Goal: Information Seeking & Learning: Learn about a topic

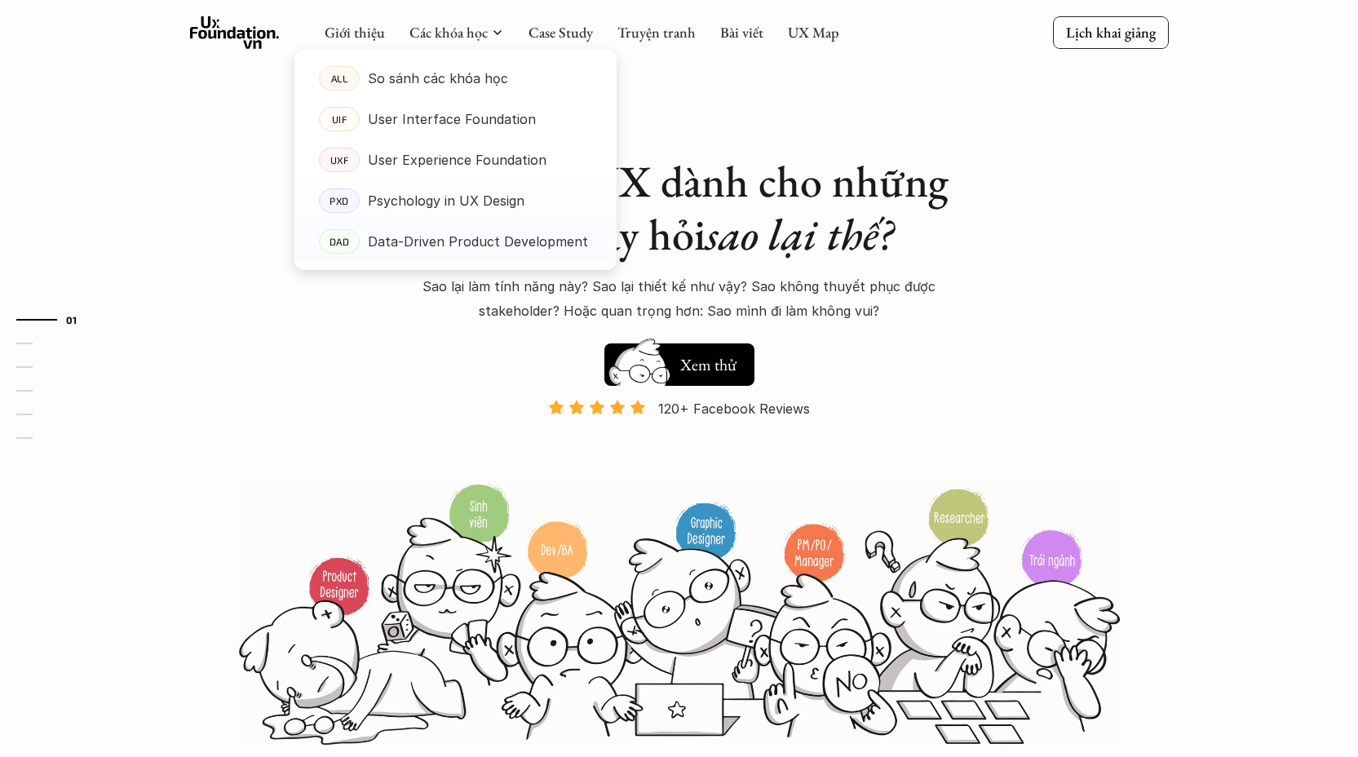
click at [447, 242] on p "Data-Driven Product Development" at bounding box center [478, 241] width 220 height 24
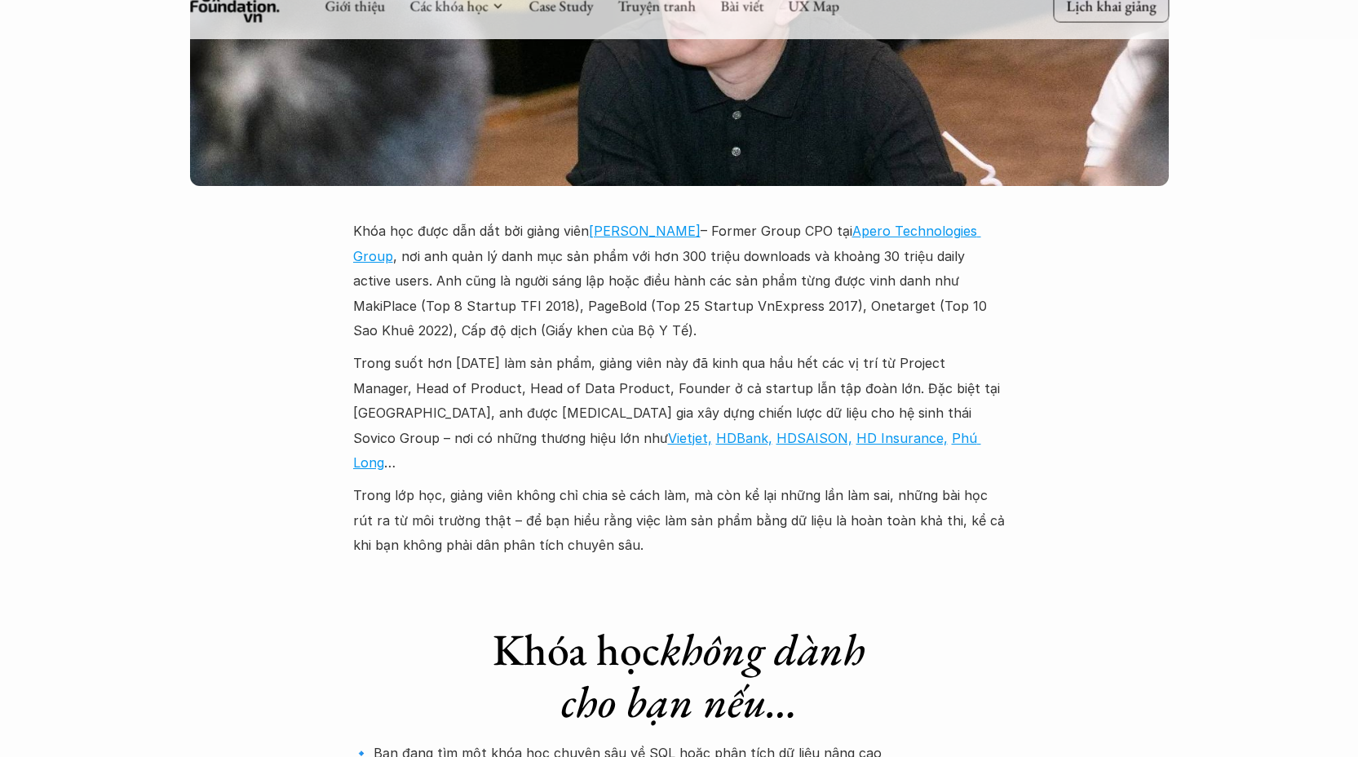
scroll to position [4727, 0]
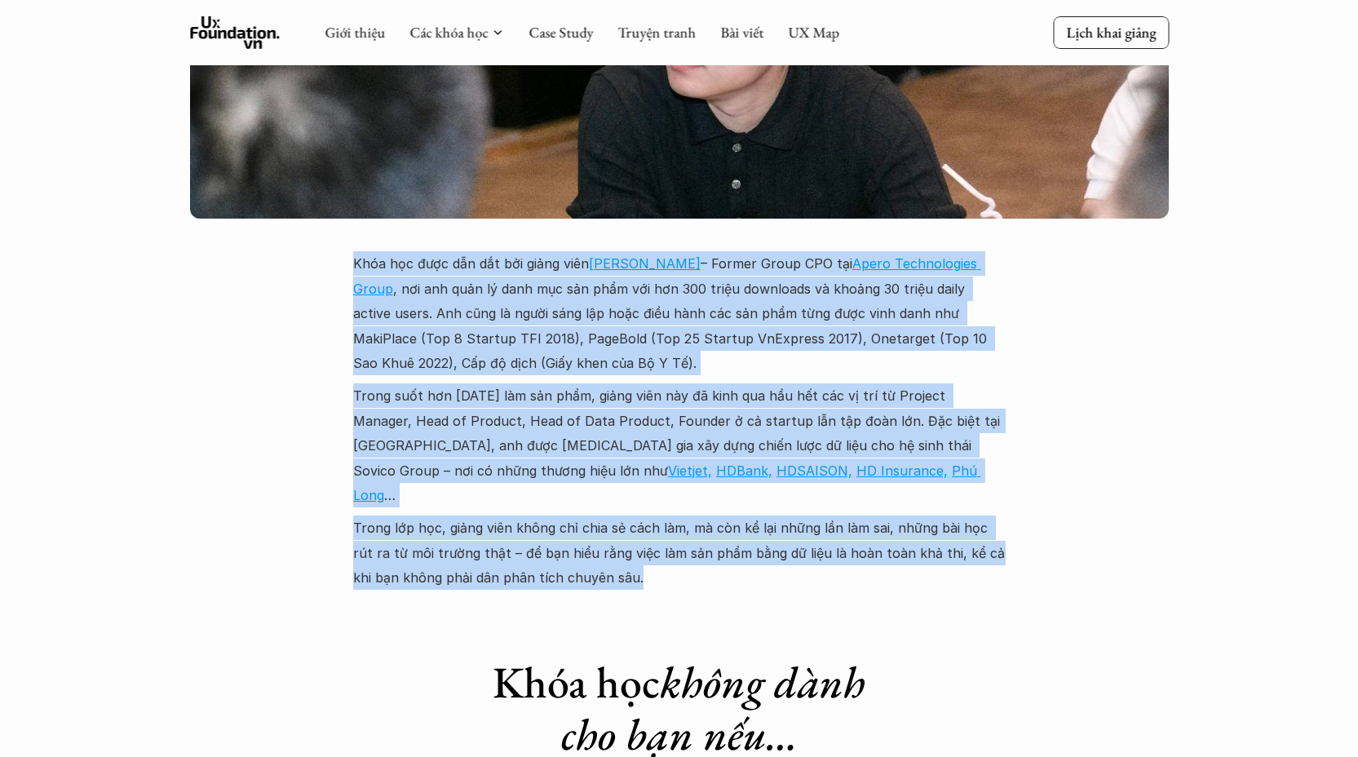
drag, startPoint x: 368, startPoint y: 104, endPoint x: 662, endPoint y: 396, distance: 415.3
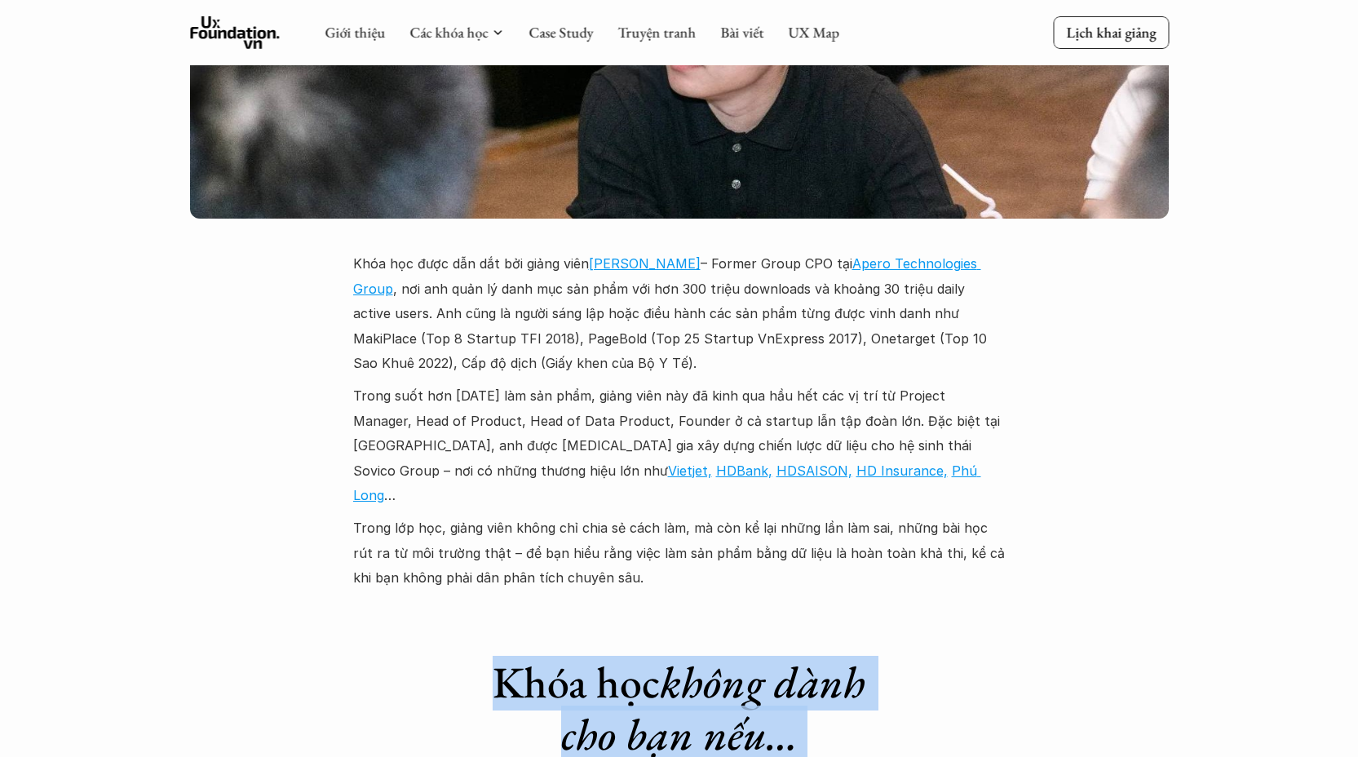
drag, startPoint x: 497, startPoint y: 464, endPoint x: 914, endPoint y: 722, distance: 490.8
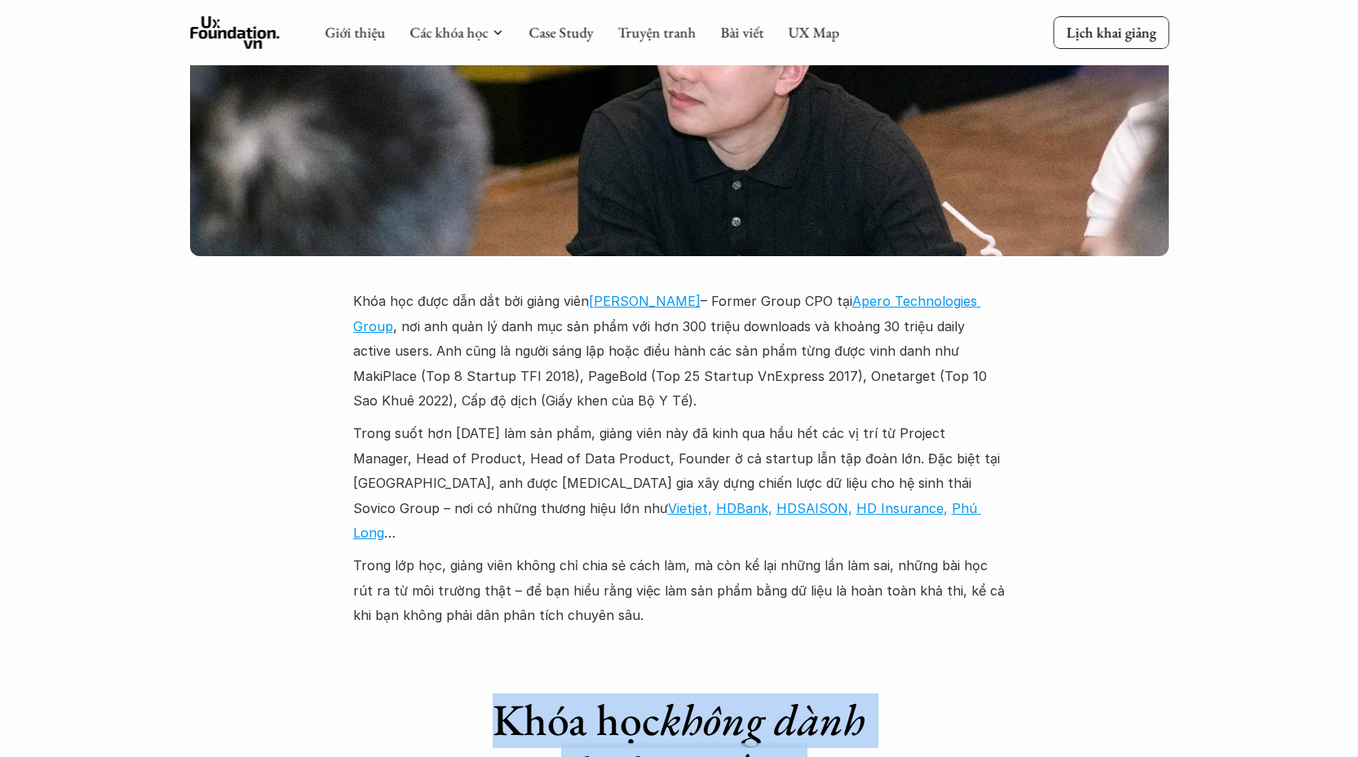
scroll to position [4605, 0]
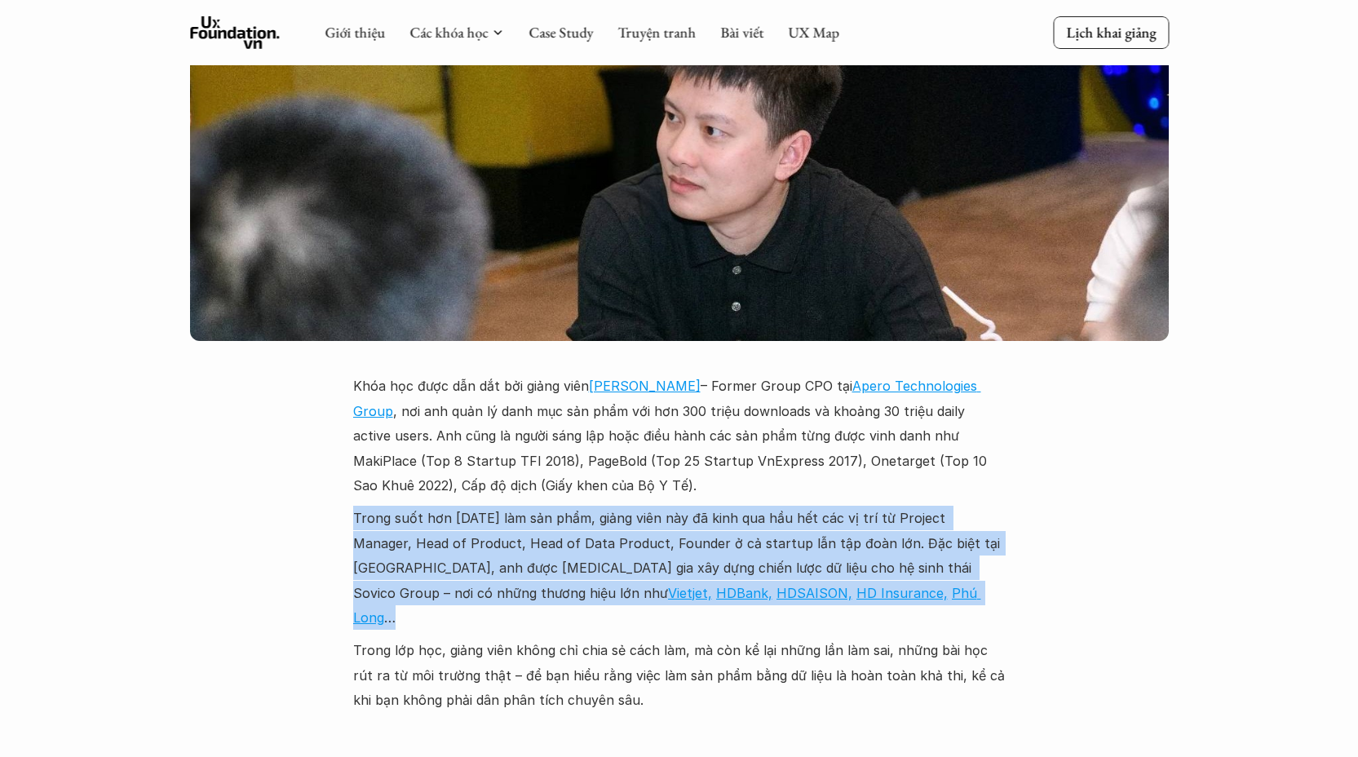
drag, startPoint x: 792, startPoint y: 432, endPoint x: 268, endPoint y: 344, distance: 531.8
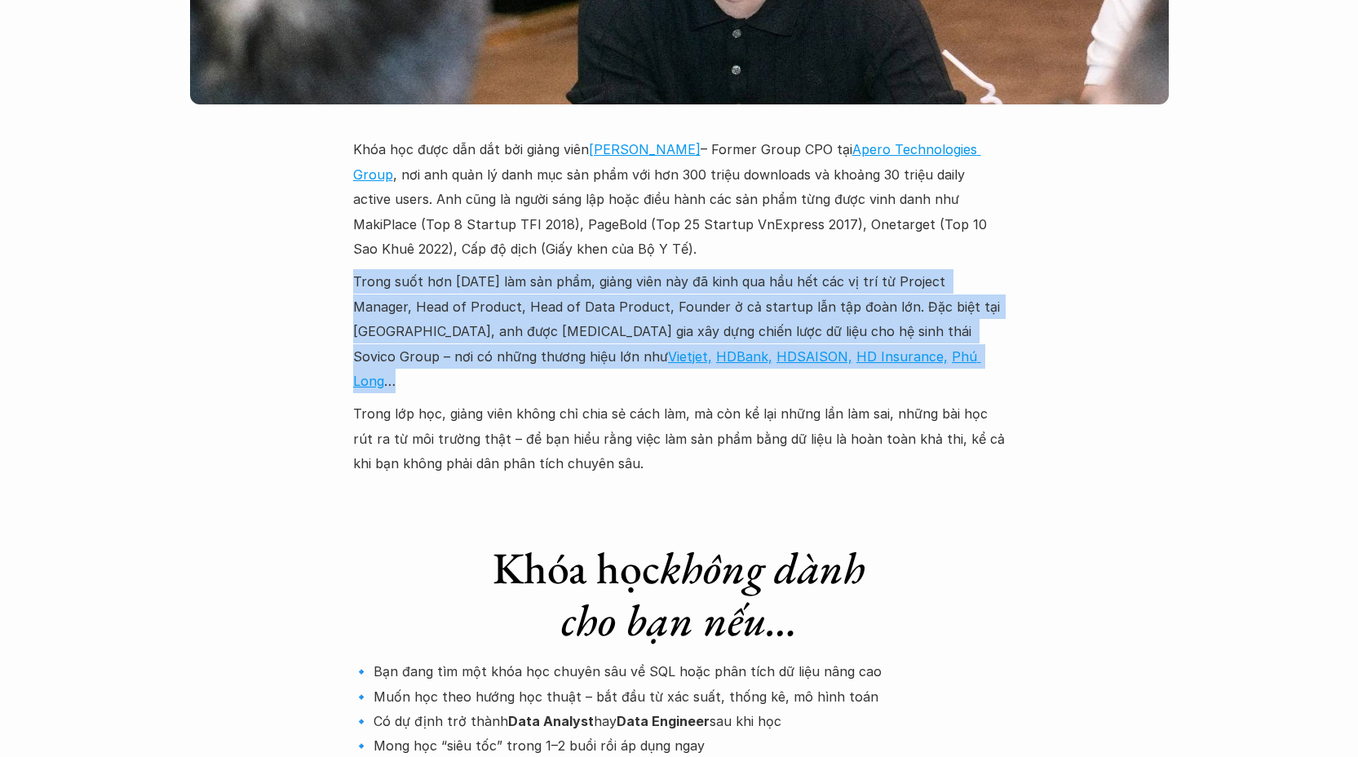
scroll to position [4843, 0]
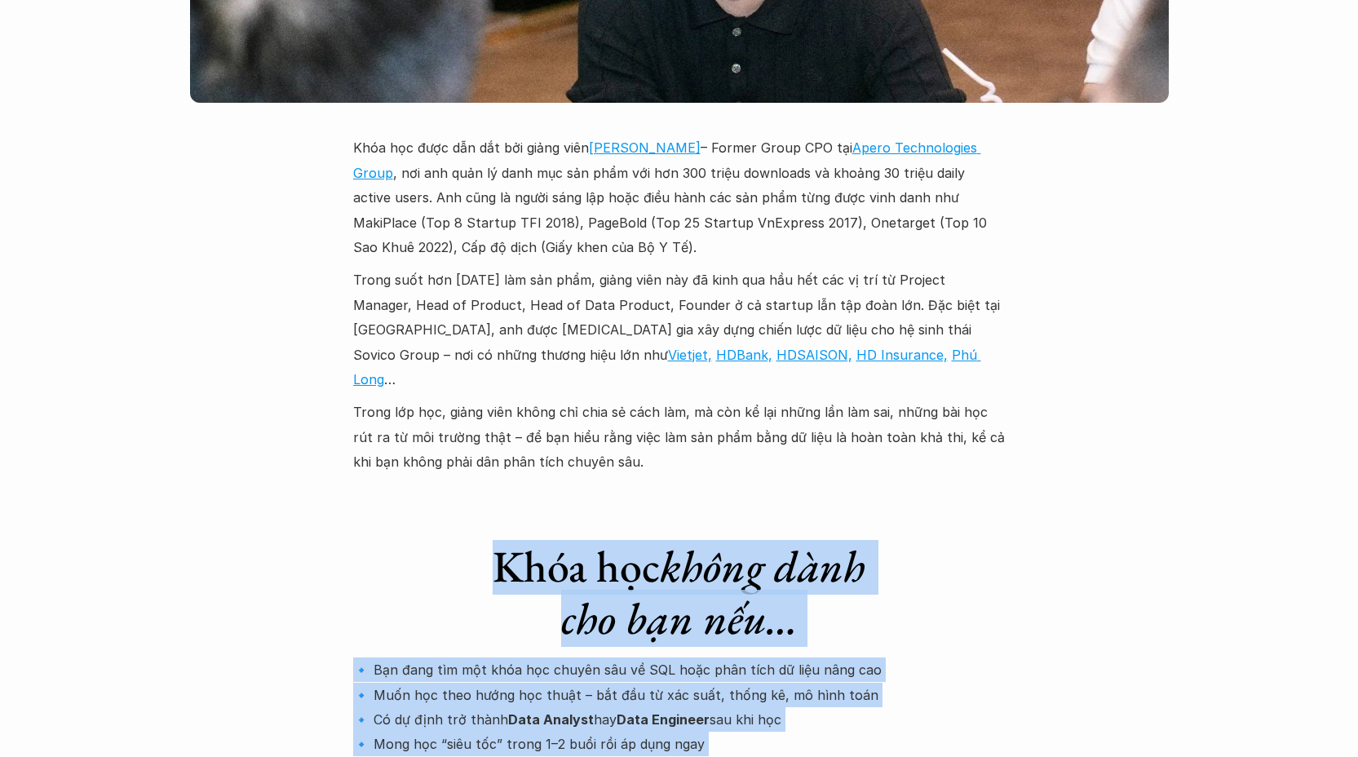
drag, startPoint x: 621, startPoint y: 479, endPoint x: 460, endPoint y: 374, distance: 191.7
click at [460, 507] on div "Khóa học không dành cho bạn nếu… 🔹 Bạn đang tìm một khóa học chuyên sâu về SQL …" at bounding box center [679, 662] width 653 height 310
click at [465, 507] on div "Khóa học không dành cho bạn nếu… 🔹 Bạn đang tìm một khóa học chuyên sâu về SQL …" at bounding box center [679, 662] width 653 height 310
drag, startPoint x: 494, startPoint y: 335, endPoint x: 916, endPoint y: 604, distance: 500.4
click at [916, 604] on div "Khóa học không dành cho bạn nếu… 🔹 Bạn đang tìm một khóa học chuyên sâu về SQL …" at bounding box center [679, 662] width 653 height 310
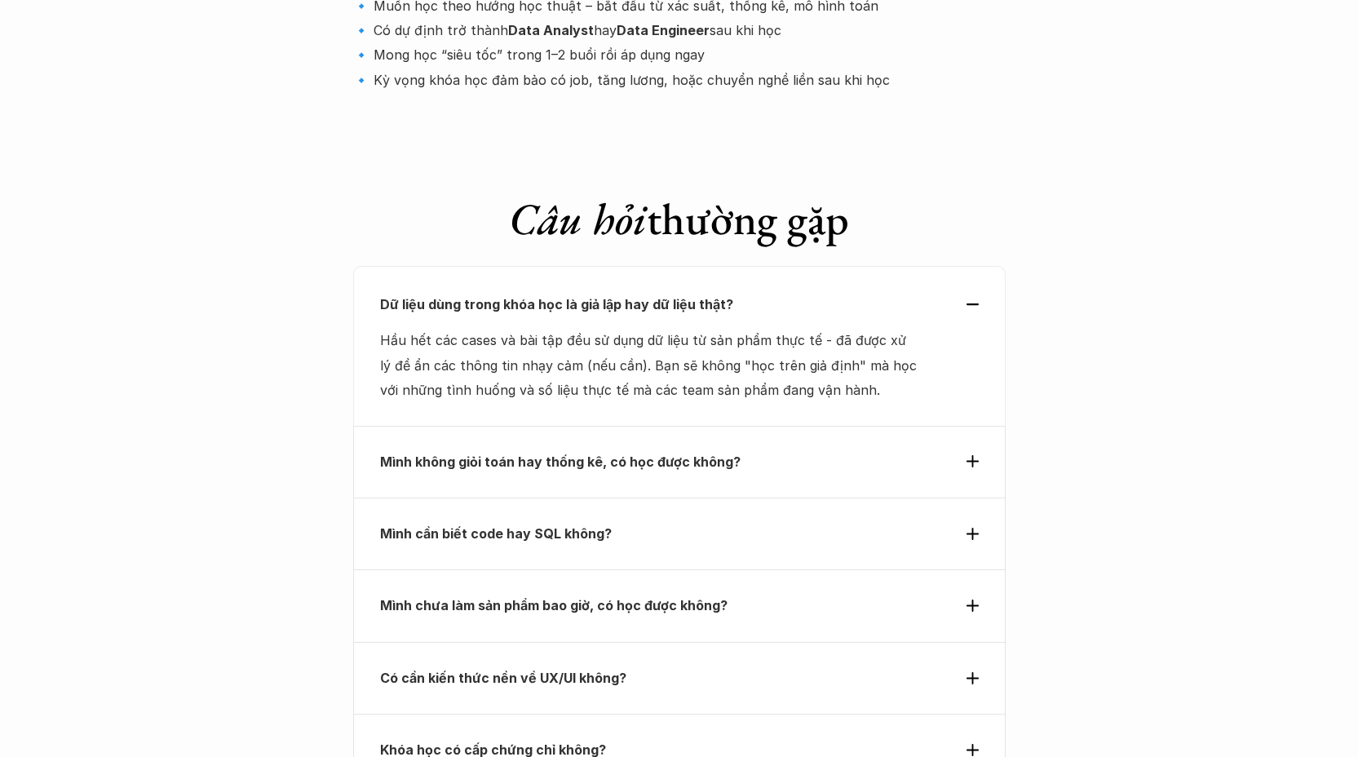
scroll to position [5443, 0]
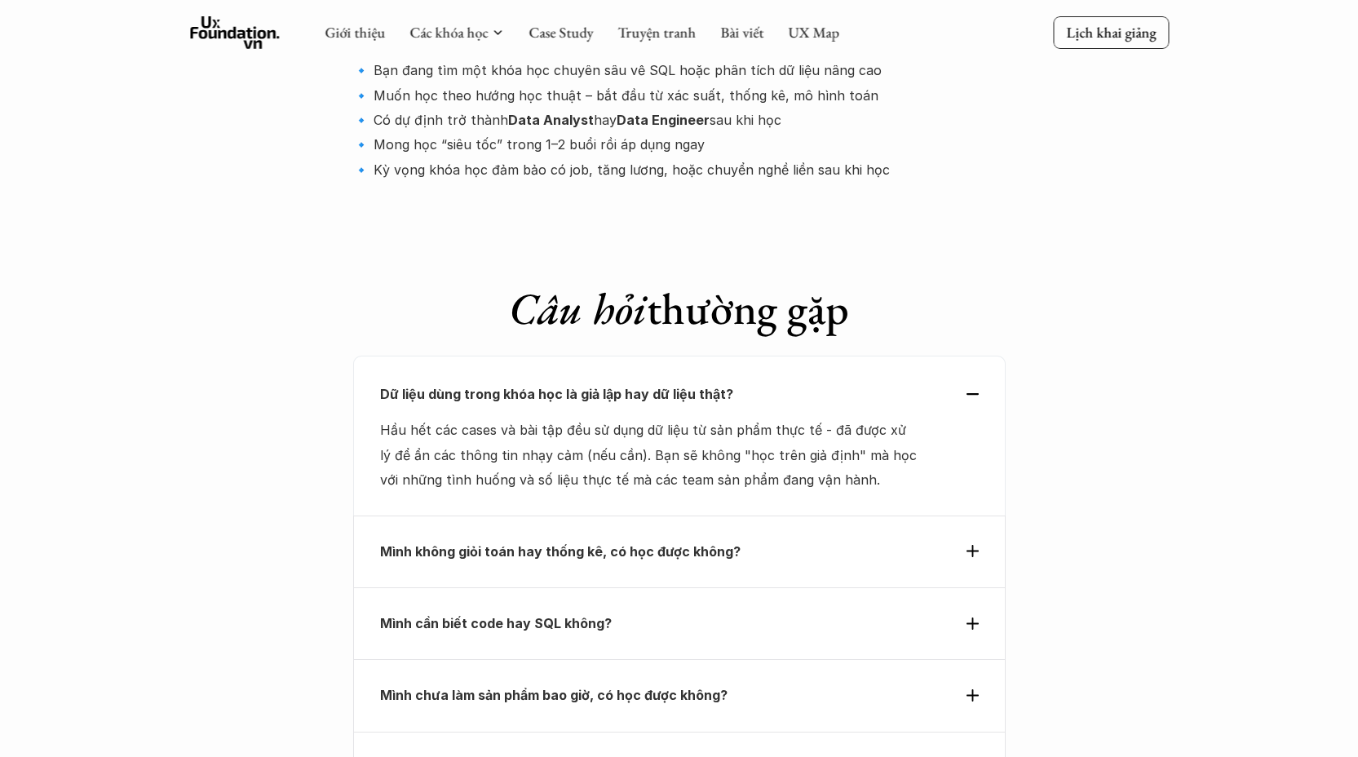
click at [976, 393] on use at bounding box center [973, 394] width 12 height 2
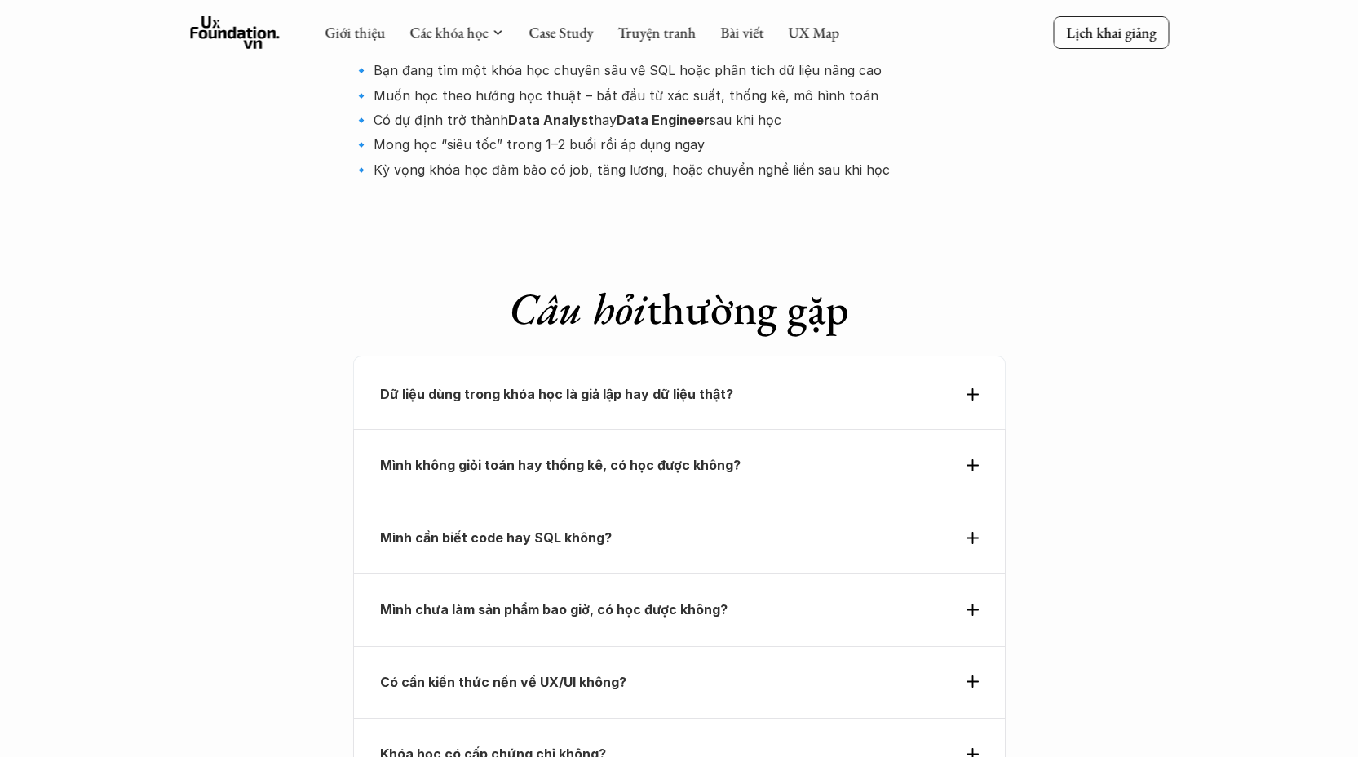
click at [971, 459] on use at bounding box center [973, 465] width 12 height 12
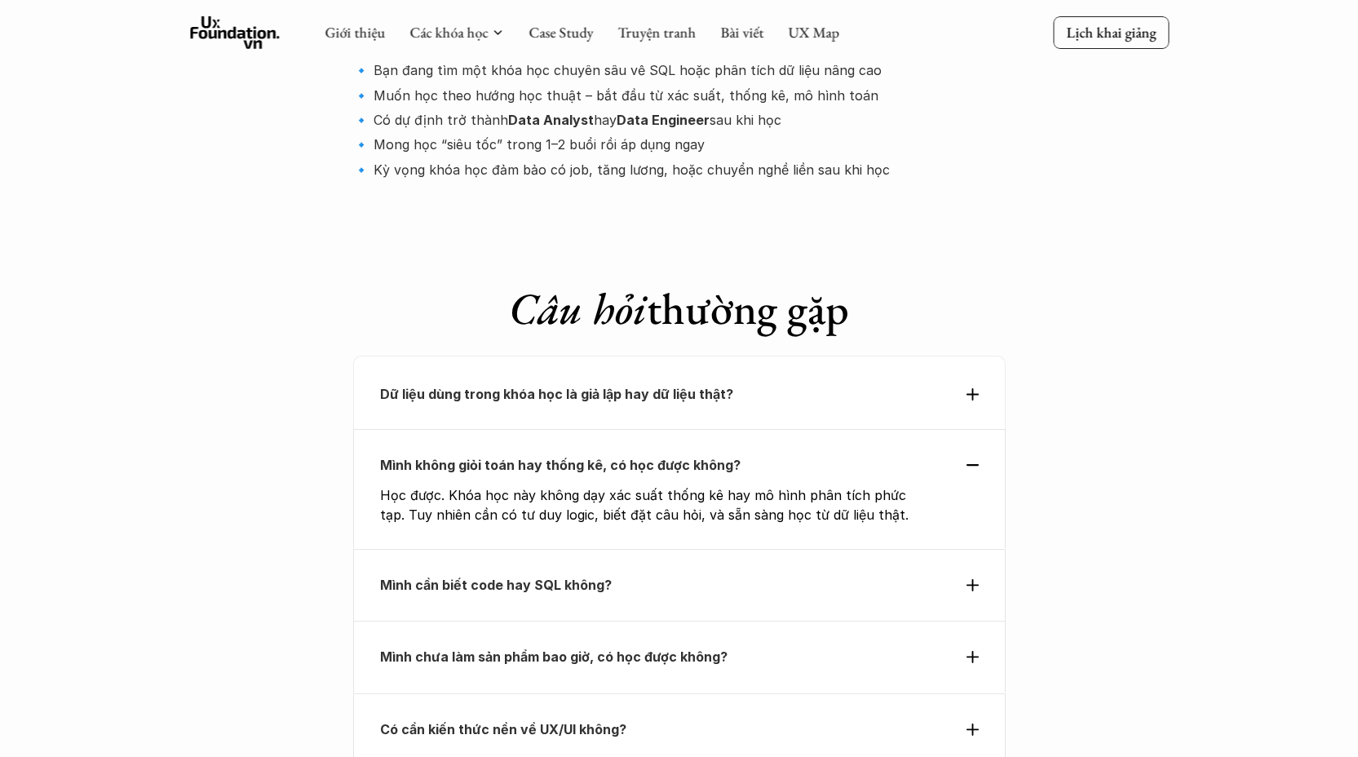
click at [971, 464] on use at bounding box center [973, 465] width 12 height 2
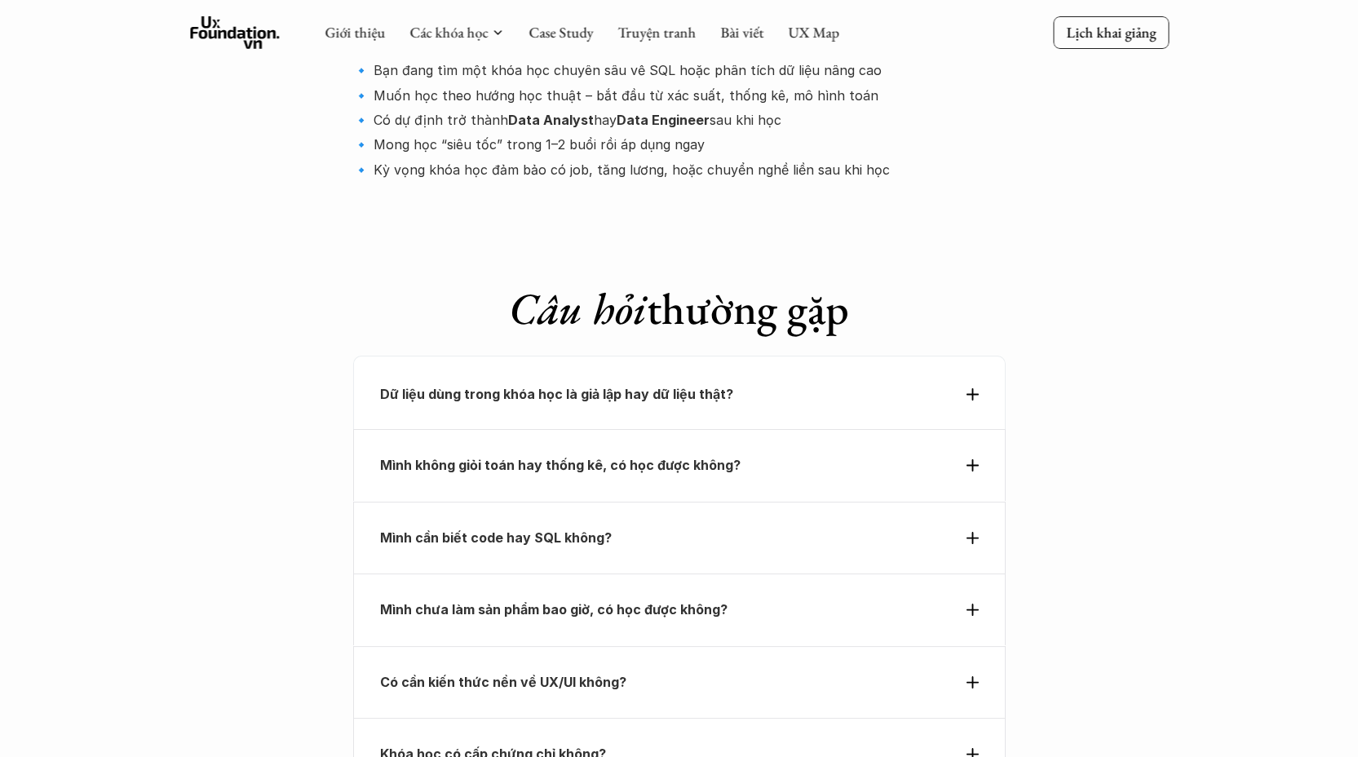
click at [962, 525] on div "Mình cần biết code hay SQL không?" at bounding box center [679, 537] width 599 height 24
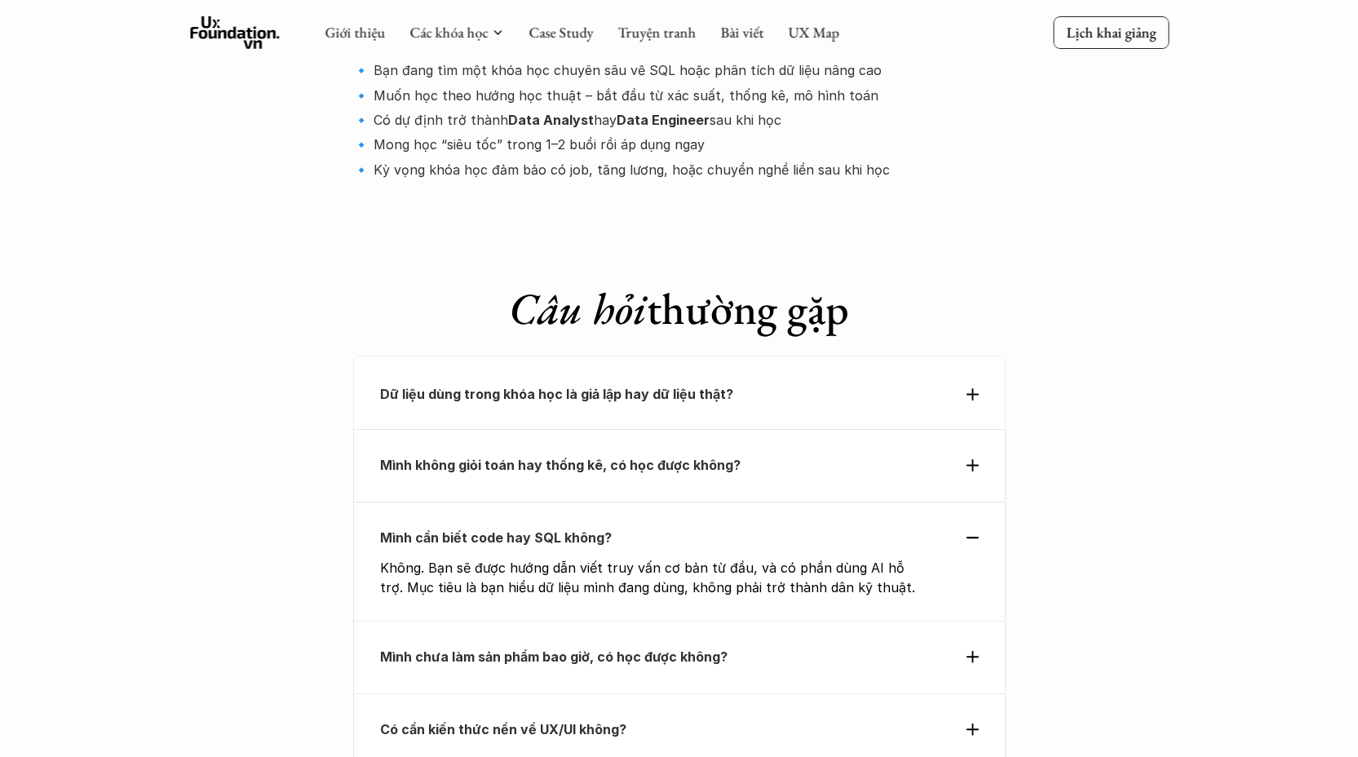
click at [973, 525] on div "Mình cần biết code hay SQL không?" at bounding box center [679, 537] width 599 height 24
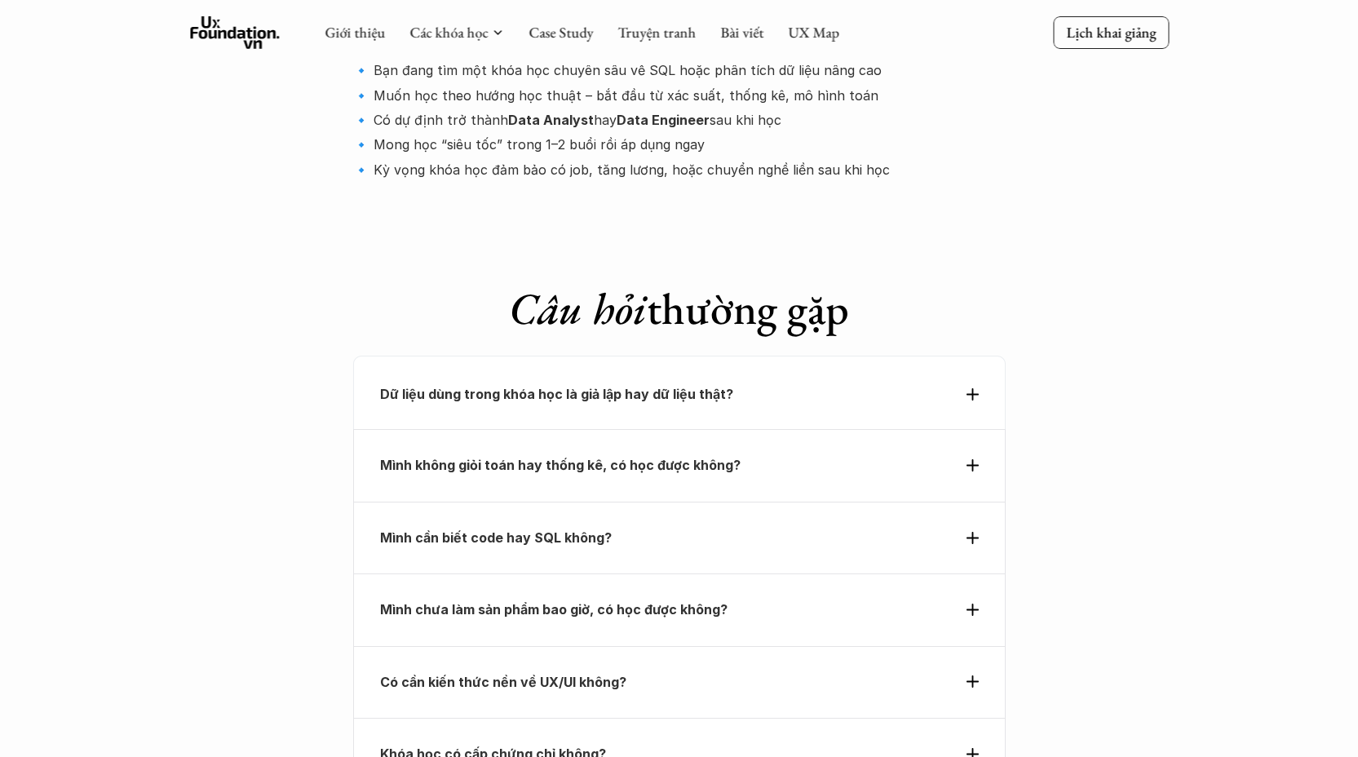
click at [976, 597] on div "Mình chưa làm sản phẩm bao giờ, có học được không?" at bounding box center [679, 609] width 599 height 24
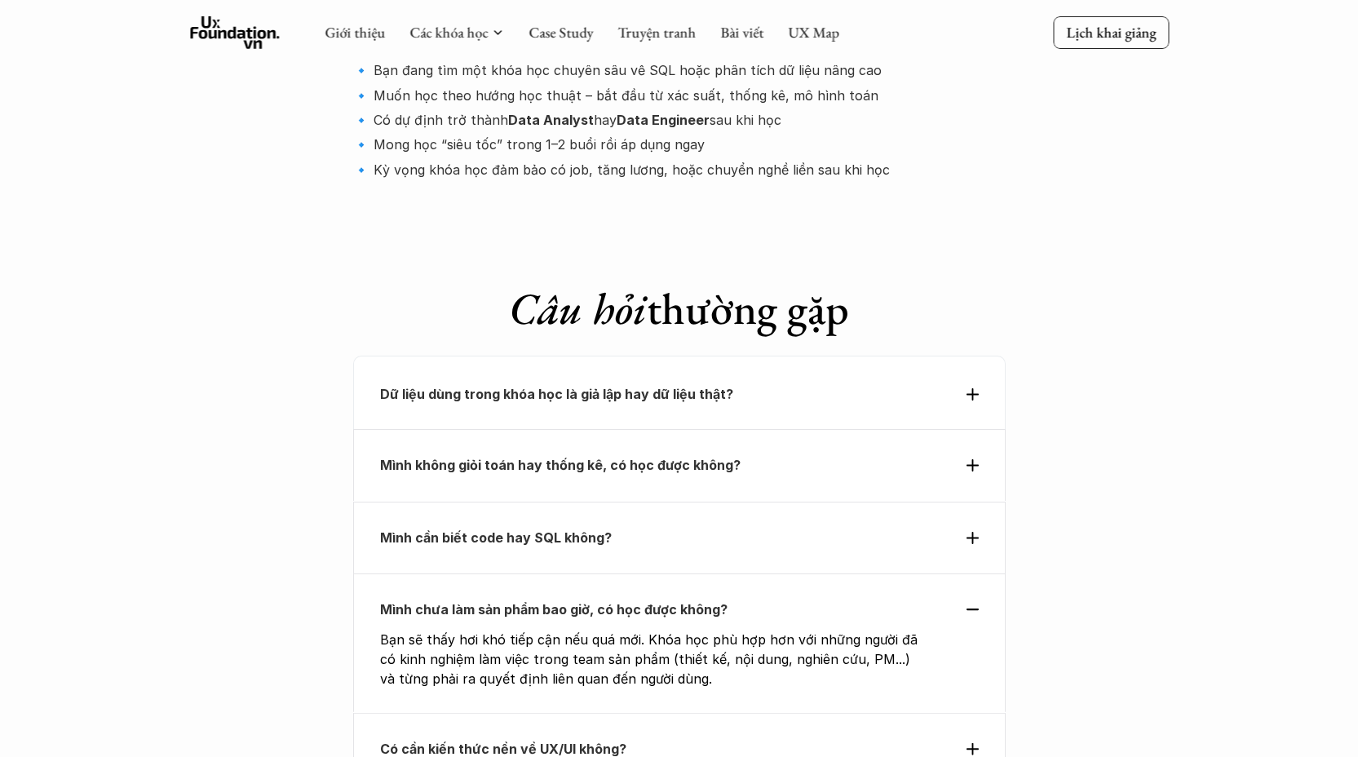
click at [976, 597] on div "Mình chưa làm sản phẩm bao giờ, có học được không?" at bounding box center [679, 609] width 599 height 24
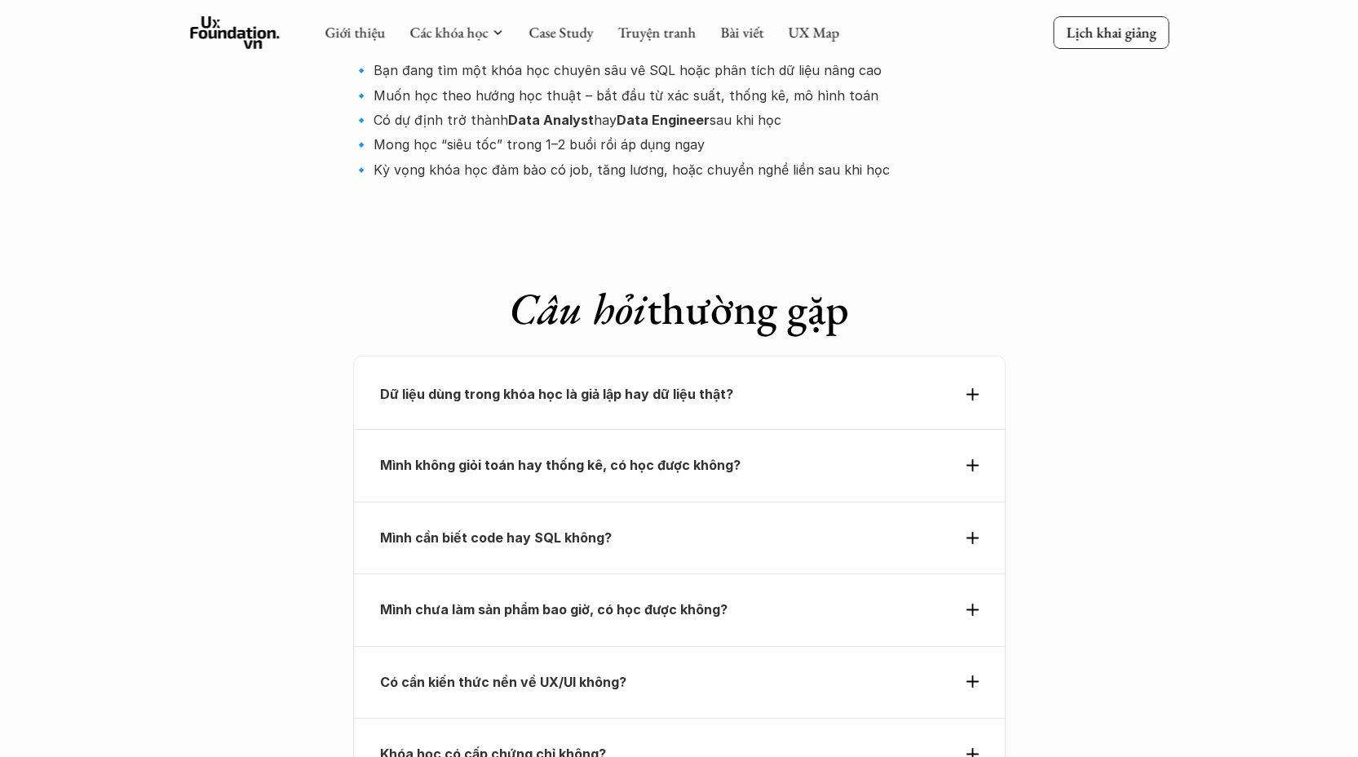
click at [559, 674] on strong "Có cần kiến thức nền về UX/UI không?" at bounding box center [503, 682] width 246 height 16
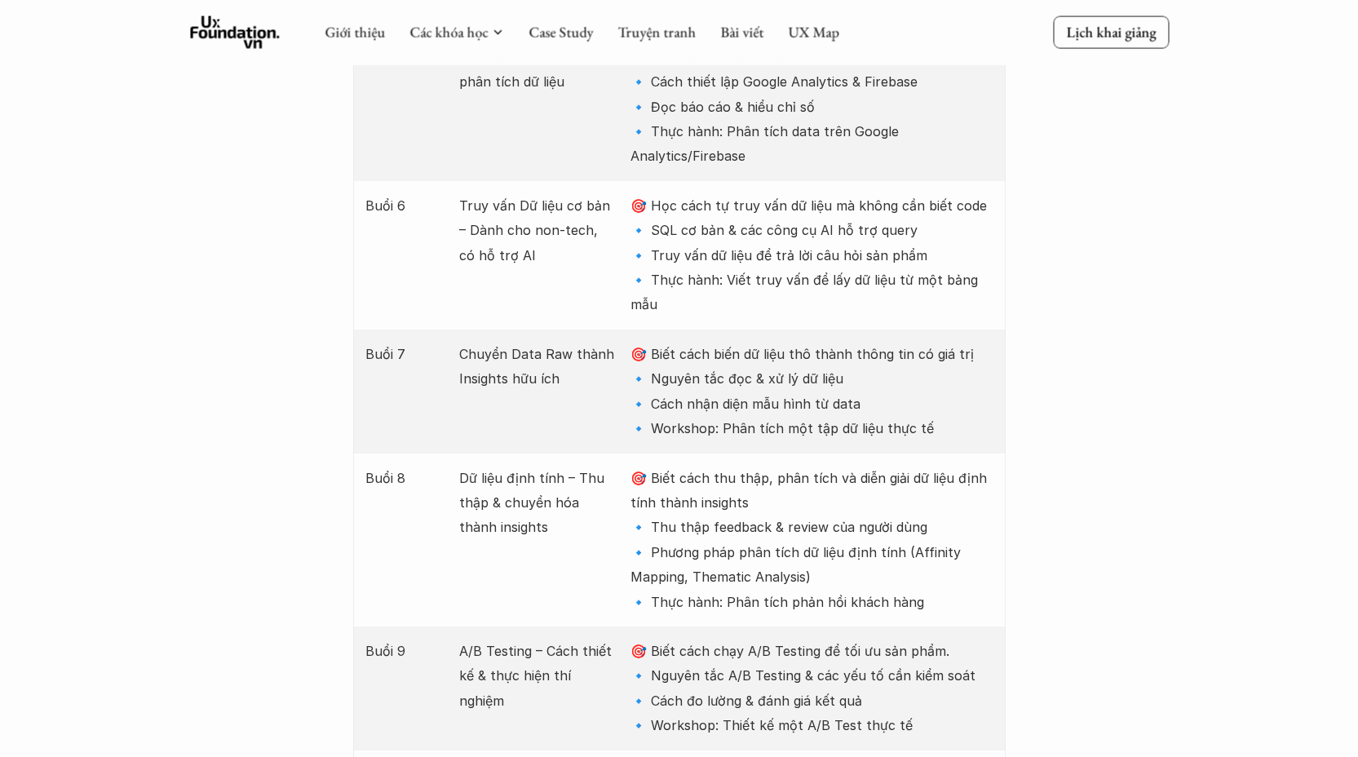
scroll to position [2942, 0]
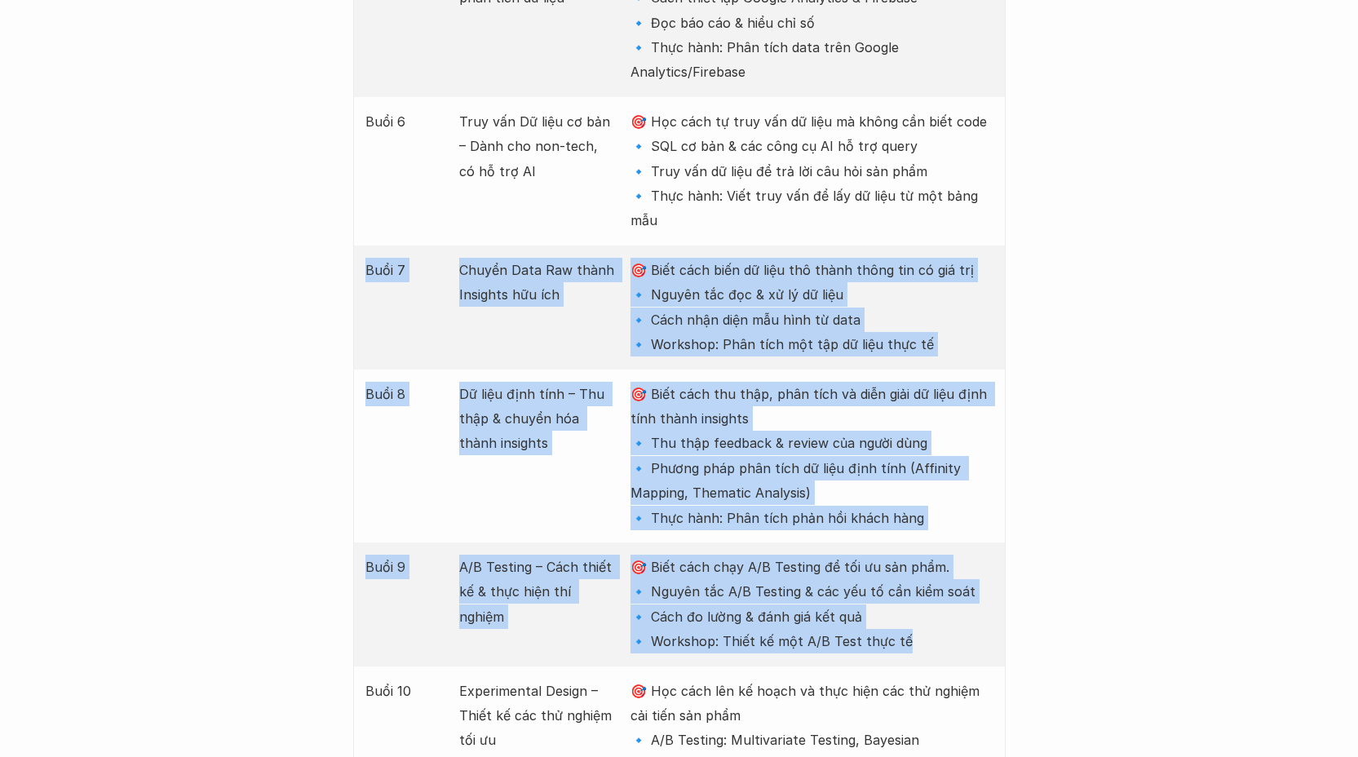
drag, startPoint x: 904, startPoint y: 502, endPoint x: 358, endPoint y: 119, distance: 666.5
click at [356, 114] on div "Buổi Nội dung Mục tiêu Buổi 1 Data trong thiết kế sản phẩm – Hiểu đúng & Ứng dụ…" at bounding box center [679, 357] width 653 height 2252
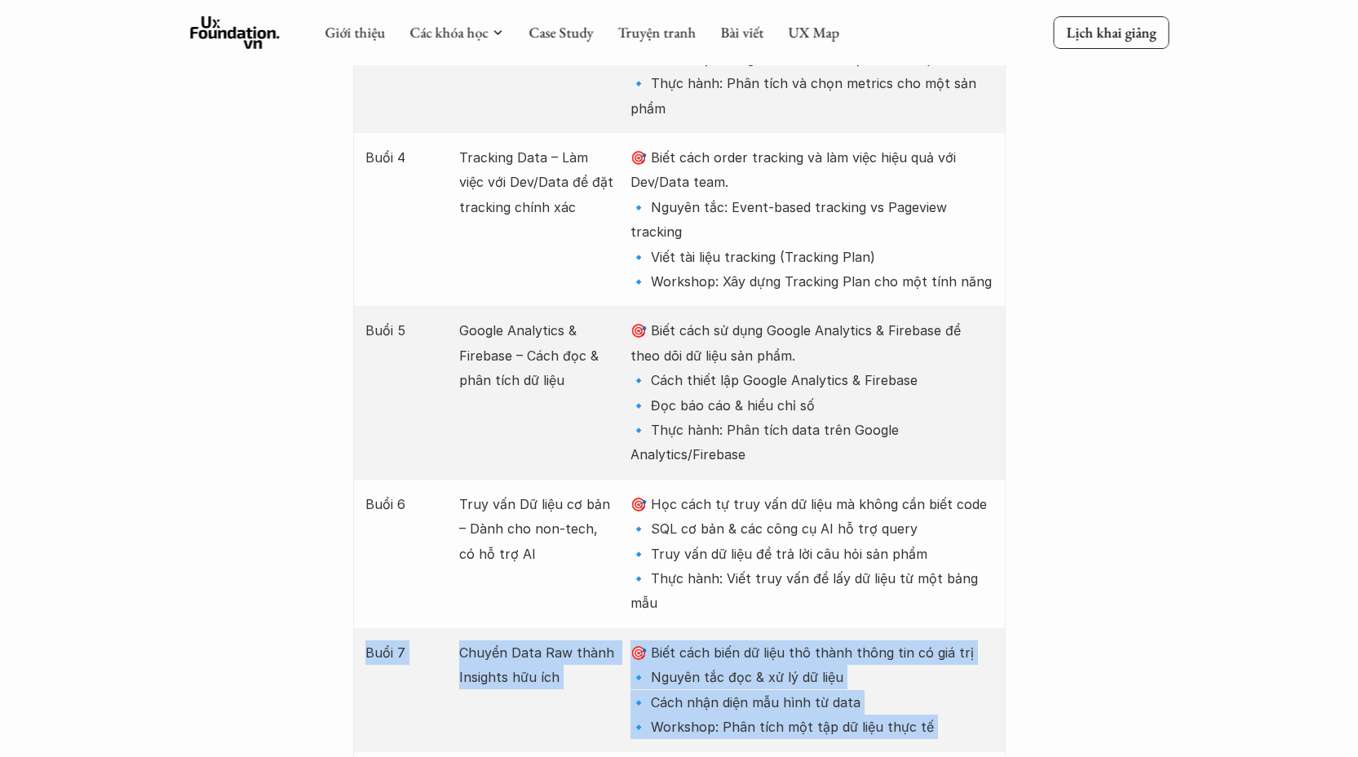
scroll to position [2433, 0]
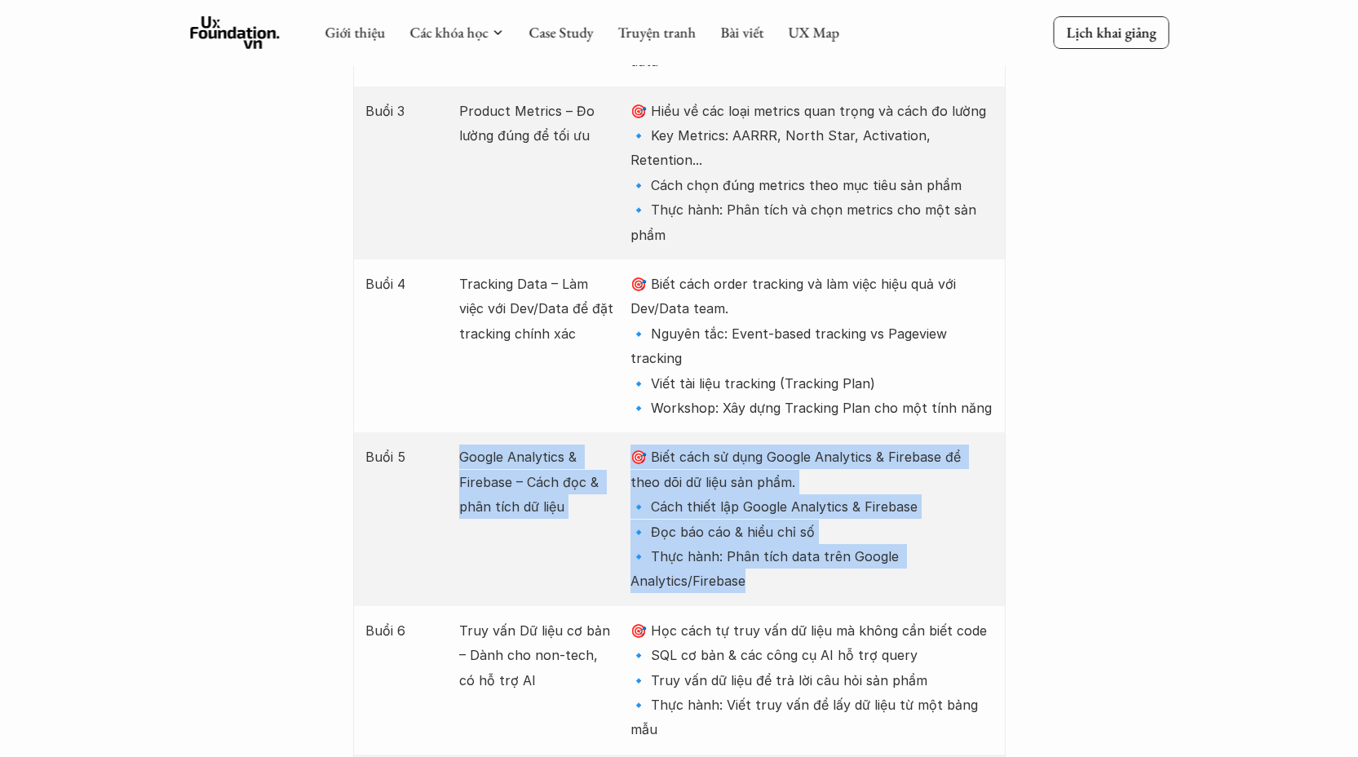
drag, startPoint x: 808, startPoint y: 463, endPoint x: 572, endPoint y: 368, distance: 254.8
click at [458, 432] on div "Buổi 5 Google Analytics & Firebase – Cách đọc & phân tích dữ liệu 🎯 Biết cách s…" at bounding box center [679, 518] width 653 height 173
click at [598, 445] on p "Google Analytics & Firebase – Cách đọc & phân tích dữ liệu" at bounding box center [536, 482] width 155 height 74
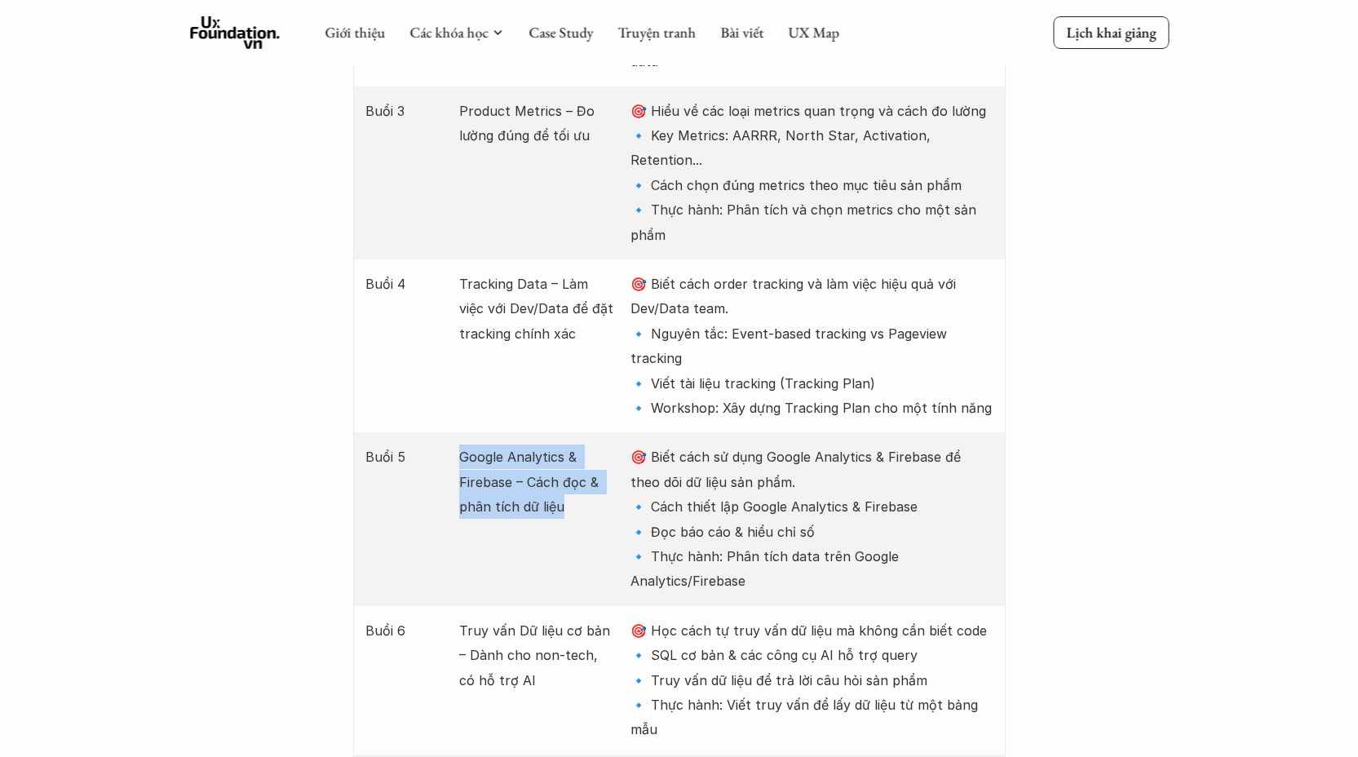
drag, startPoint x: 583, startPoint y: 386, endPoint x: 457, endPoint y: 336, distance: 135.9
click at [457, 432] on div "Buổi 5 Google Analytics & Firebase – Cách đọc & phân tích dữ liệu 🎯 Biết cách s…" at bounding box center [679, 518] width 653 height 173
click at [534, 432] on div "Buổi 5 Google Analytics & Firebase – Cách đọc & phân tích dữ liệu 🎯 Biết cách s…" at bounding box center [679, 518] width 653 height 173
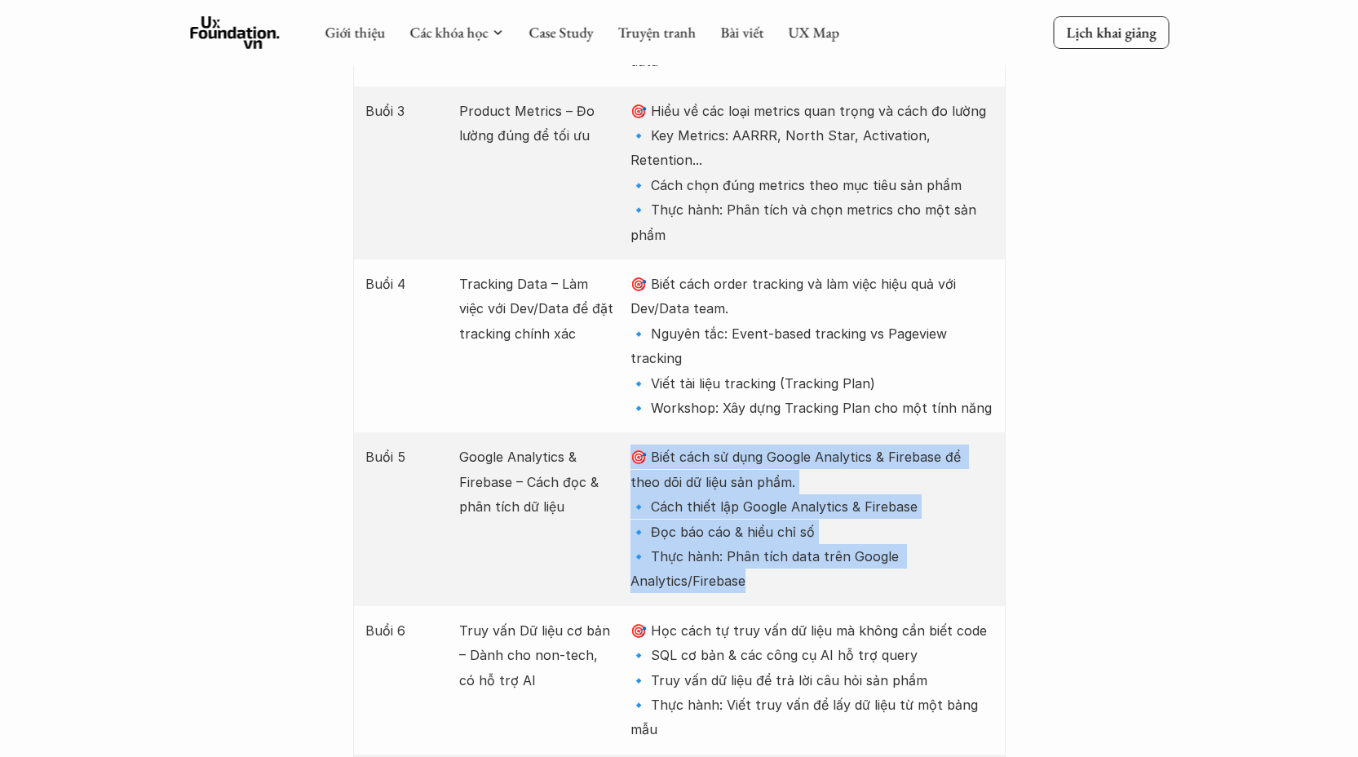
drag, startPoint x: 803, startPoint y: 468, endPoint x: 628, endPoint y: 327, distance: 224.5
click at [628, 432] on div "Buổi 5 Google Analytics & Firebase – Cách đọc & phân tích dữ liệu 🎯 Biết cách s…" at bounding box center [679, 518] width 653 height 173
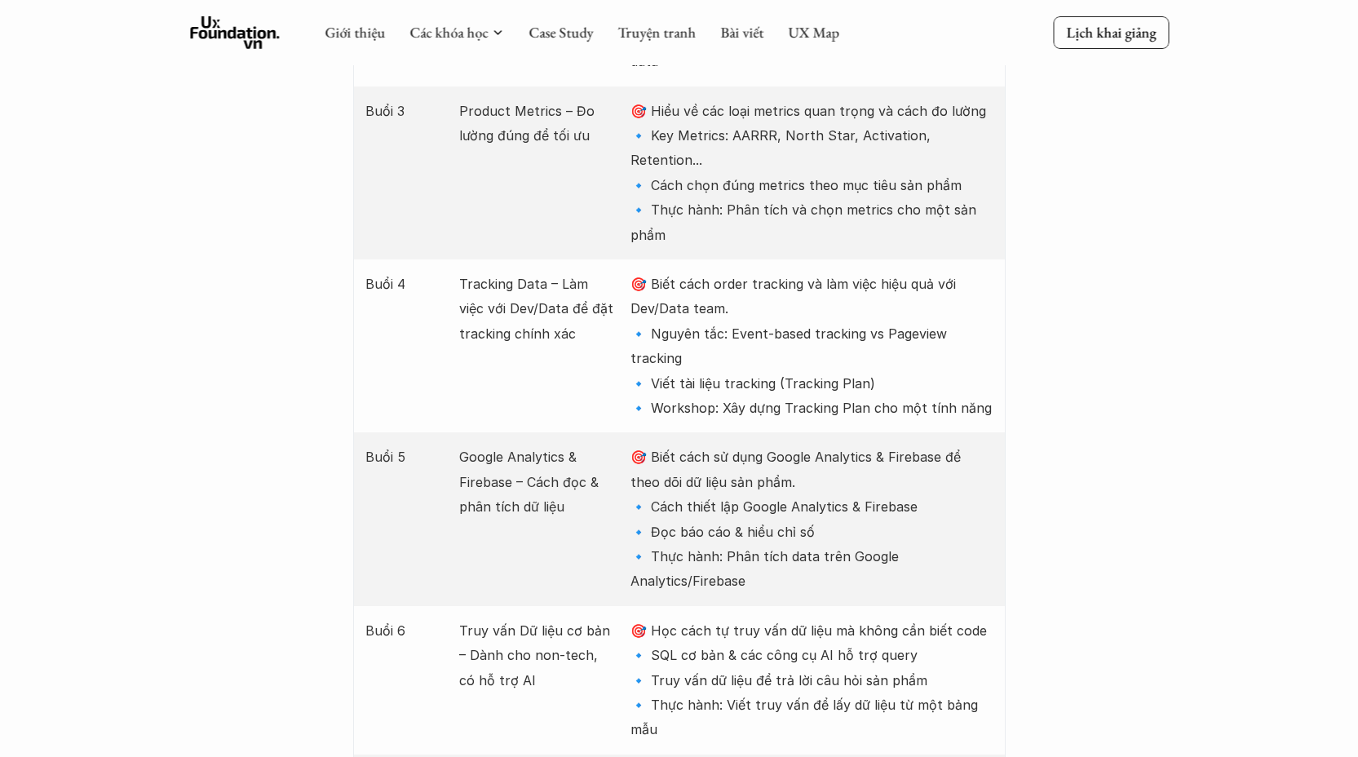
click at [827, 471] on div "Buổi 5 Google Analytics & Firebase – Cách đọc & phân tích dữ liệu 🎯 Biết cách s…" at bounding box center [679, 518] width 653 height 173
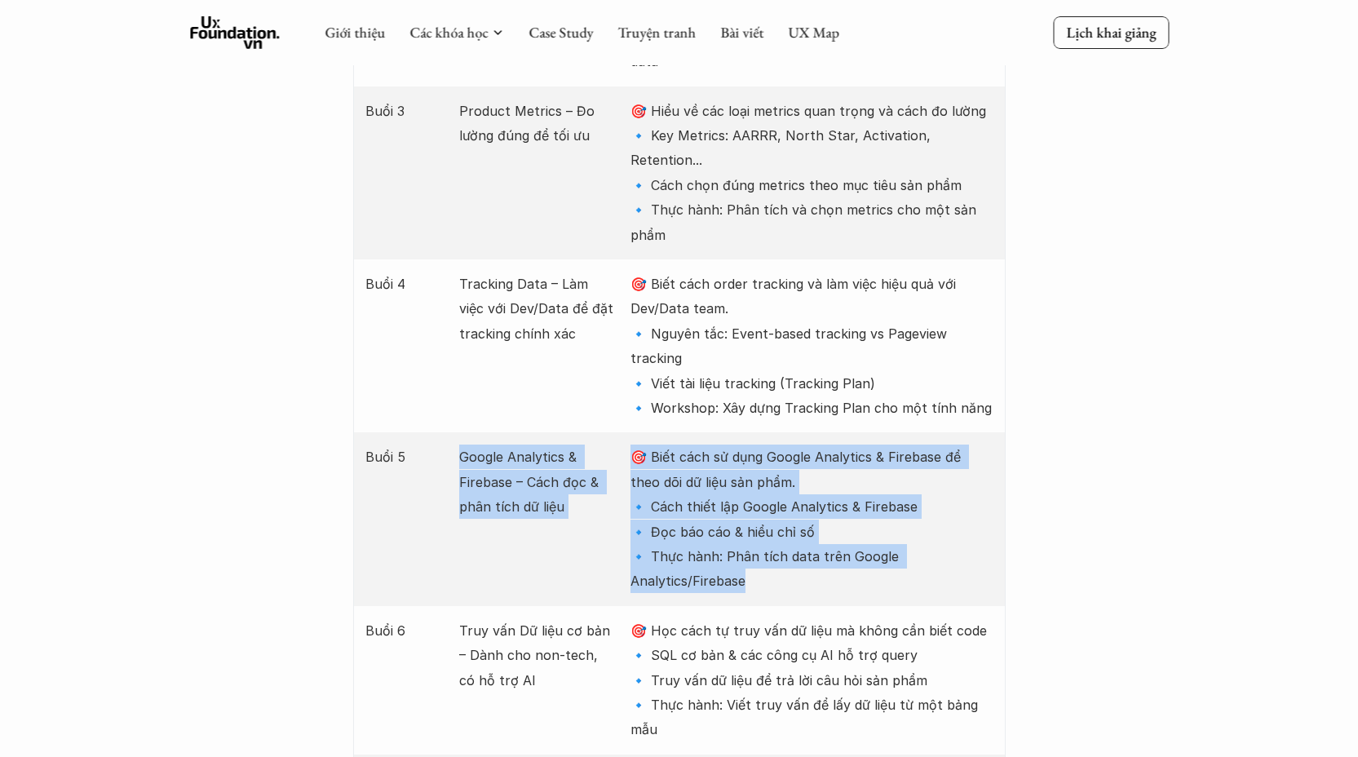
drag, startPoint x: 753, startPoint y: 441, endPoint x: 504, endPoint y: 356, distance: 262.9
click at [462, 432] on div "Buổi 5 Google Analytics & Firebase – Cách đọc & phân tích dữ liệu 🎯 Biết cách s…" at bounding box center [679, 518] width 653 height 173
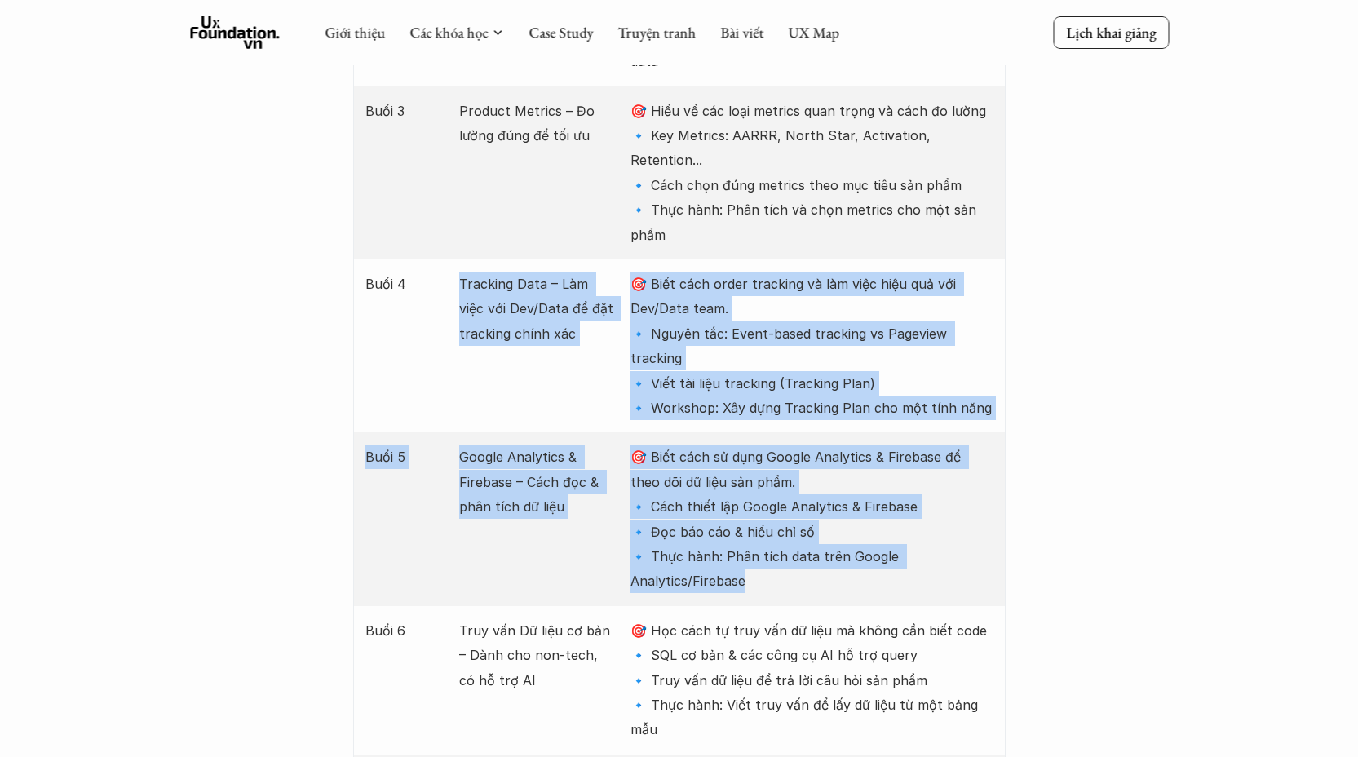
drag, startPoint x: 465, startPoint y: 184, endPoint x: 892, endPoint y: 458, distance: 506.7
click at [863, 463] on p "🎯 Biết cách sử dụng Google Analytics & Firebase để theo dõi dữ liệu sản phẩm. 🔹…" at bounding box center [812, 519] width 362 height 148
drag, startPoint x: 829, startPoint y: 469, endPoint x: 436, endPoint y: 176, distance: 489.6
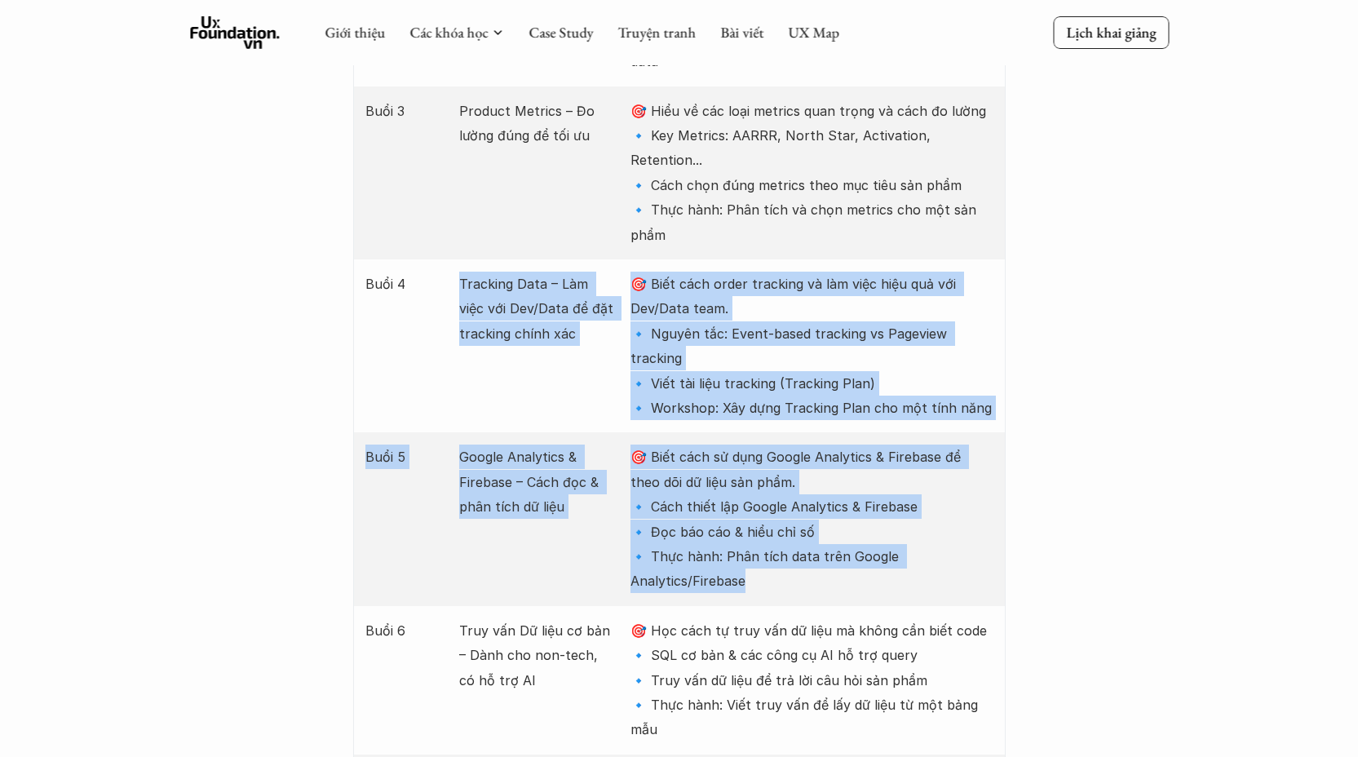
click at [437, 272] on p "Buổi 4" at bounding box center [403, 284] width 77 height 24
drag, startPoint x: 761, startPoint y: 462, endPoint x: 460, endPoint y: 166, distance: 422.3
click at [602, 295] on div "Buổi 4 Tracking Data – Làm việc với Dev/Data để đặt tracking chính xác 🎯 Biết c…" at bounding box center [679, 345] width 653 height 173
drag, startPoint x: 804, startPoint y: 462, endPoint x: 567, endPoint y: 256, distance: 313.4
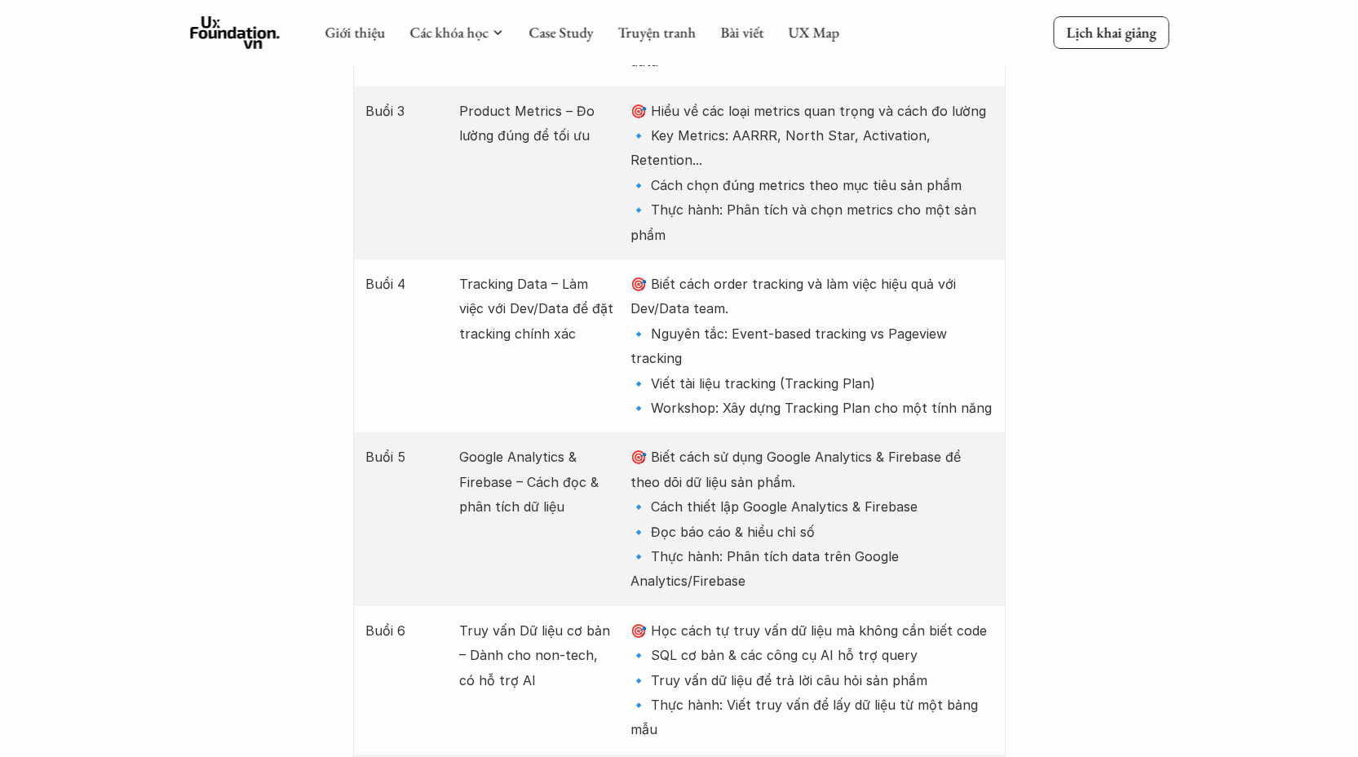
click at [597, 263] on div "Buổi 4 Tracking Data – Làm việc với Dev/Data để đặt tracking chính xác 🎯 Biết c…" at bounding box center [679, 345] width 653 height 173
click at [596, 263] on div "Buổi 4 Tracking Data – Làm việc với Dev/Data để đặt tracking chính xác 🎯 Biết c…" at bounding box center [679, 345] width 653 height 173
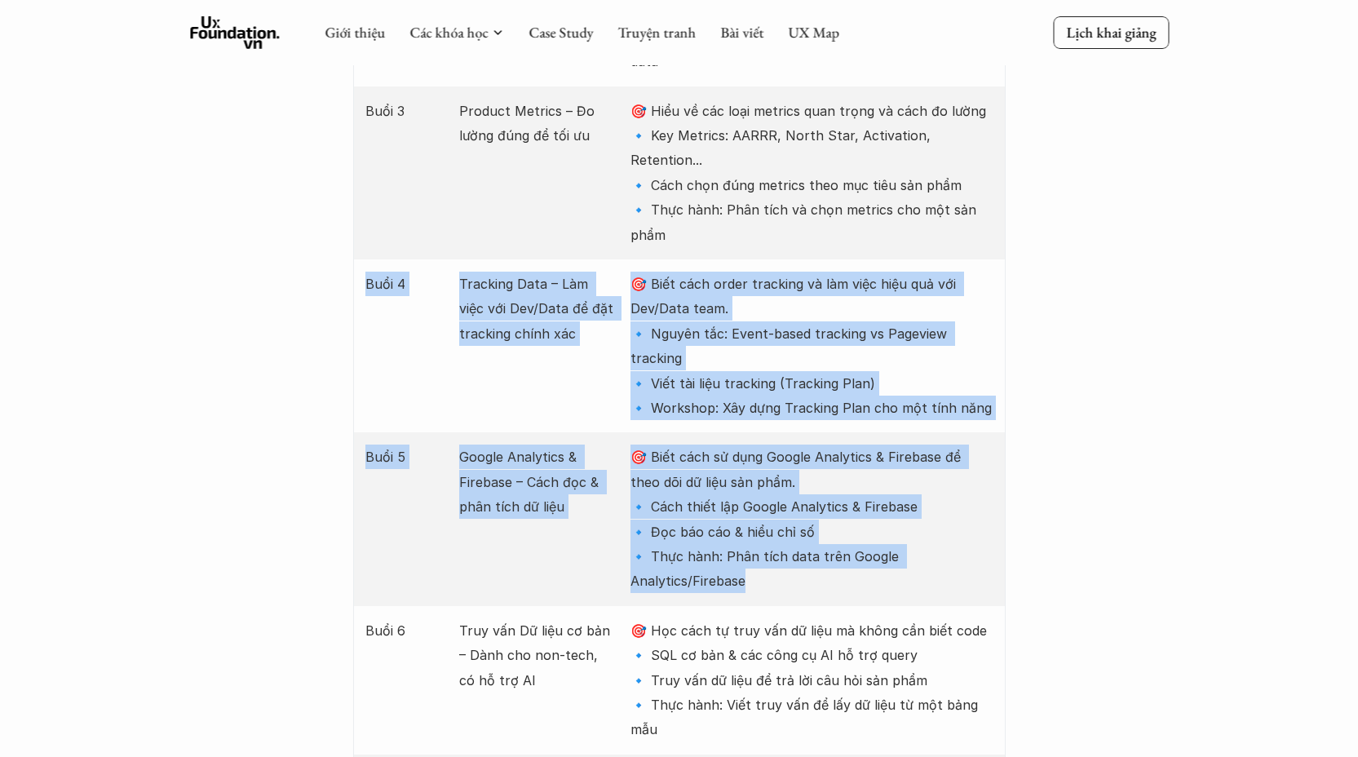
drag, startPoint x: 764, startPoint y: 436, endPoint x: 334, endPoint y: 176, distance: 502.1
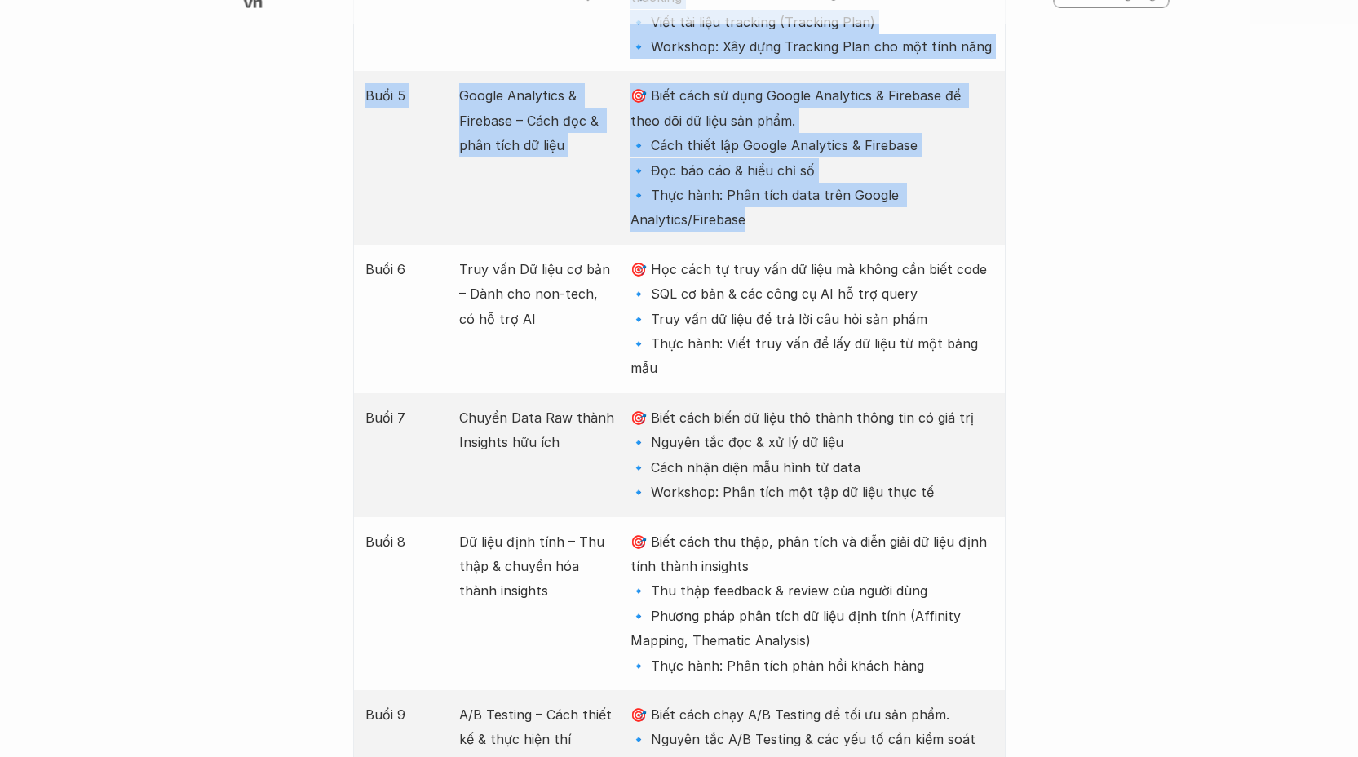
scroll to position [2982, 0]
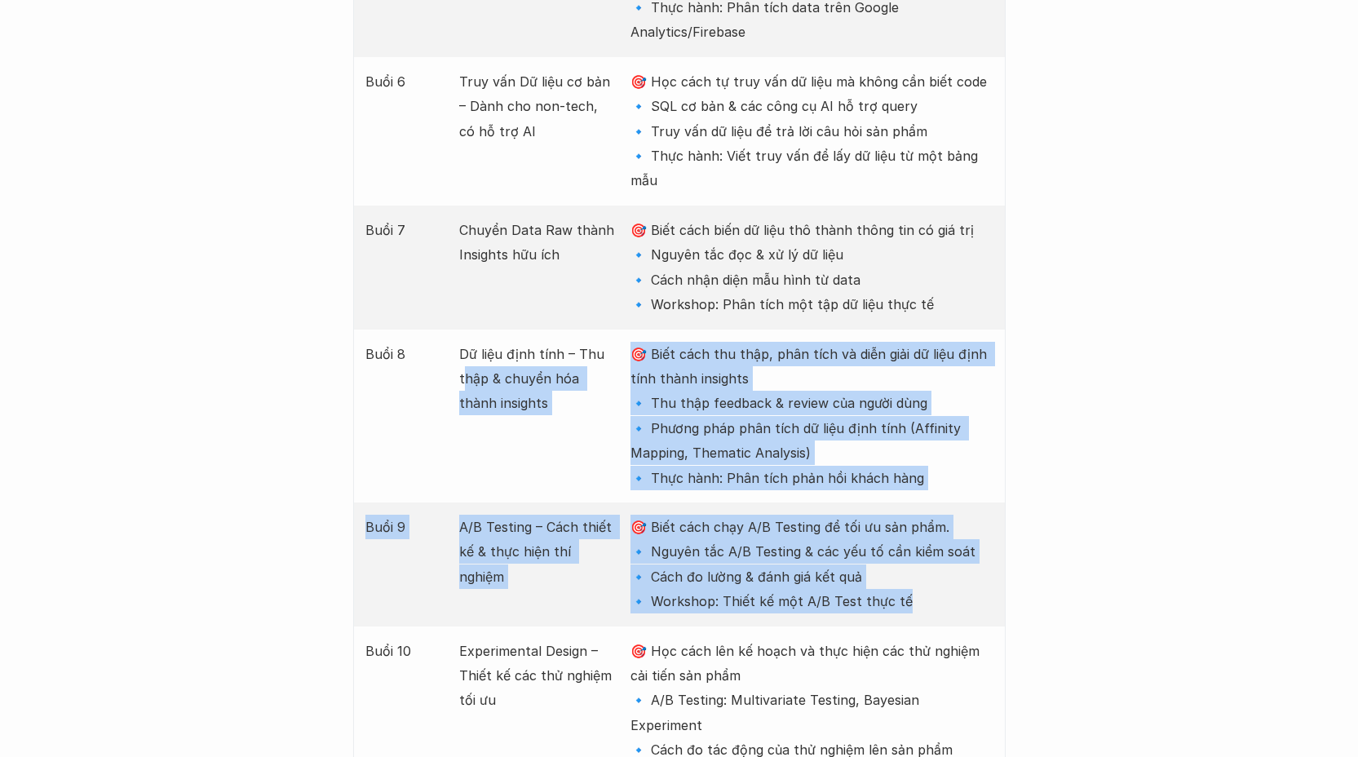
drag, startPoint x: 910, startPoint y: 457, endPoint x: 461, endPoint y: 237, distance: 499.8
click at [461, 237] on div "Buổi Nội dung Mục tiêu Buổi 1 Data trong thiết kế sản phẩm – Hiểu đúng & Ứng dụ…" at bounding box center [679, 317] width 653 height 2252
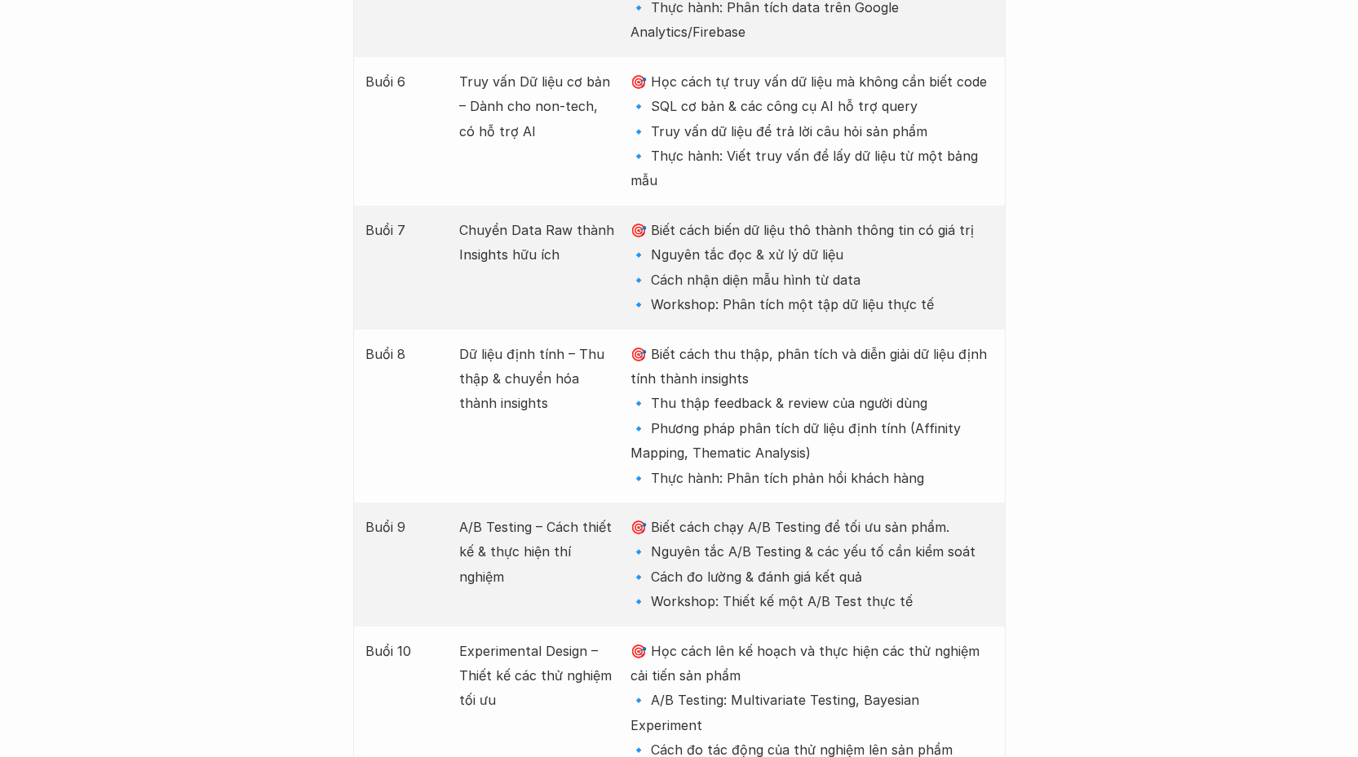
drag, startPoint x: 538, startPoint y: 443, endPoint x: 544, endPoint y: 452, distance: 10.6
click at [538, 503] on div "Buổi 9 A/B Testing – Cách thiết kế & thực hiện thí nghiệm 🎯 Biết cách chạy A/B …" at bounding box center [679, 565] width 653 height 124
drag, startPoint x: 533, startPoint y: 569, endPoint x: 449, endPoint y: 491, distance: 114.3
click at [449, 627] on div "Buổi 10 Experimental Design – Thiết kế các thử nghiệm tối ưu 🎯 Học cách lên kế …" at bounding box center [679, 713] width 653 height 173
click at [593, 627] on div "Buổi 10 Experimental Design – Thiết kế các thử nghiệm tối ưu 🎯 Học cách lên kế …" at bounding box center [679, 713] width 653 height 173
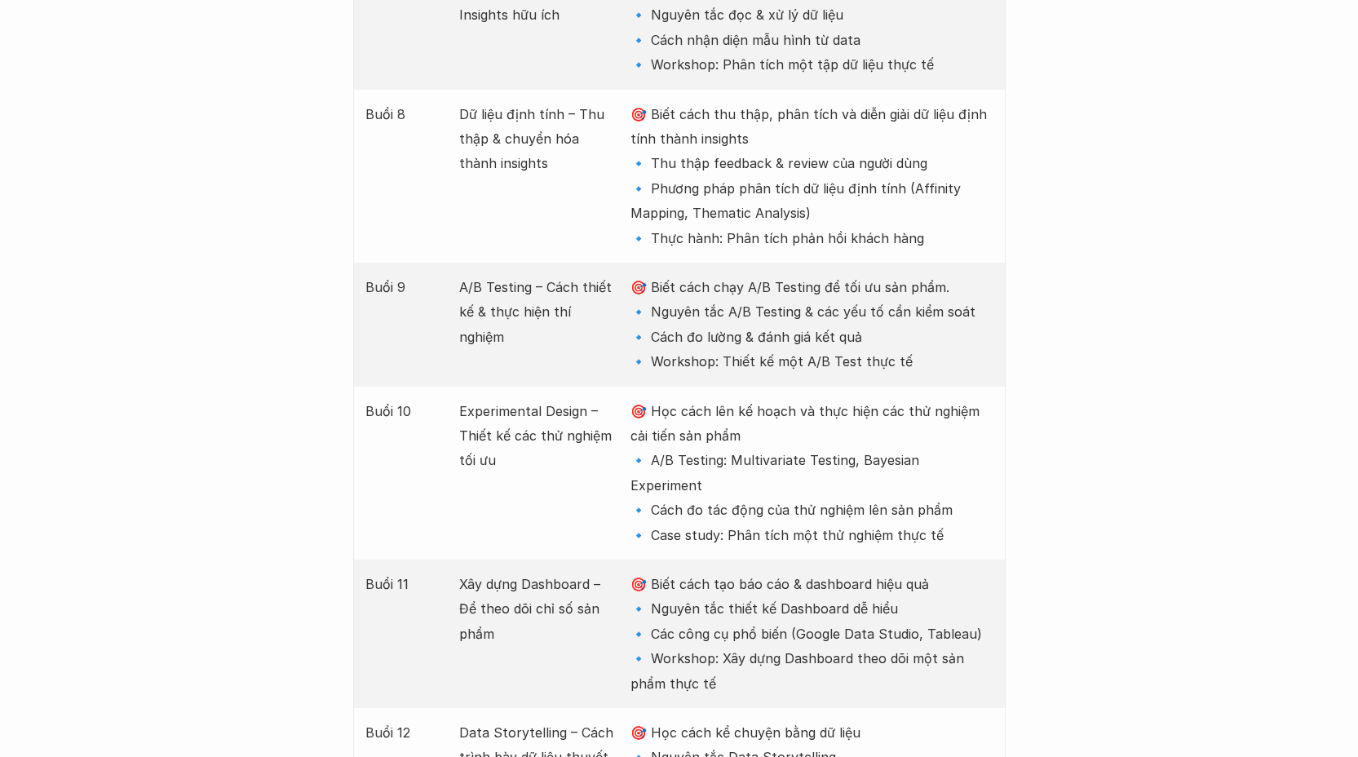
scroll to position [3313, 0]
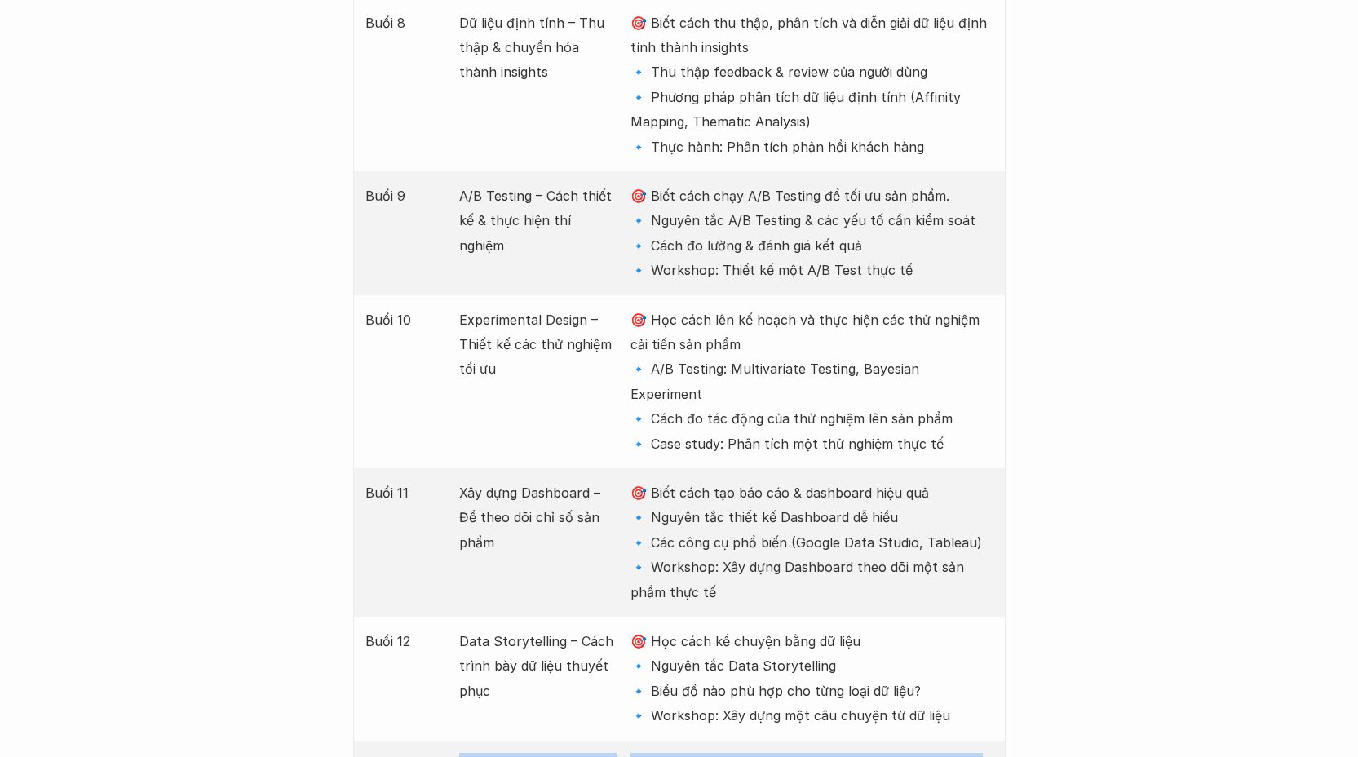
drag, startPoint x: 814, startPoint y: 613, endPoint x: 463, endPoint y: 597, distance: 351.2
drag, startPoint x: 772, startPoint y: 726, endPoint x: 447, endPoint y: 599, distance: 348.7
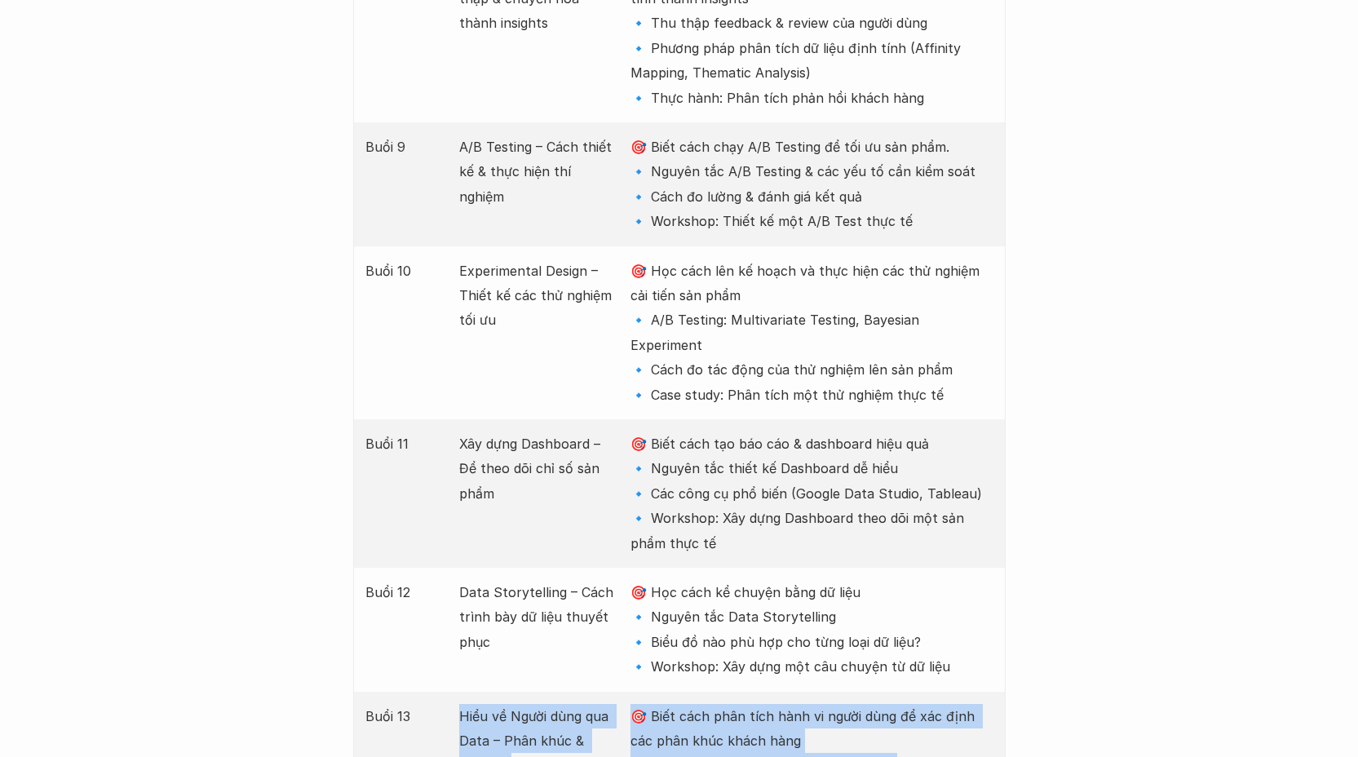
scroll to position [3599, 0]
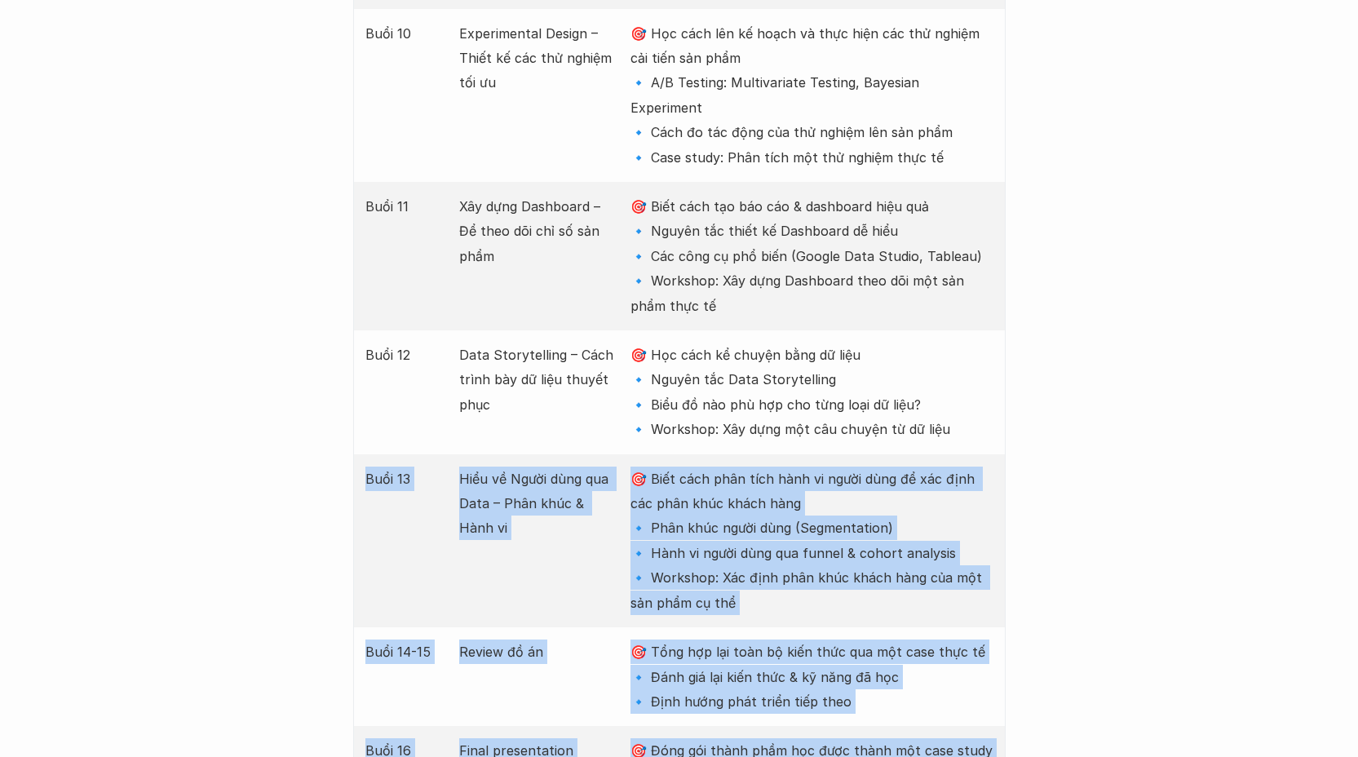
drag, startPoint x: 839, startPoint y: 635, endPoint x: 346, endPoint y: 310, distance: 590.1
click at [346, 310] on div "Giới thiệu Các khóa học Case Study Truyện tranh Bài viết UX Map Lịch khai giảng…" at bounding box center [679, 98] width 1358 height 7395
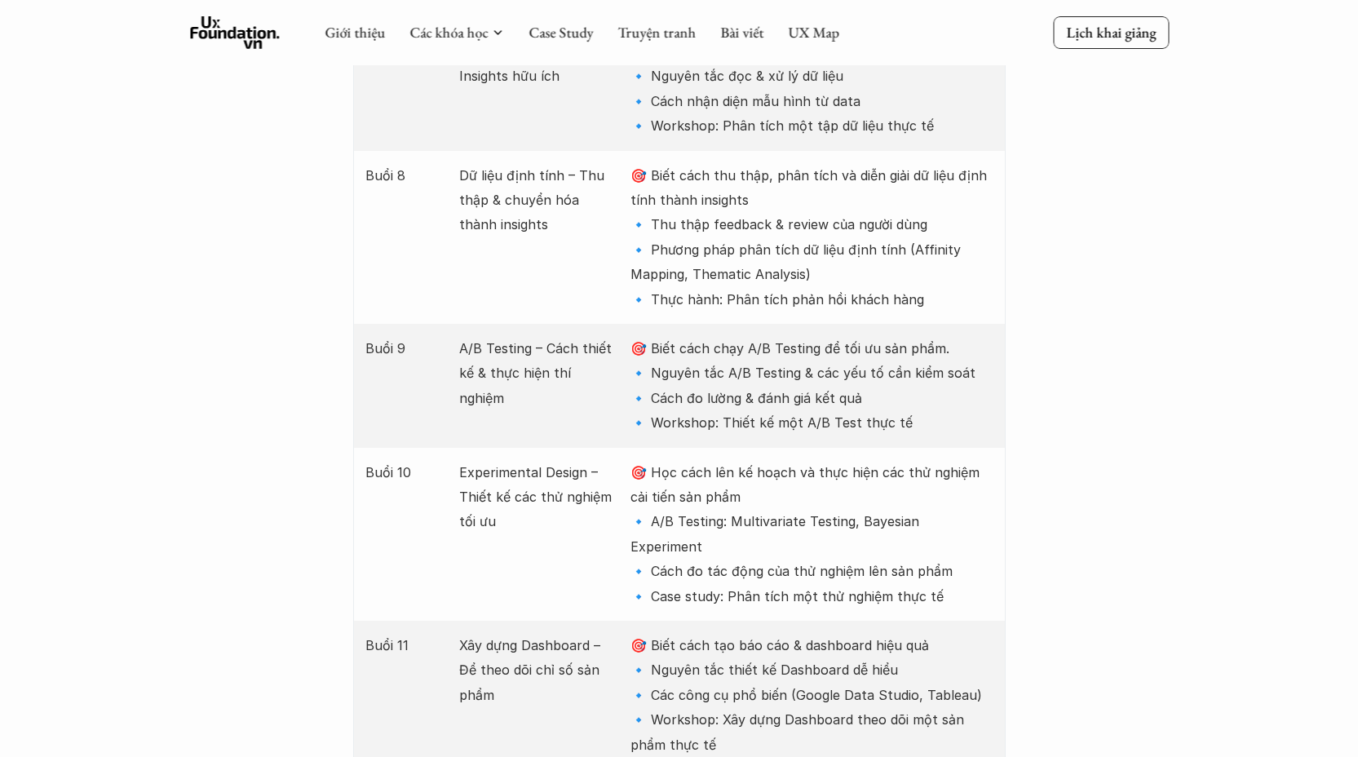
scroll to position [3006, 0]
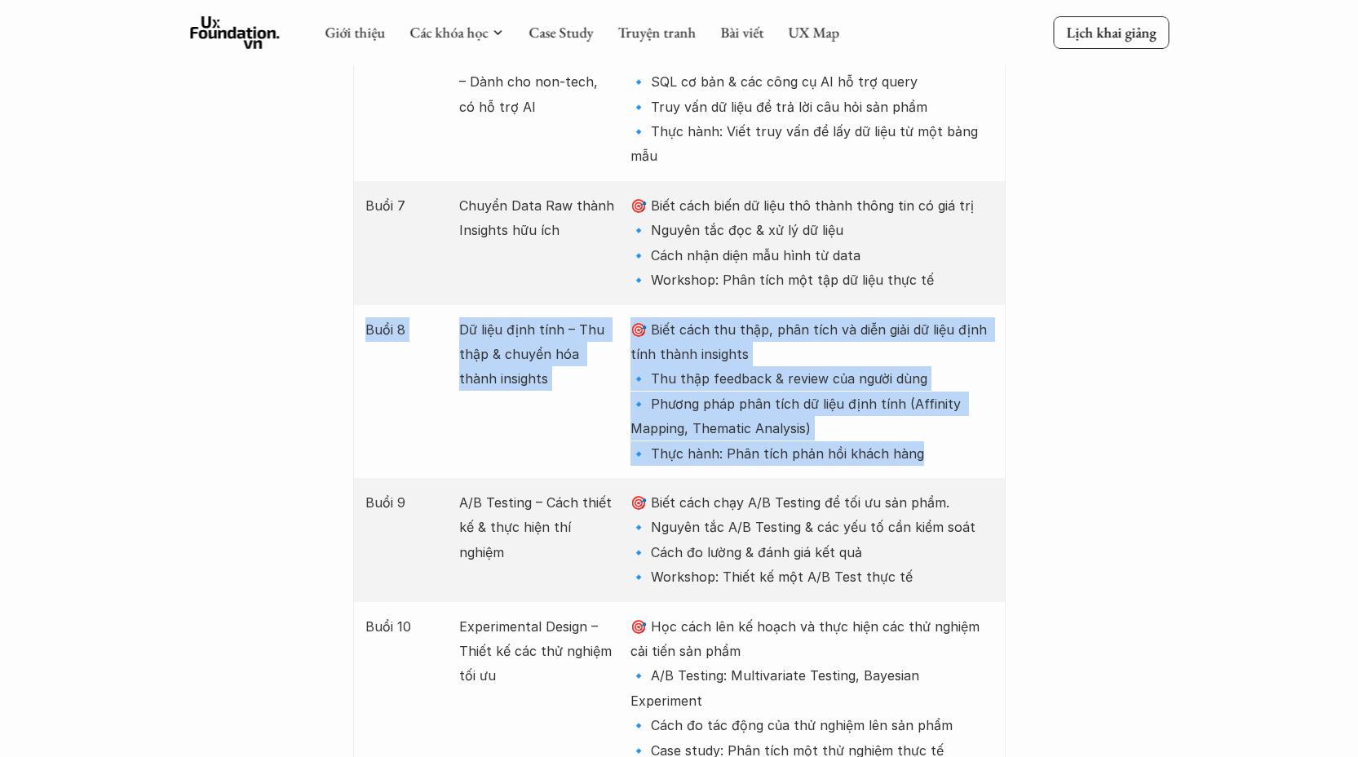
drag, startPoint x: 921, startPoint y: 310, endPoint x: 368, endPoint y: 165, distance: 571.8
click at [368, 305] on div "Buổi 8 Dữ liệu định tính – Thu thập & chuyển hóa thành insights 🎯 Biết cách thu…" at bounding box center [679, 391] width 653 height 173
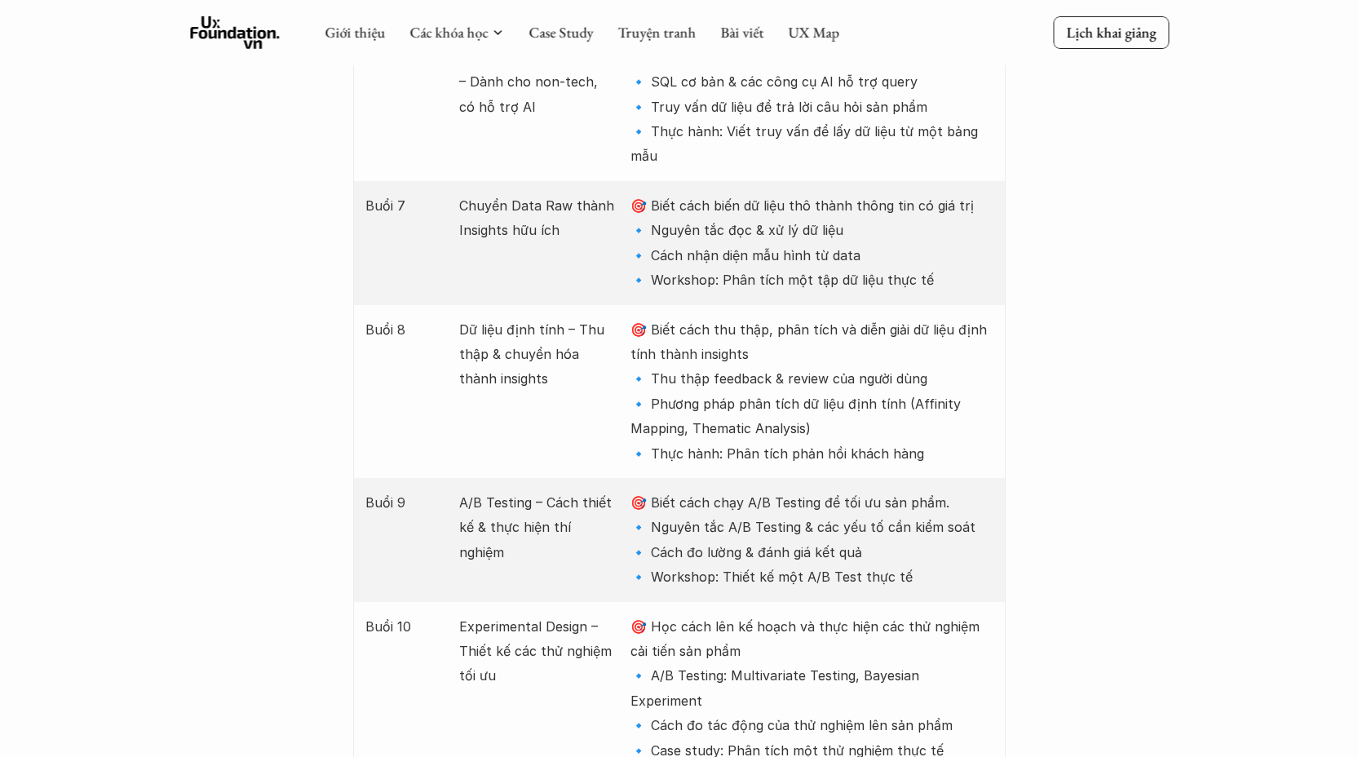
click at [722, 490] on p "🎯 Biết cách chạy A/B Testing để tối ưu sản phẩm. 🔹 Nguyên tắc A/B Testing & các…" at bounding box center [812, 540] width 362 height 100
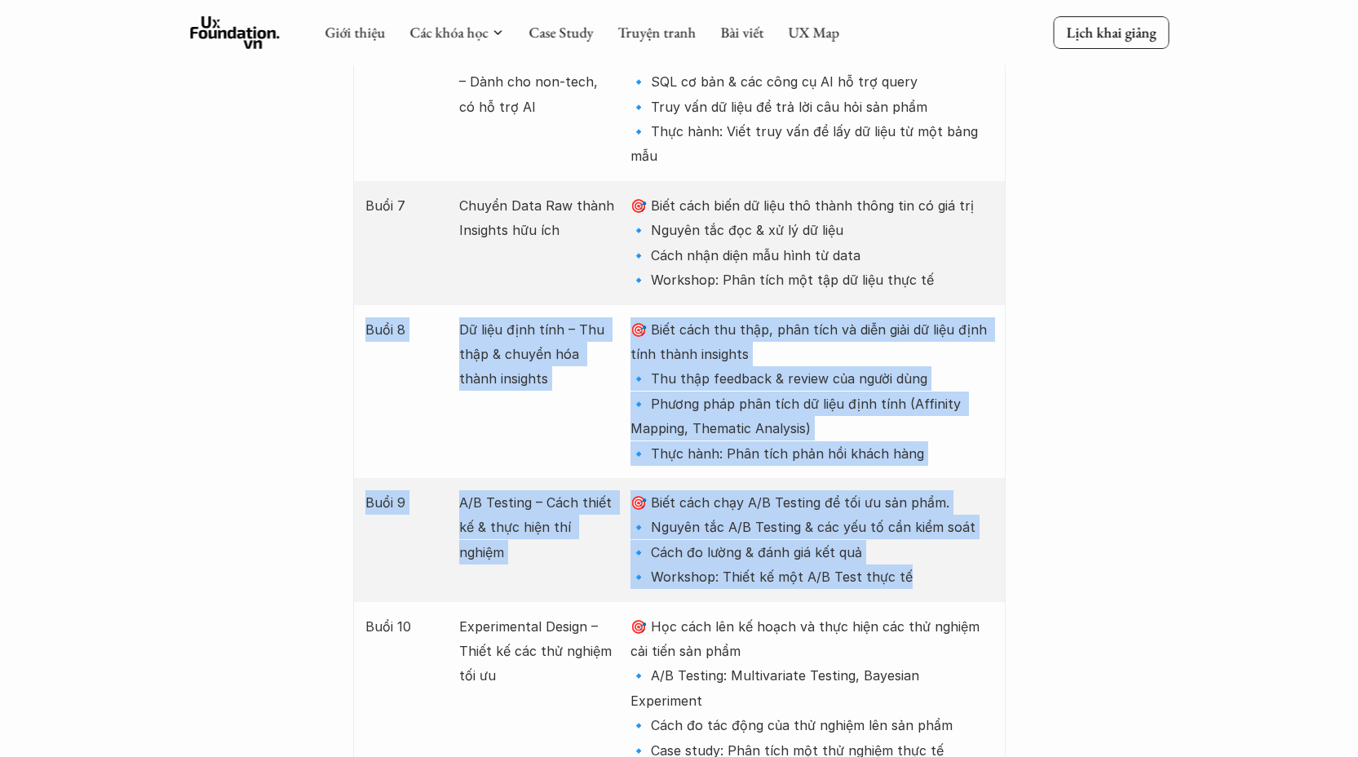
drag, startPoint x: 890, startPoint y: 428, endPoint x: 488, endPoint y: 279, distance: 429.0
click at [330, 183] on div "Giới thiệu Các khóa học Case Study Truyện tranh Bài viết UX Map Lịch khai giảng…" at bounding box center [679, 691] width 1358 height 7395
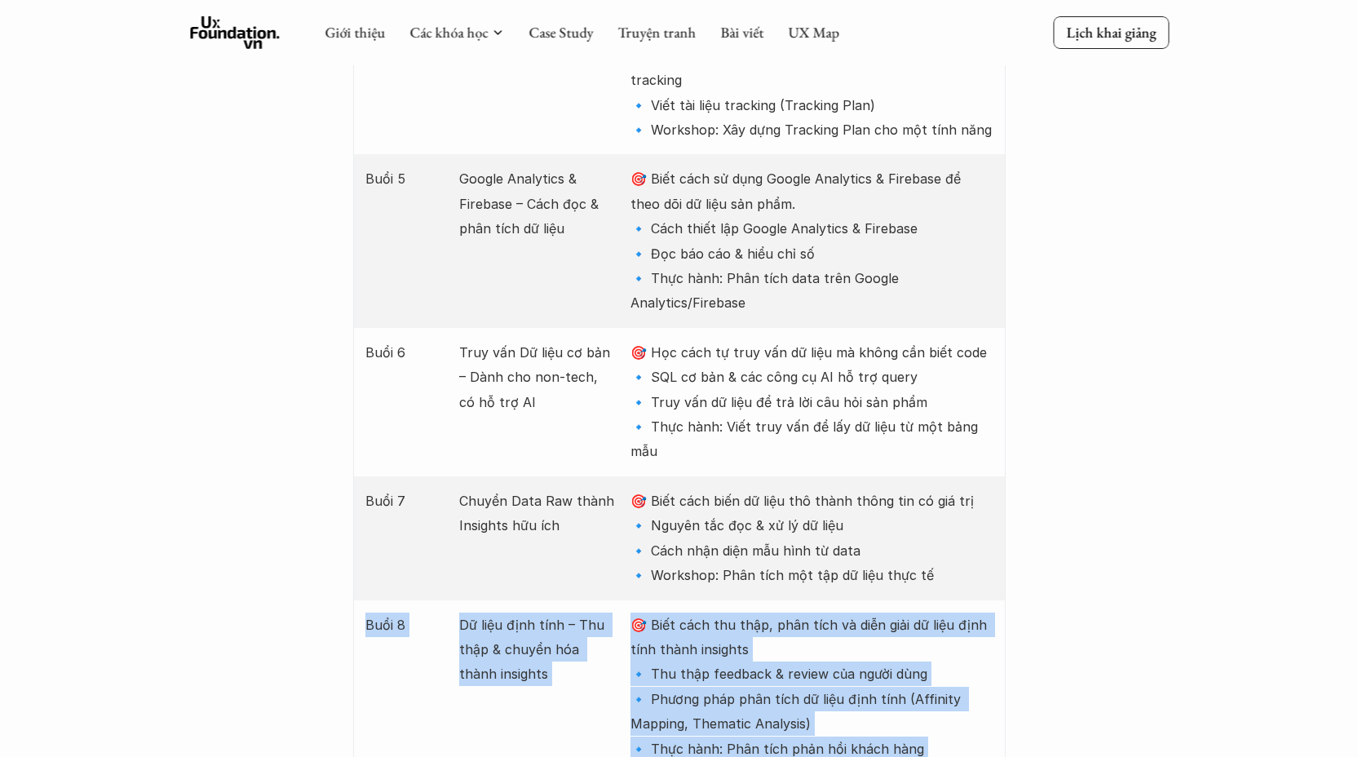
scroll to position [2711, 0]
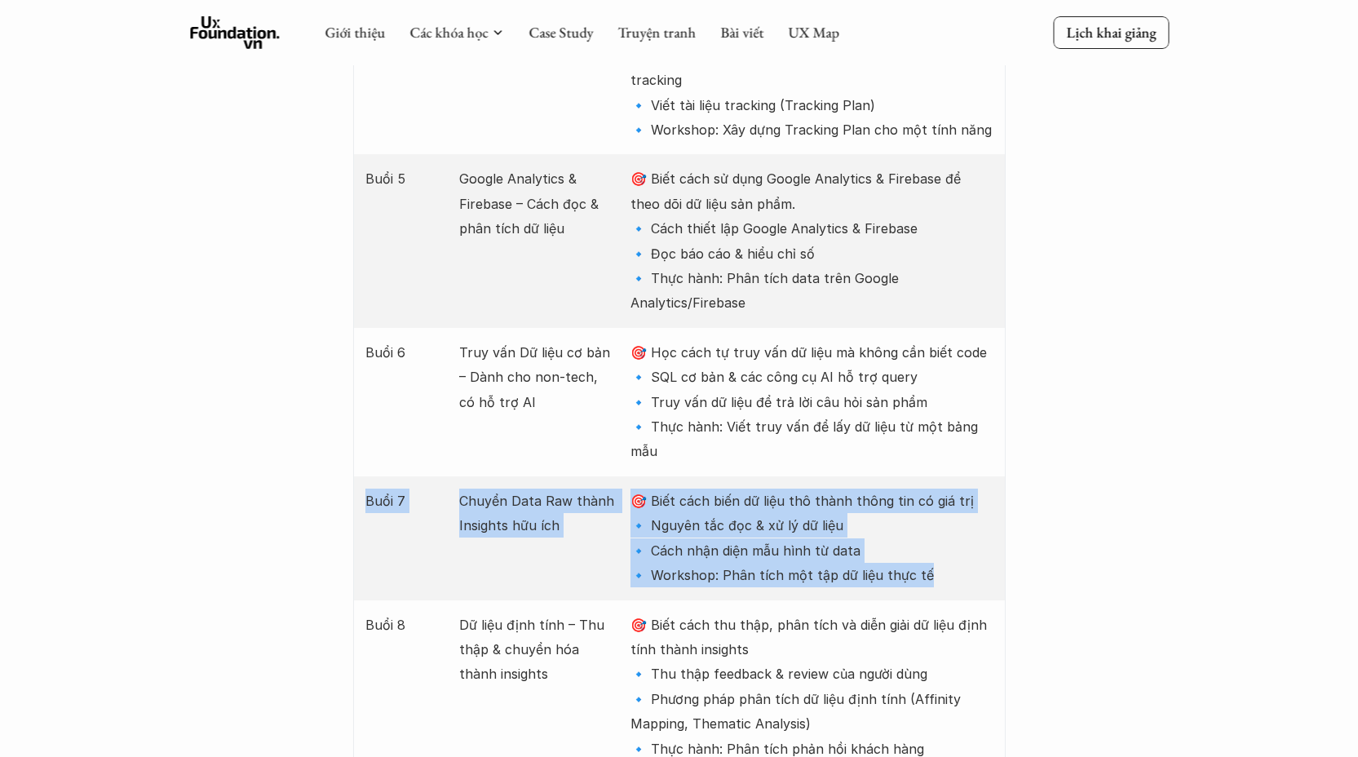
drag, startPoint x: 929, startPoint y: 428, endPoint x: 707, endPoint y: 350, distance: 235.3
click at [360, 476] on div "Buổi 7 Chuyển Data Raw thành Insights hữu ích 🎯 Biết cách biến dữ liệu thô thàn…" at bounding box center [679, 538] width 653 height 124
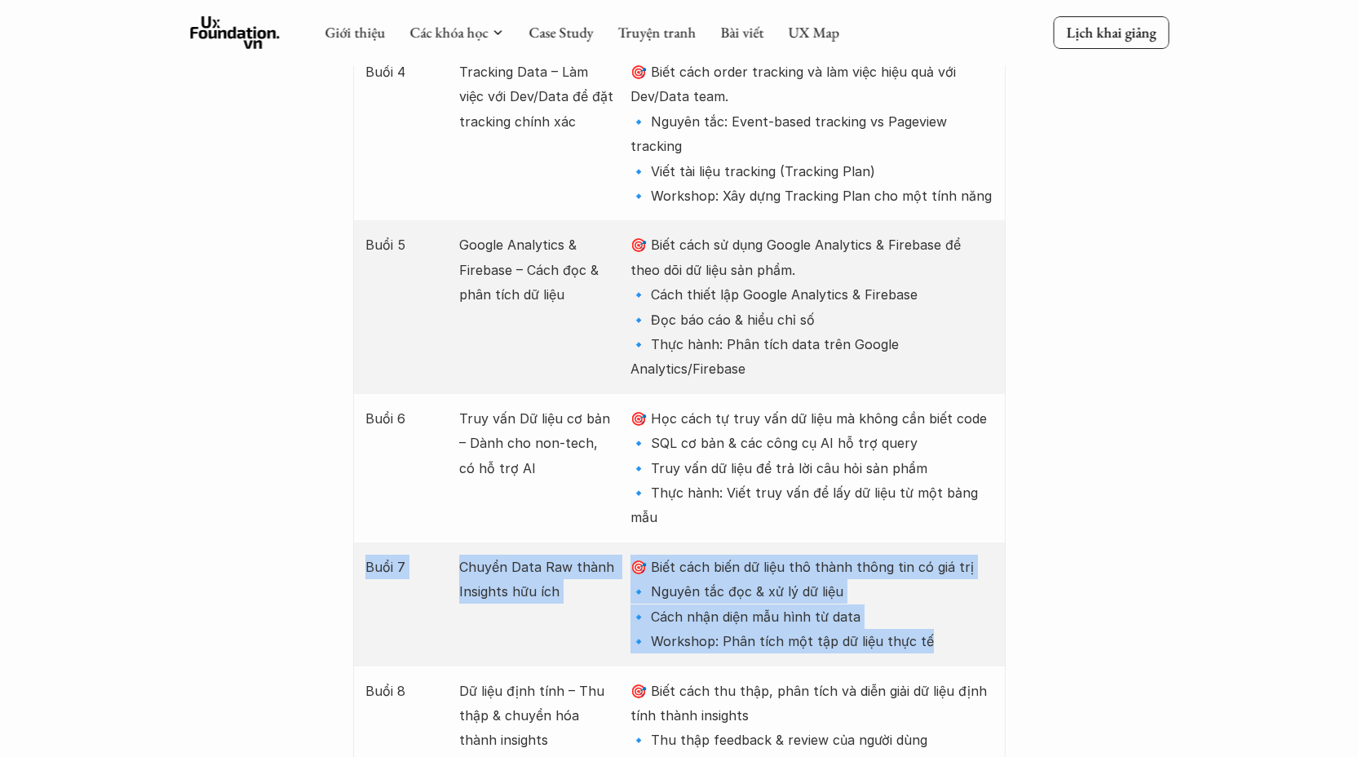
scroll to position [2431, 0]
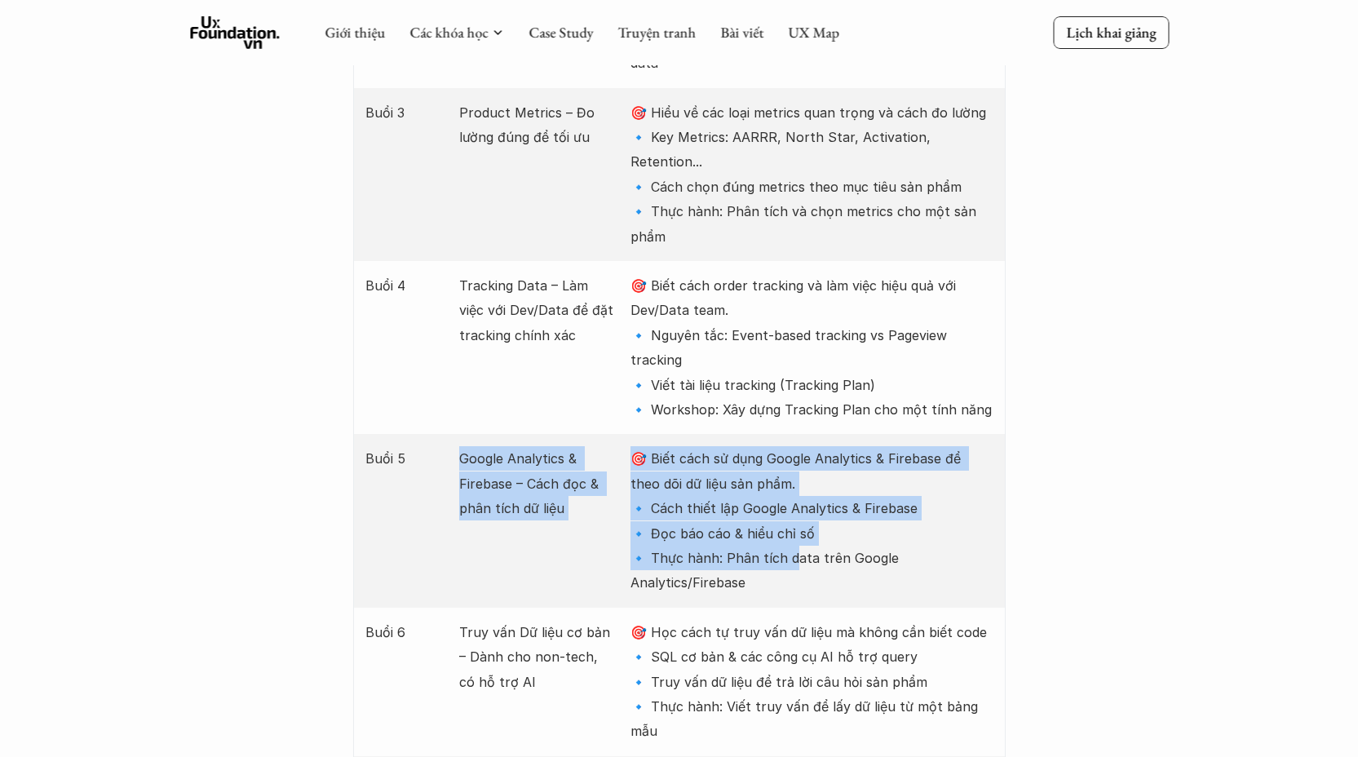
drag, startPoint x: 769, startPoint y: 451, endPoint x: 453, endPoint y: 330, distance: 339.1
click at [453, 434] on div "Buổi 5 Google Analytics & Firebase – Cách đọc & phân tích dữ liệu 🎯 Biết cách s…" at bounding box center [679, 520] width 653 height 173
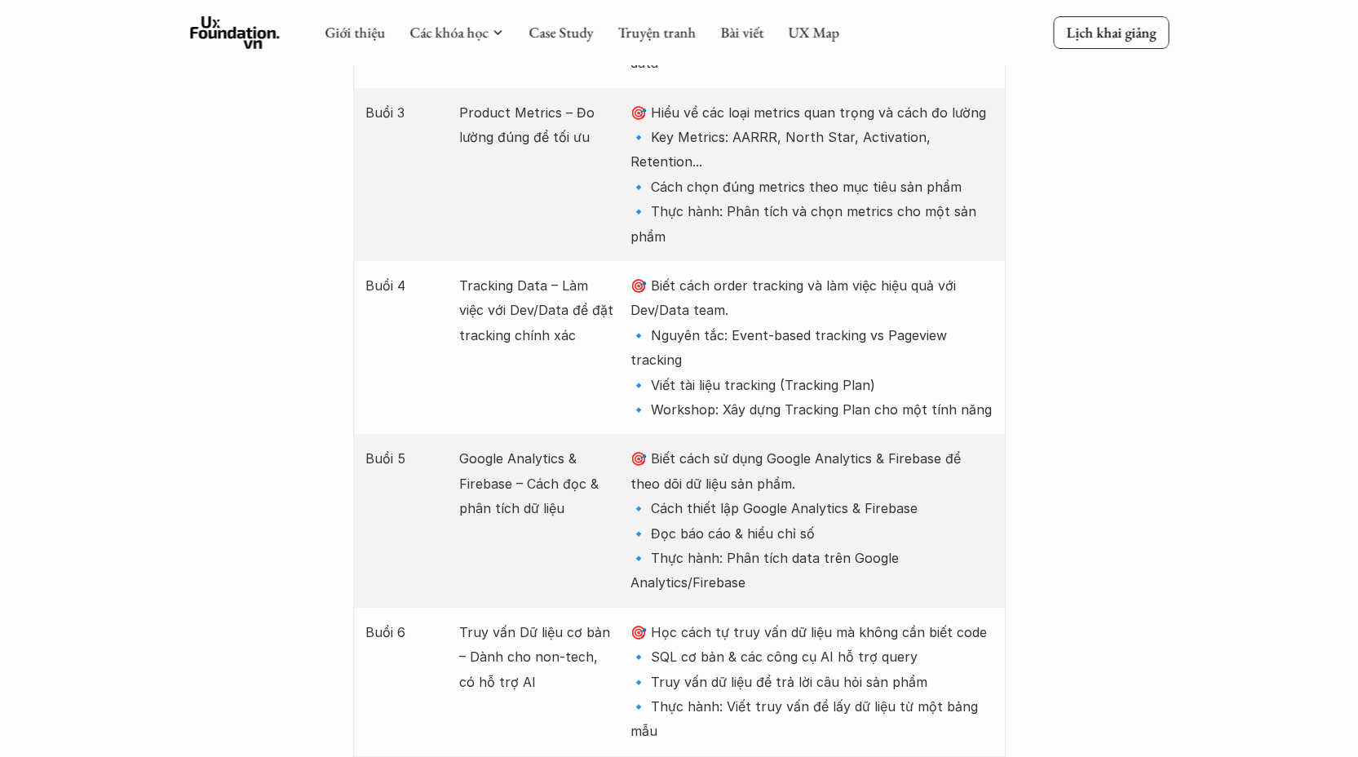
click at [818, 620] on p "🎯 Học cách tự truy vấn dữ liệu mà không cần biết code 🔹 SQL cơ bản & các công c…" at bounding box center [812, 682] width 362 height 124
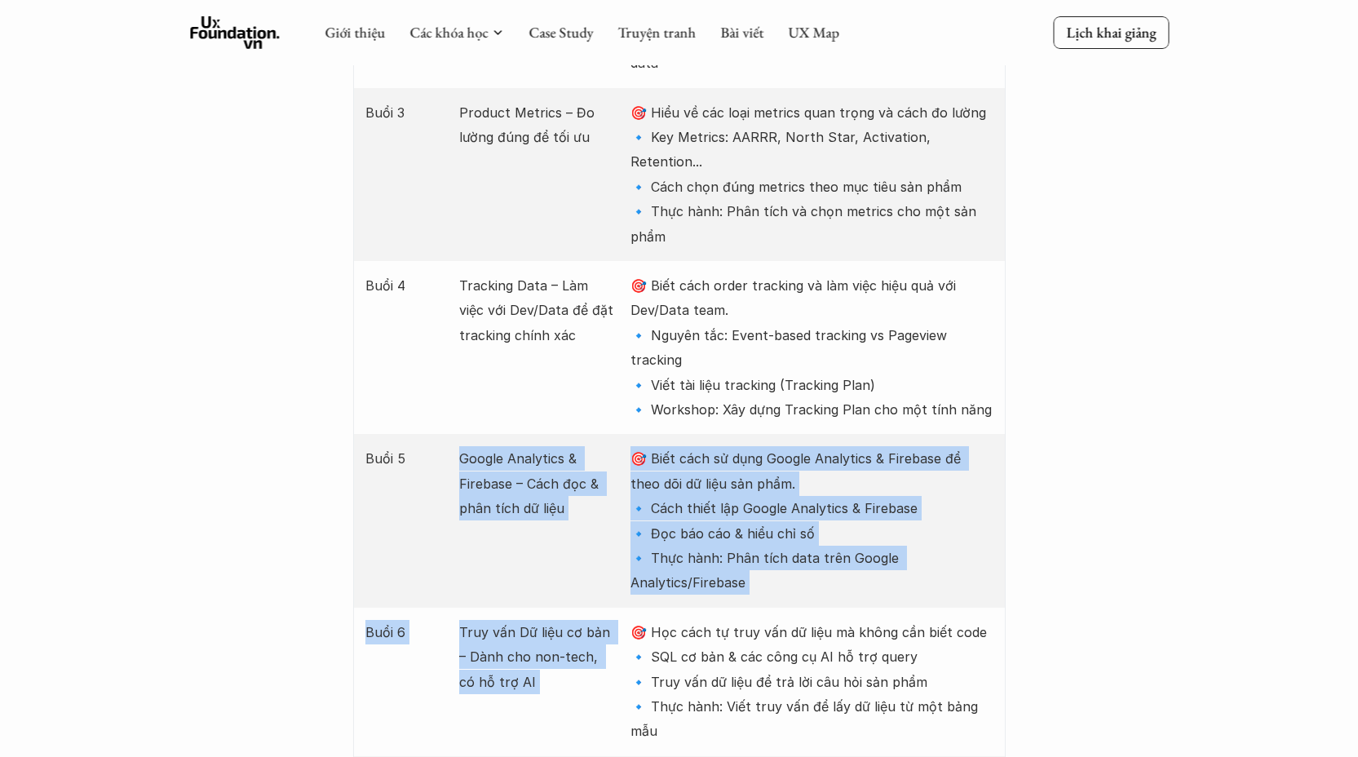
drag, startPoint x: 810, startPoint y: 482, endPoint x: 449, endPoint y: 325, distance: 393.9
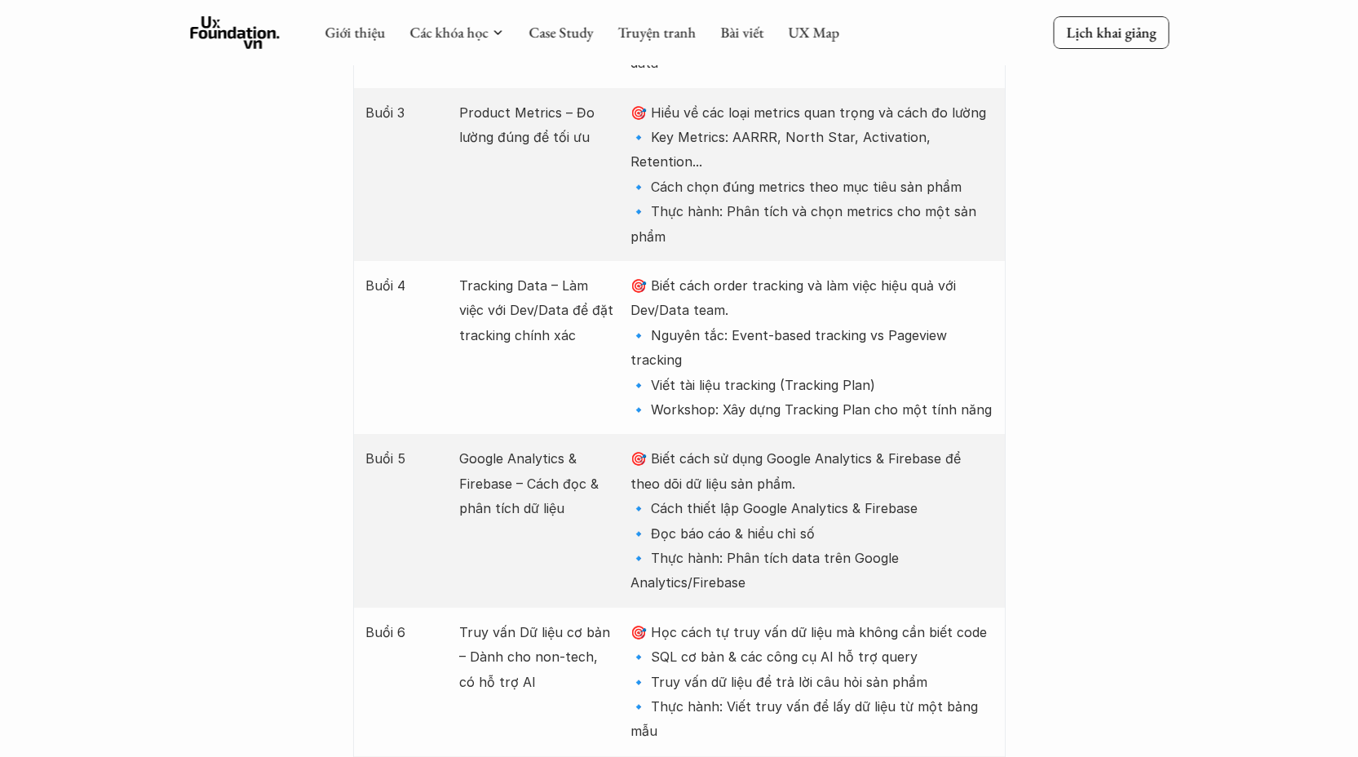
click at [764, 620] on p "🎯 Học cách tự truy vấn dữ liệu mà không cần biết code 🔹 SQL cơ bản & các công c…" at bounding box center [812, 682] width 362 height 124
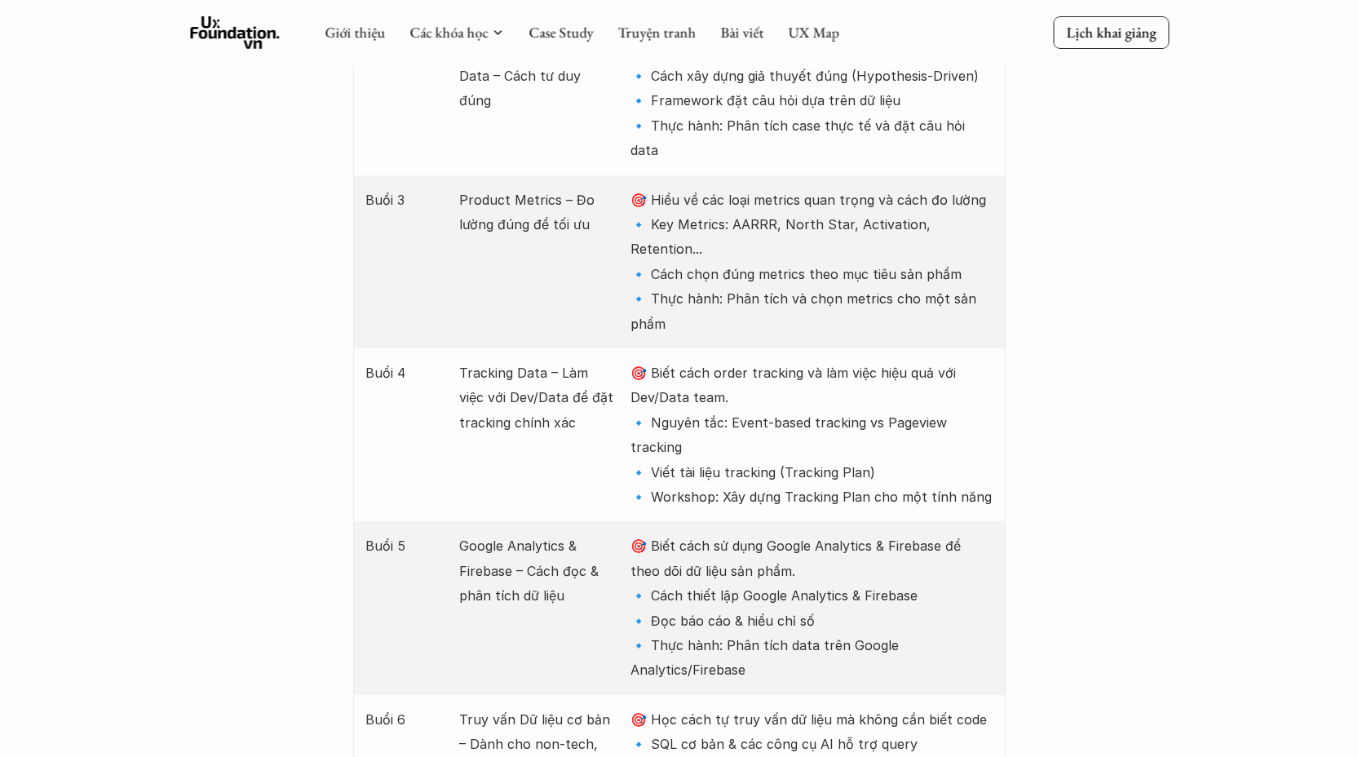
scroll to position [2089, 0]
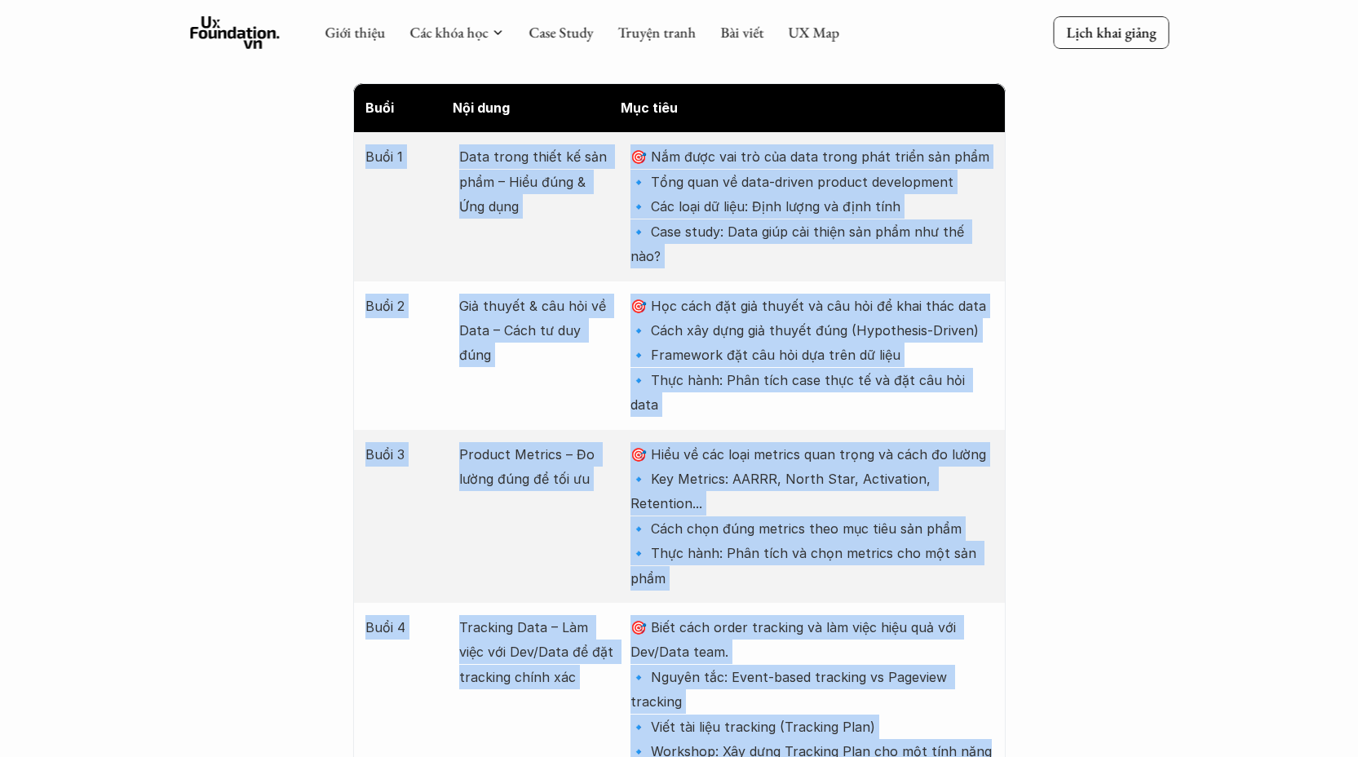
drag, startPoint x: 952, startPoint y: 622, endPoint x: 525, endPoint y: 281, distance: 546.7
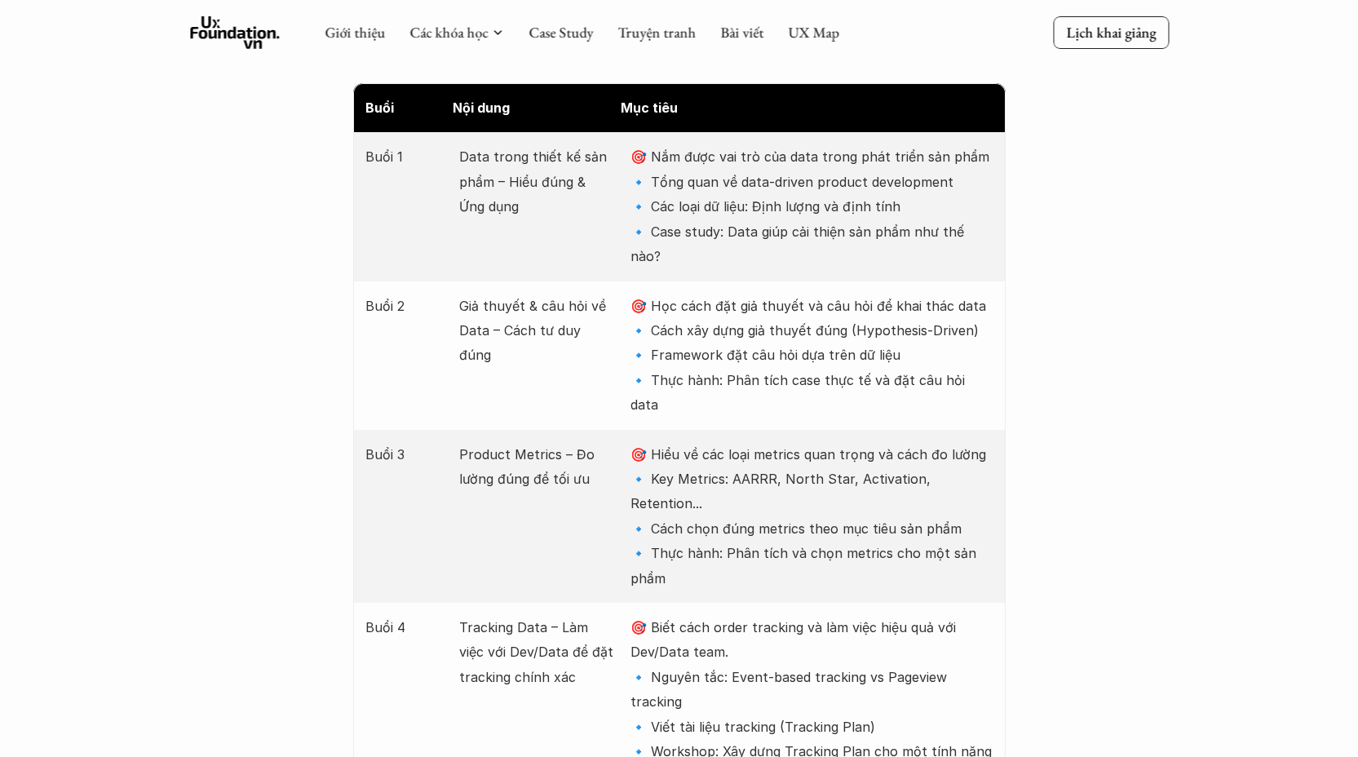
click at [682, 469] on p "🎯 Hiểu về các loại metrics quan trọng và cách đo lường 🔹 Key Metrics: AARRR, No…" at bounding box center [812, 516] width 362 height 148
drag, startPoint x: 361, startPoint y: 122, endPoint x: 930, endPoint y: 698, distance: 809.3
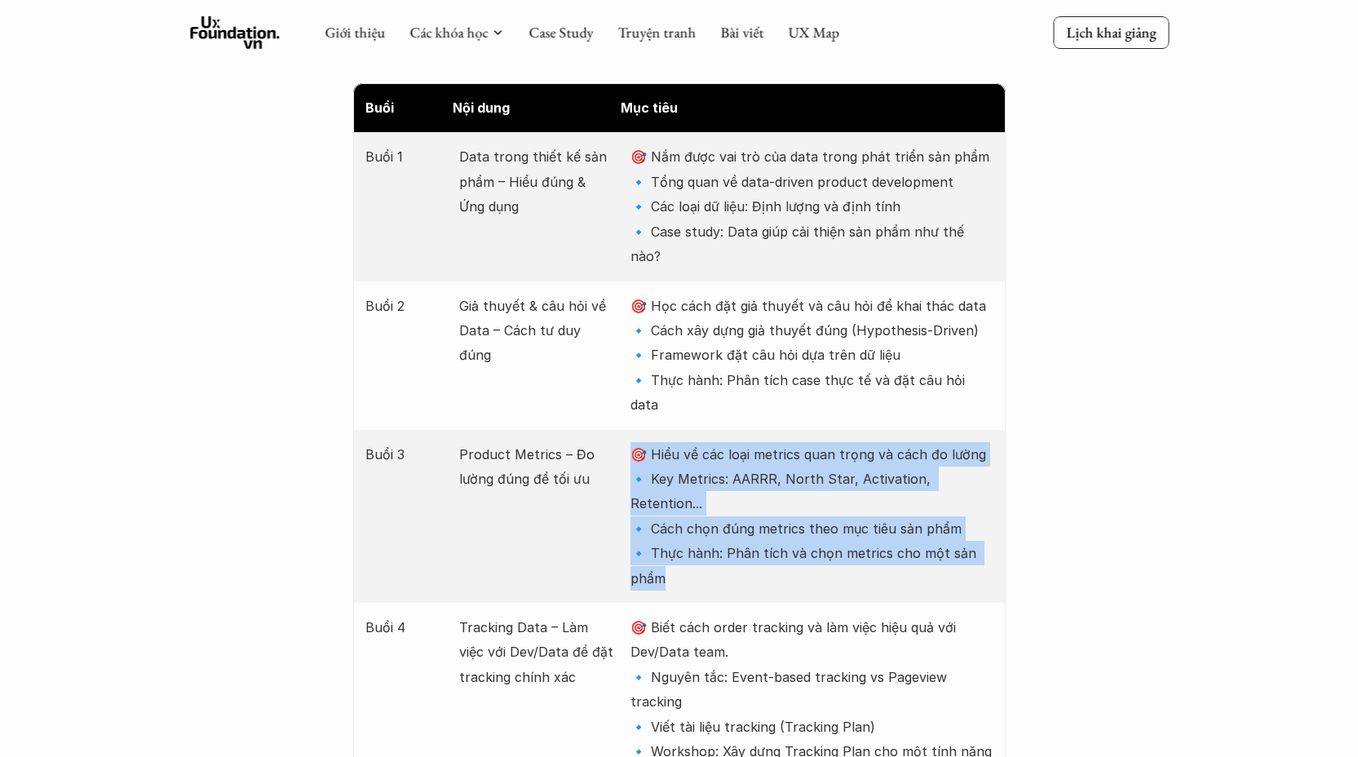
drag, startPoint x: 783, startPoint y: 490, endPoint x: 627, endPoint y: 368, distance: 198.8
click at [627, 430] on div "Buổi 3 Product Metrics – Đo lường đúng để tối ưu 🎯 Hiểu về các loại metrics qua…" at bounding box center [679, 516] width 653 height 173
click at [707, 487] on p "🎯 Hiểu về các loại metrics quan trọng và cách đo lường 🔹 Key Metrics: AARRR, No…" at bounding box center [812, 516] width 362 height 148
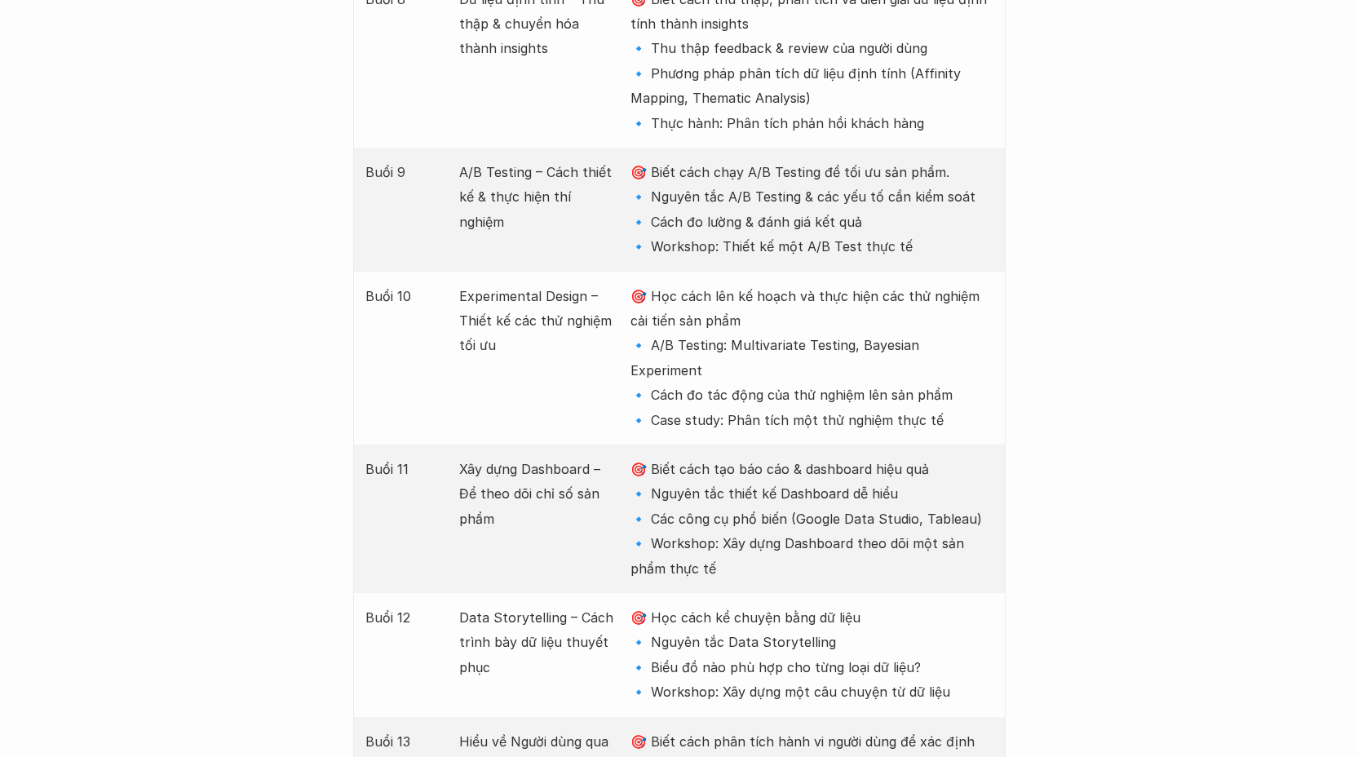
scroll to position [3447, 0]
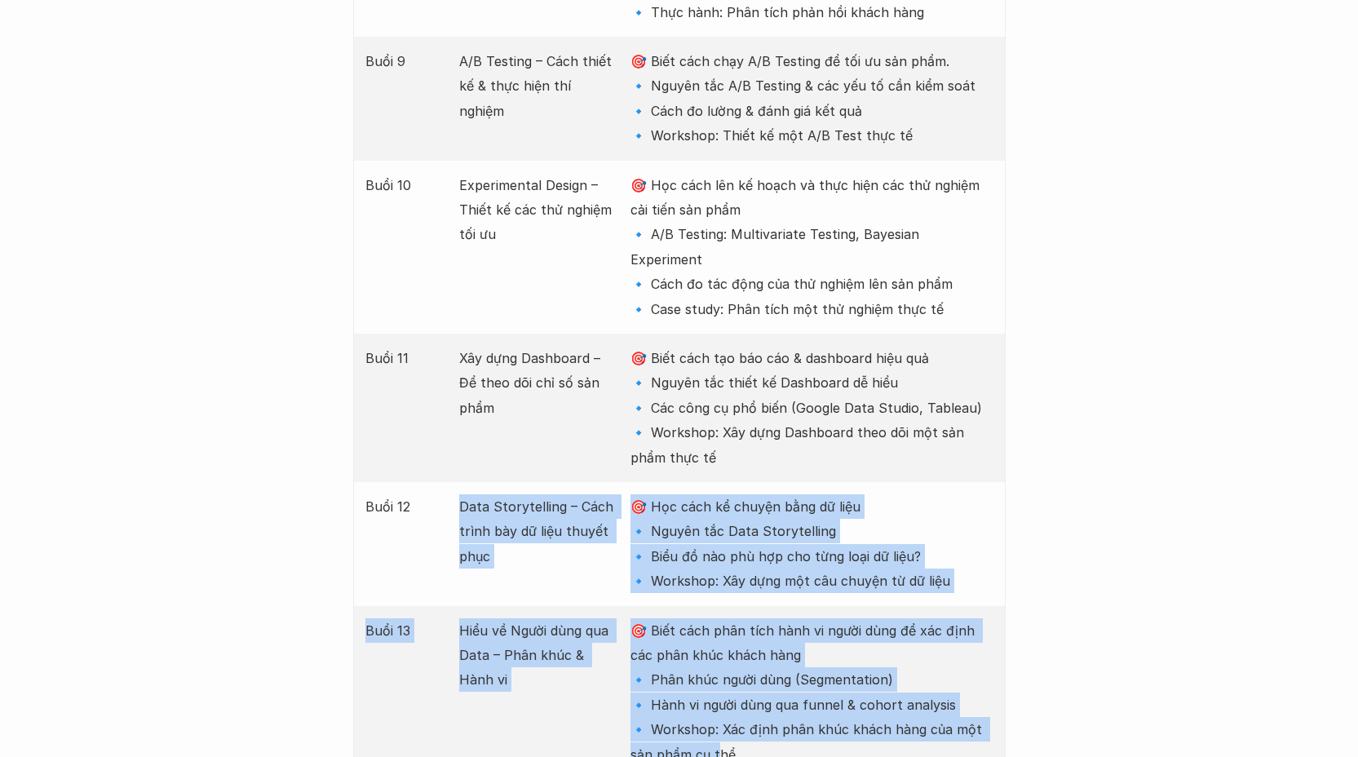
drag, startPoint x: 720, startPoint y: 582, endPoint x: 344, endPoint y: 429, distance: 405.4
click at [344, 429] on div "Giới thiệu Các khóa học Case Study Truyện tranh Bài viết UX Map Lịch khai giảng…" at bounding box center [679, 250] width 1358 height 7395
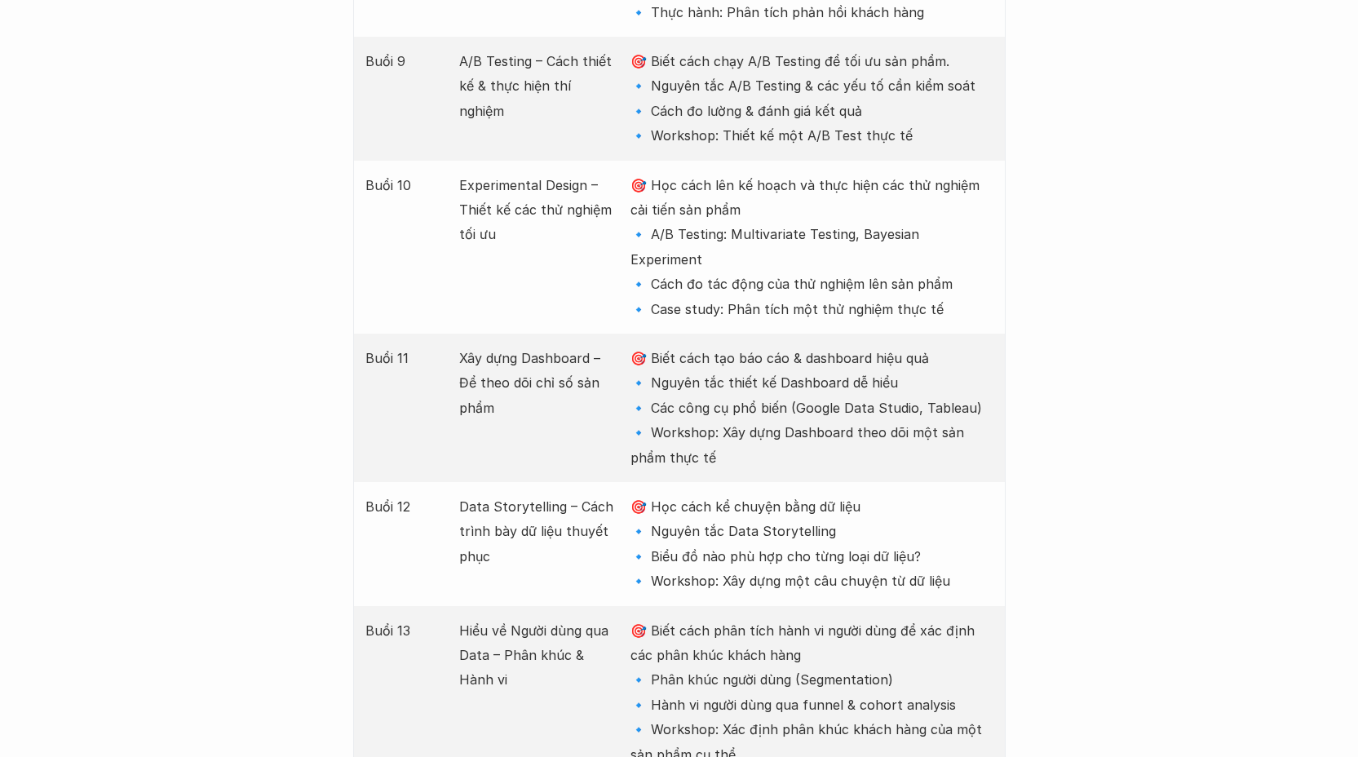
click at [584, 606] on div "Buổi 13 Hiểu về Người dùng qua Data – Phân khúc & Hành vi 🎯 Biết cách phân tích…" at bounding box center [679, 692] width 653 height 173
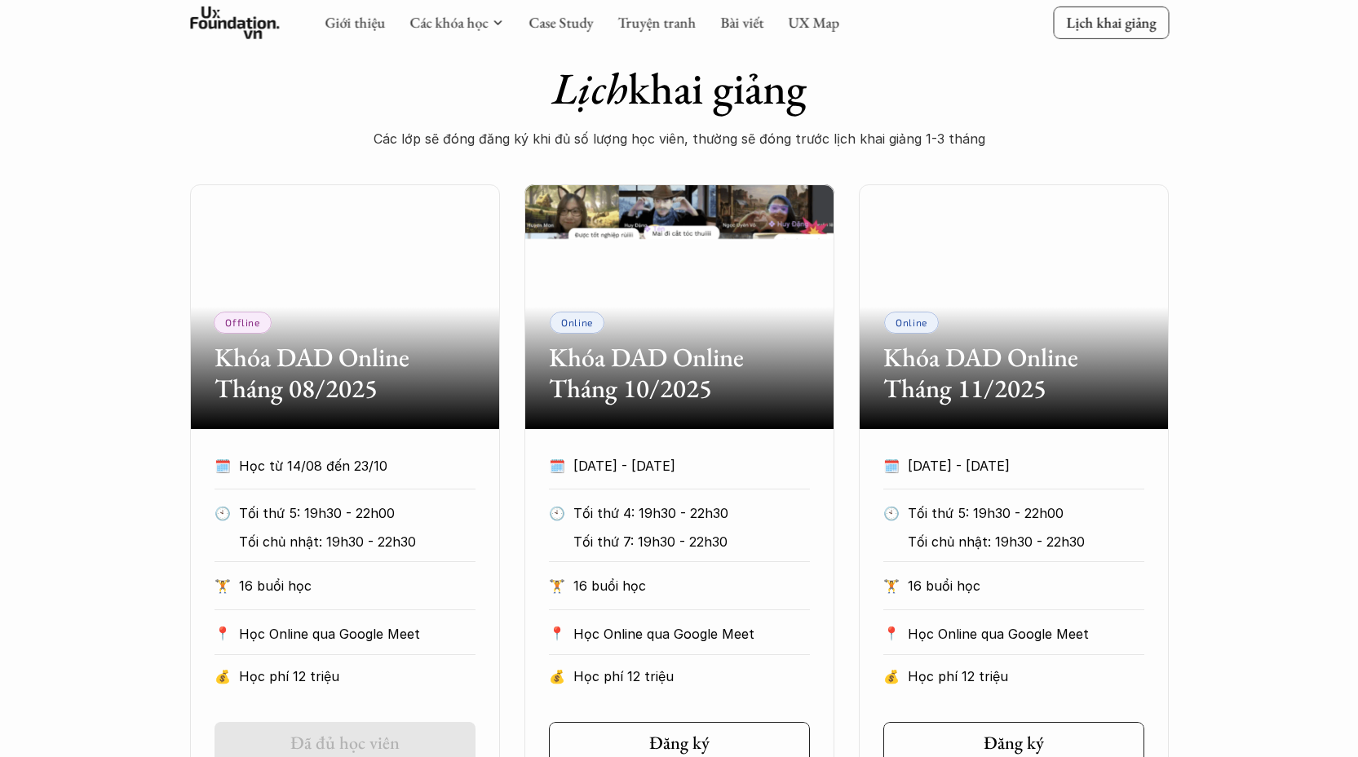
scroll to position [981, 0]
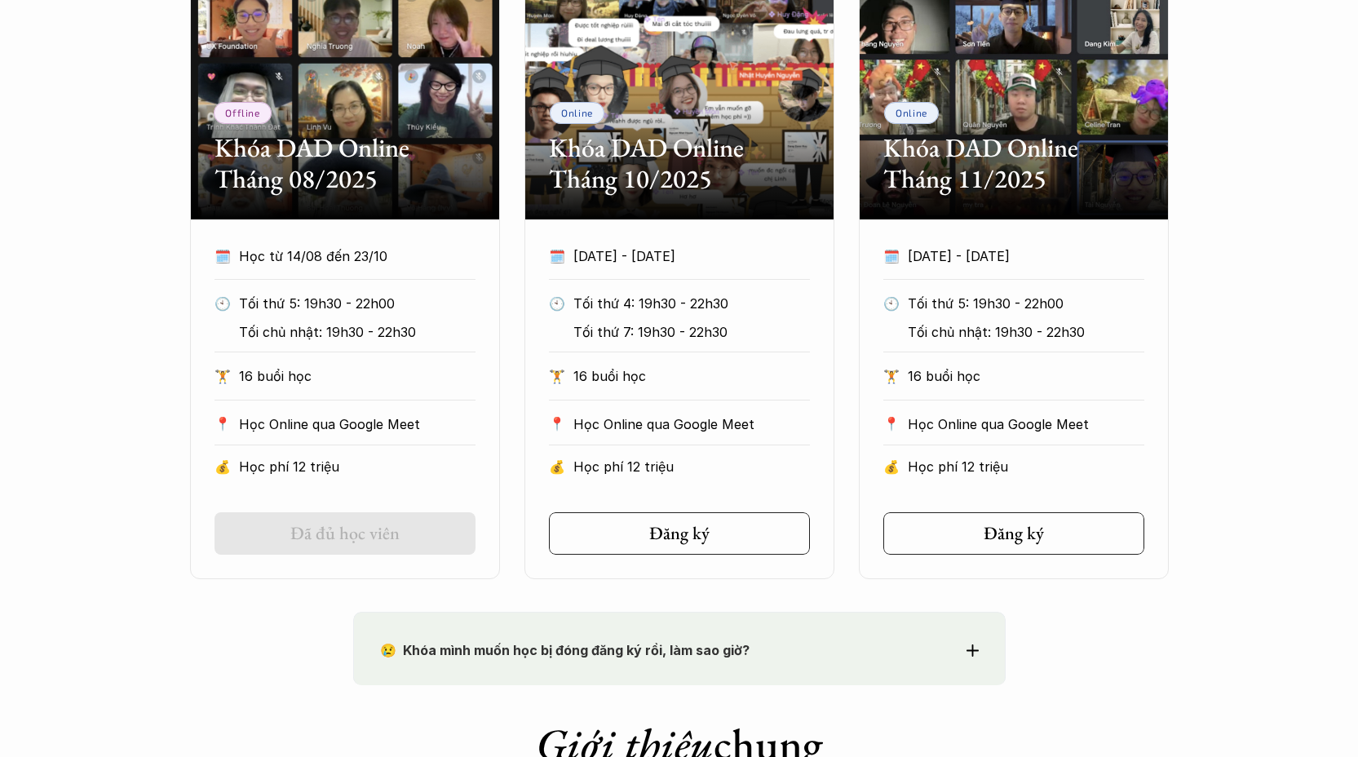
click at [681, 662] on p "😢 Khóa mình muốn học bị đóng đăng ký rồi, làm sao giờ?" at bounding box center [649, 650] width 539 height 24
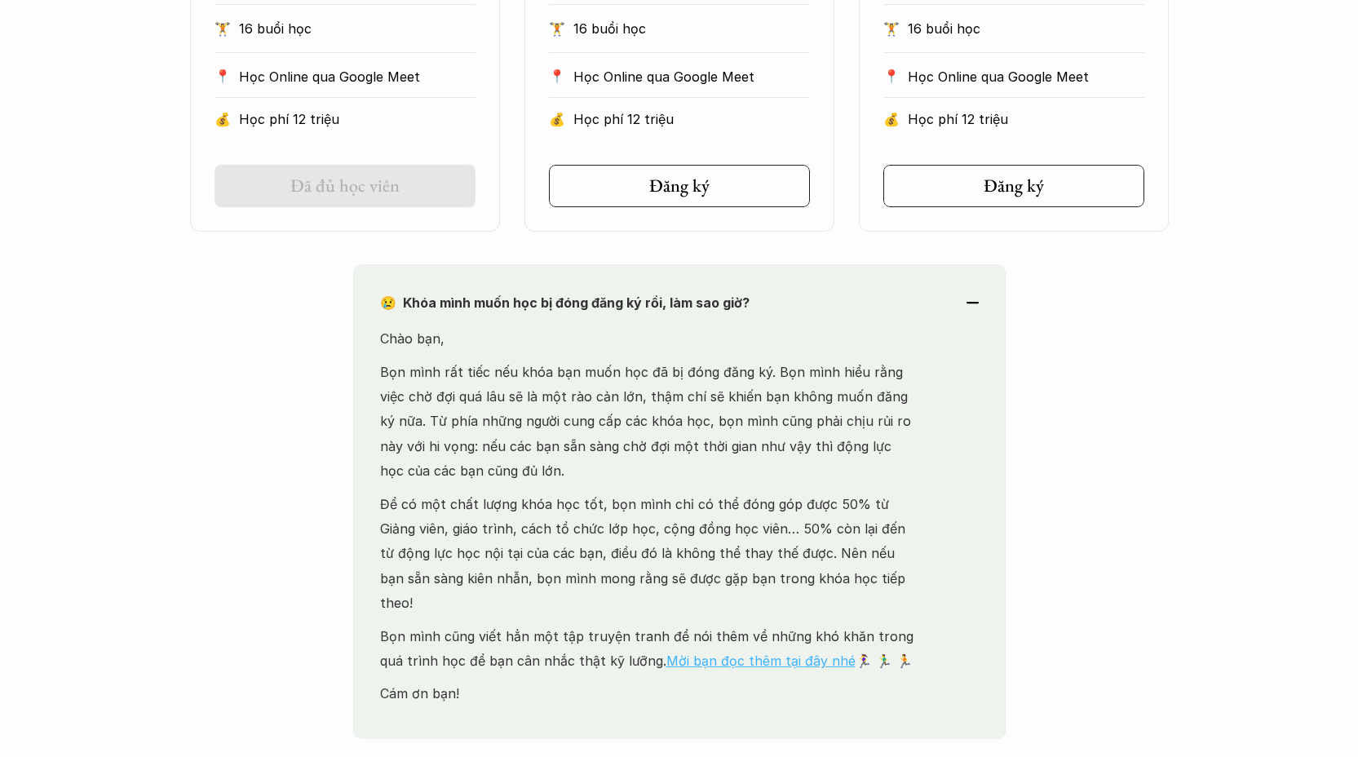
scroll to position [1402, 0]
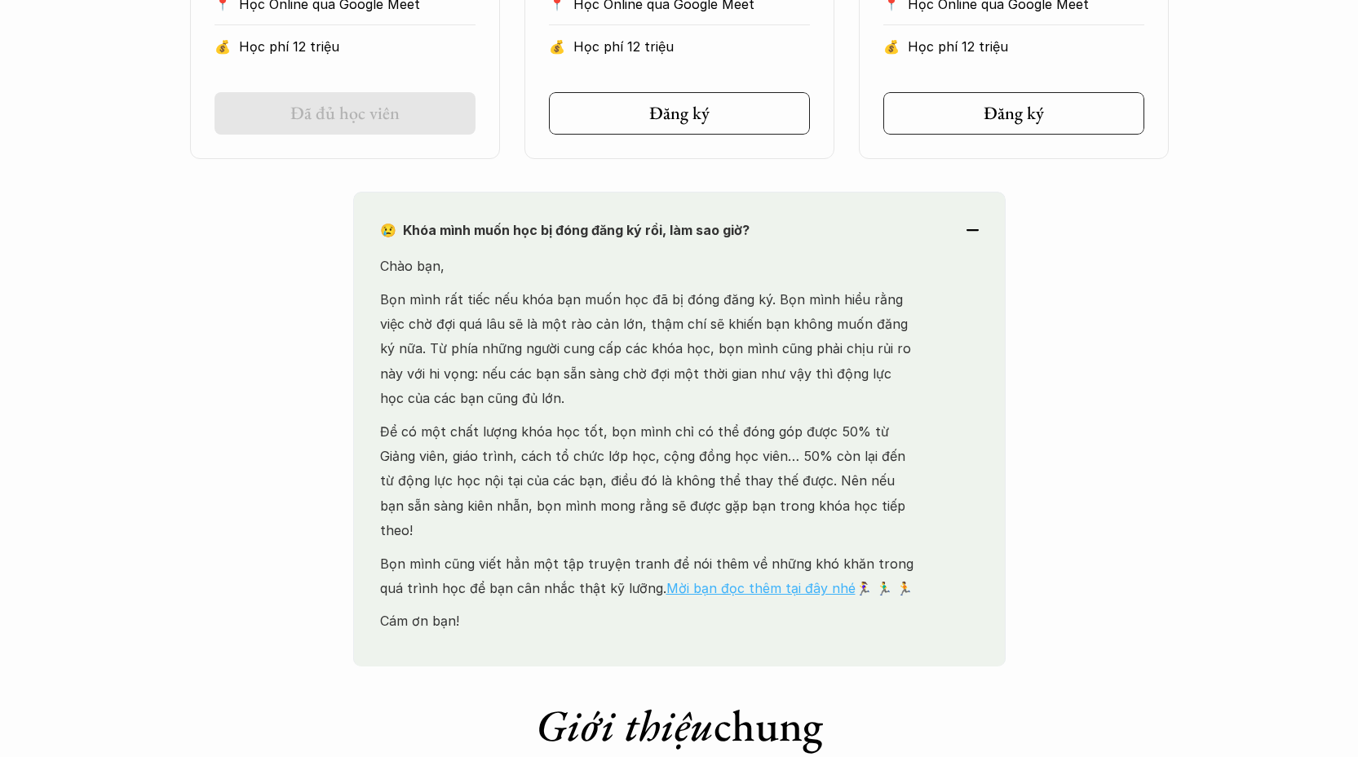
click at [697, 580] on link "Mời bạn đọc thêm tại đây nhé" at bounding box center [760, 588] width 189 height 16
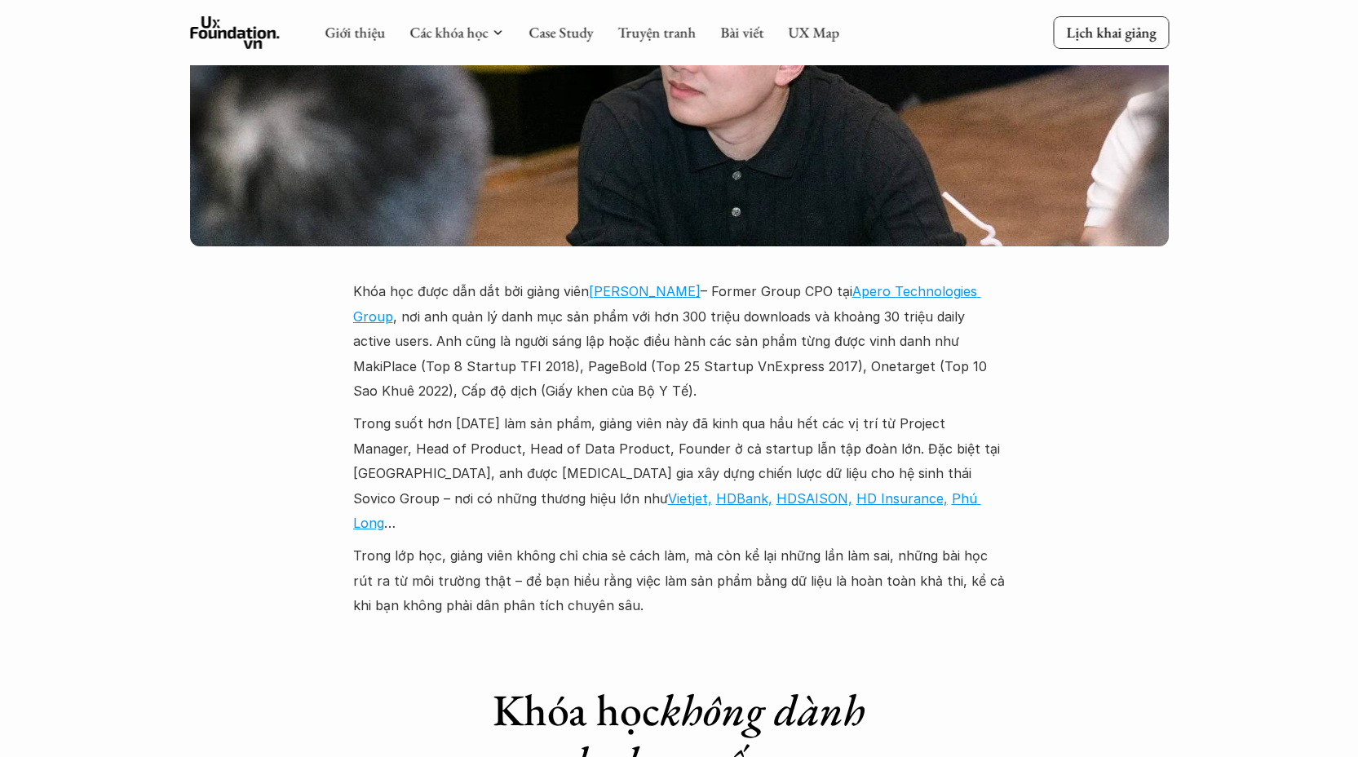
scroll to position [4700, 0]
drag, startPoint x: 578, startPoint y: 539, endPoint x: 409, endPoint y: 474, distance: 181.0
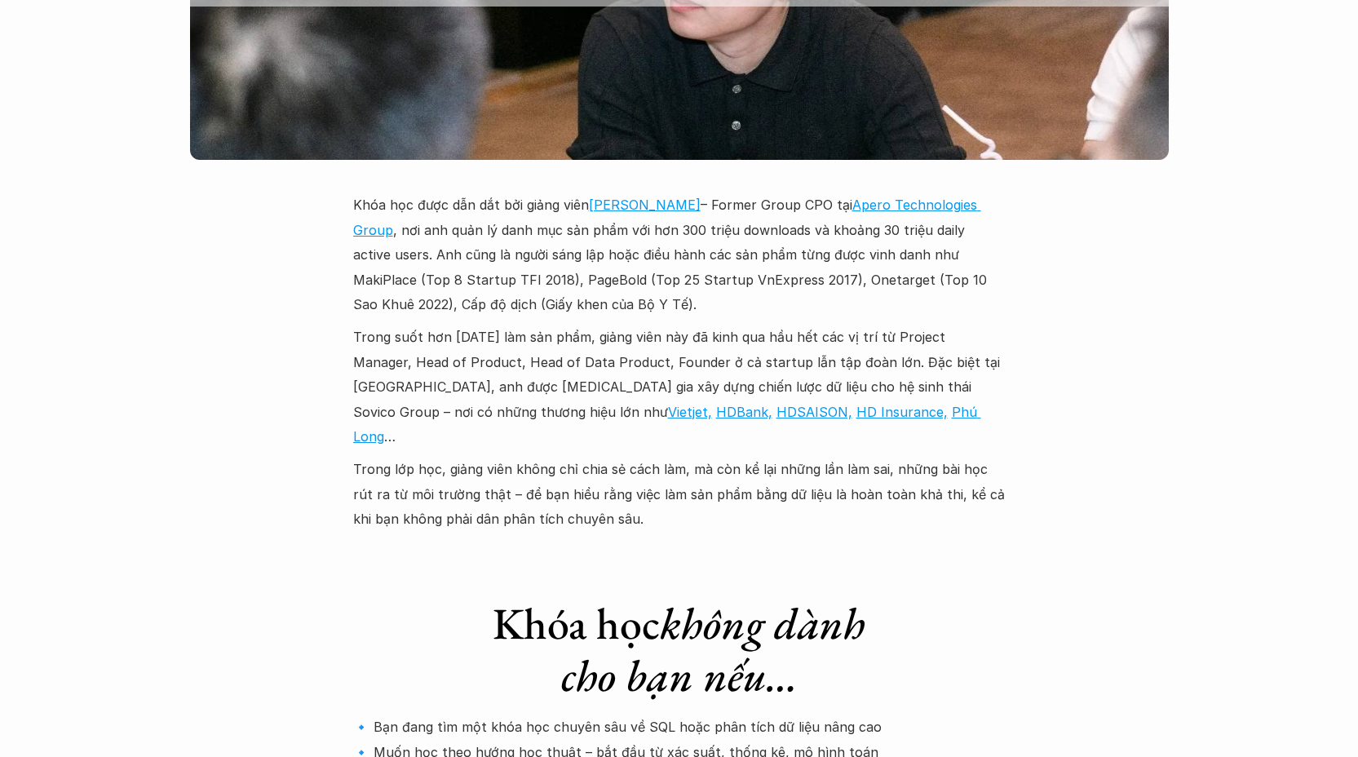
scroll to position [4793, 0]
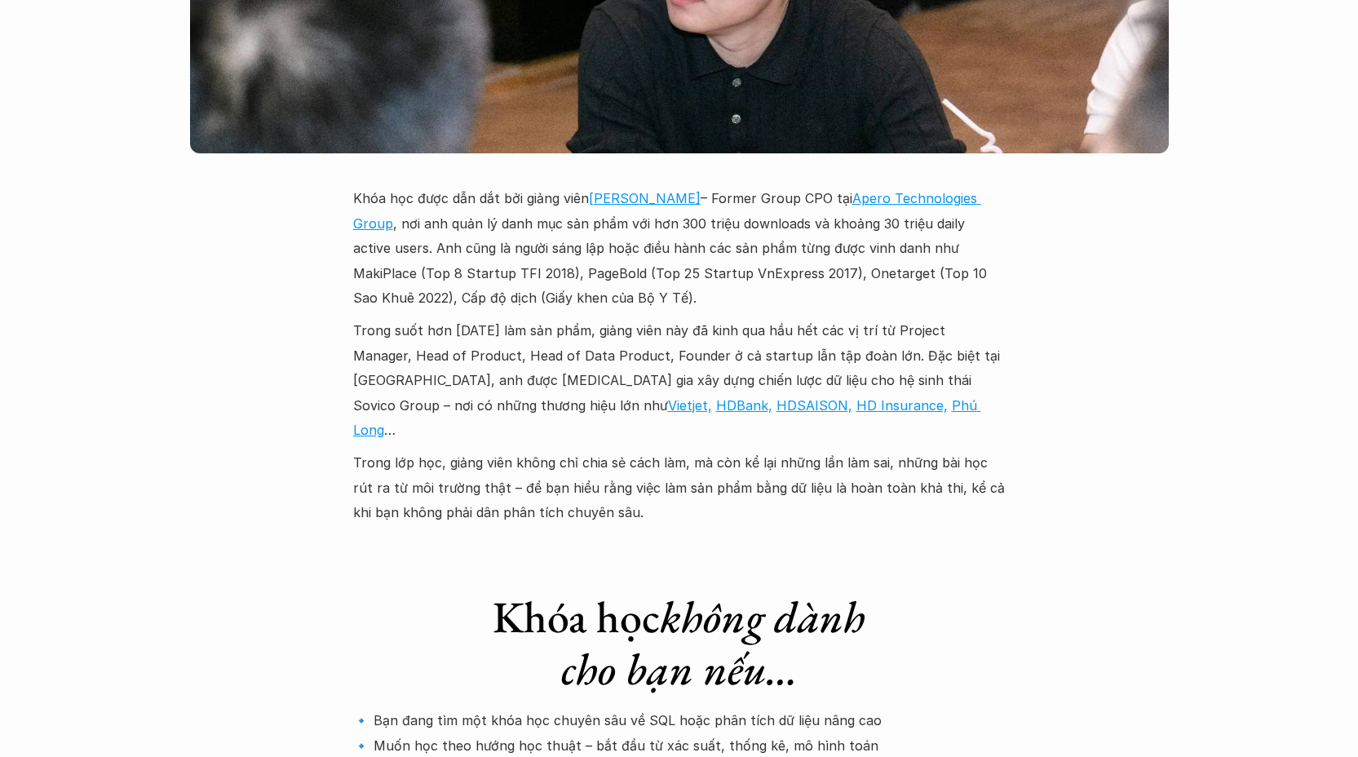
drag, startPoint x: 583, startPoint y: 614, endPoint x: 749, endPoint y: 630, distance: 166.3
click at [742, 633] on div "Khóa học không dành cho bạn nếu… 🔹 Bạn đang tìm một khóa học chuyên sâu về SQL …" at bounding box center [679, 713] width 653 height 310
click at [685, 635] on div "Khóa học không dành cho bạn nếu… 🔹 Bạn đang tìm một khóa học chuyên sâu về SQL …" at bounding box center [679, 713] width 653 height 310
drag, startPoint x: 665, startPoint y: 613, endPoint x: 974, endPoint y: 602, distance: 309.4
click at [885, 708] on p "🔹 Bạn đang tìm một khóa học chuyên sâu về SQL hoặc phân tích dữ liệu nâng cao 🔹…" at bounding box center [679, 770] width 653 height 124
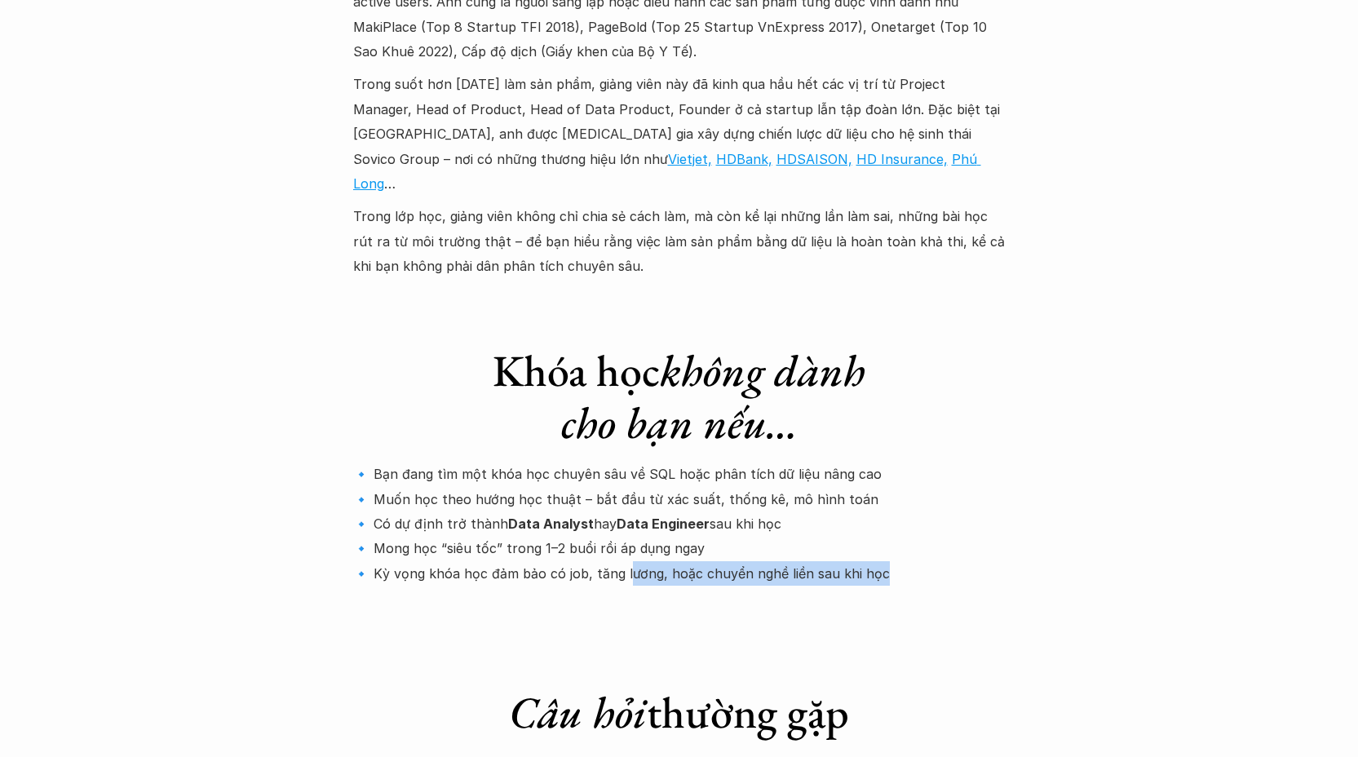
scroll to position [5135, 0]
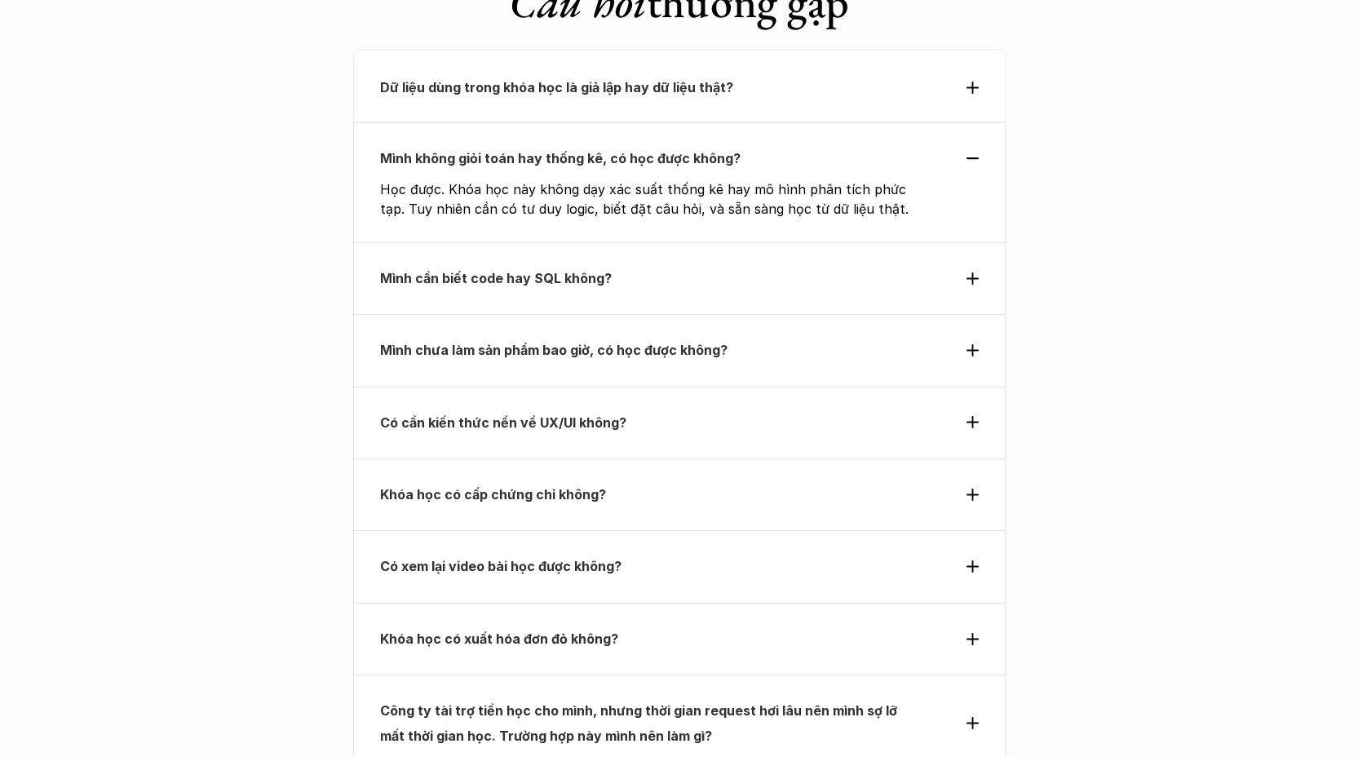
scroll to position [5757, 0]
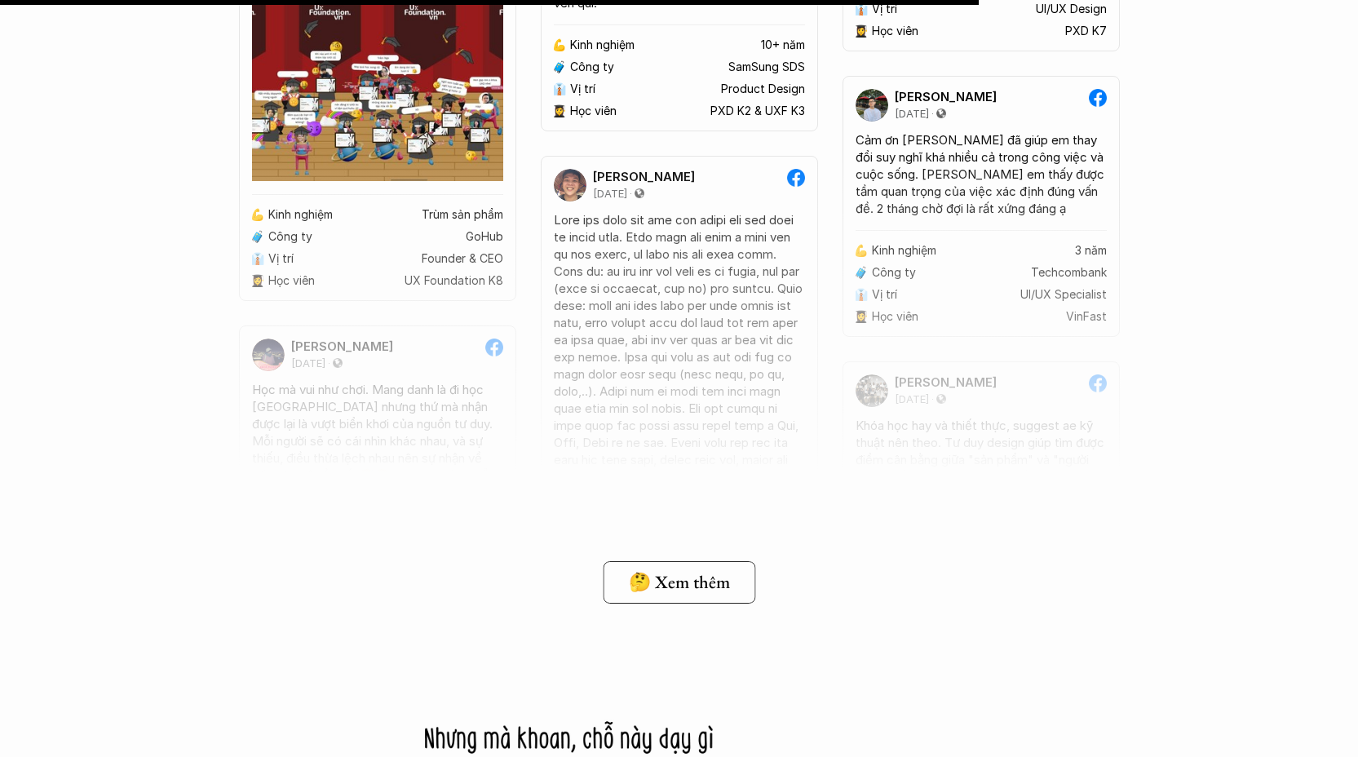
scroll to position [12617, 0]
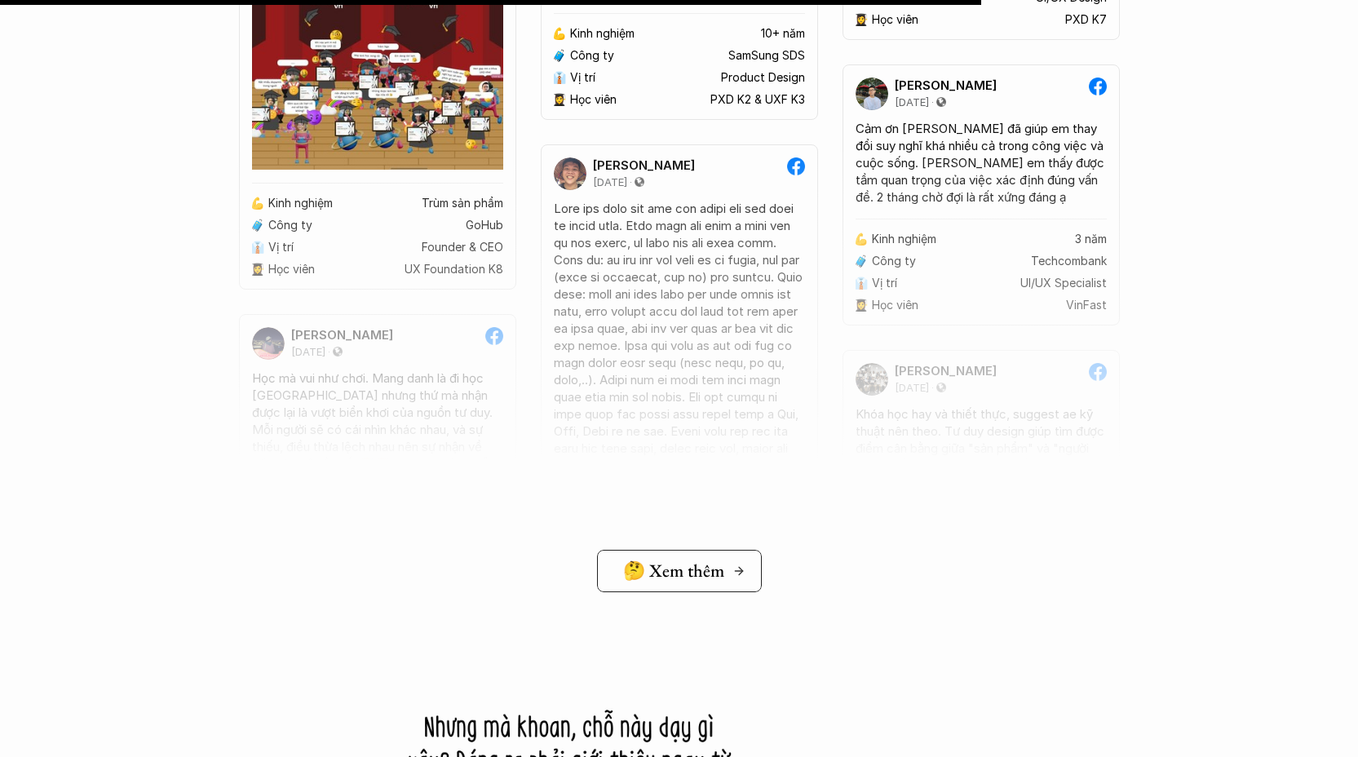
click at [657, 575] on h5 "🤔 Xem thêm" at bounding box center [673, 570] width 101 height 21
click at [650, 566] on h5 "🤔 Xem thêm" at bounding box center [678, 570] width 101 height 21
